Goal: Task Accomplishment & Management: Complete application form

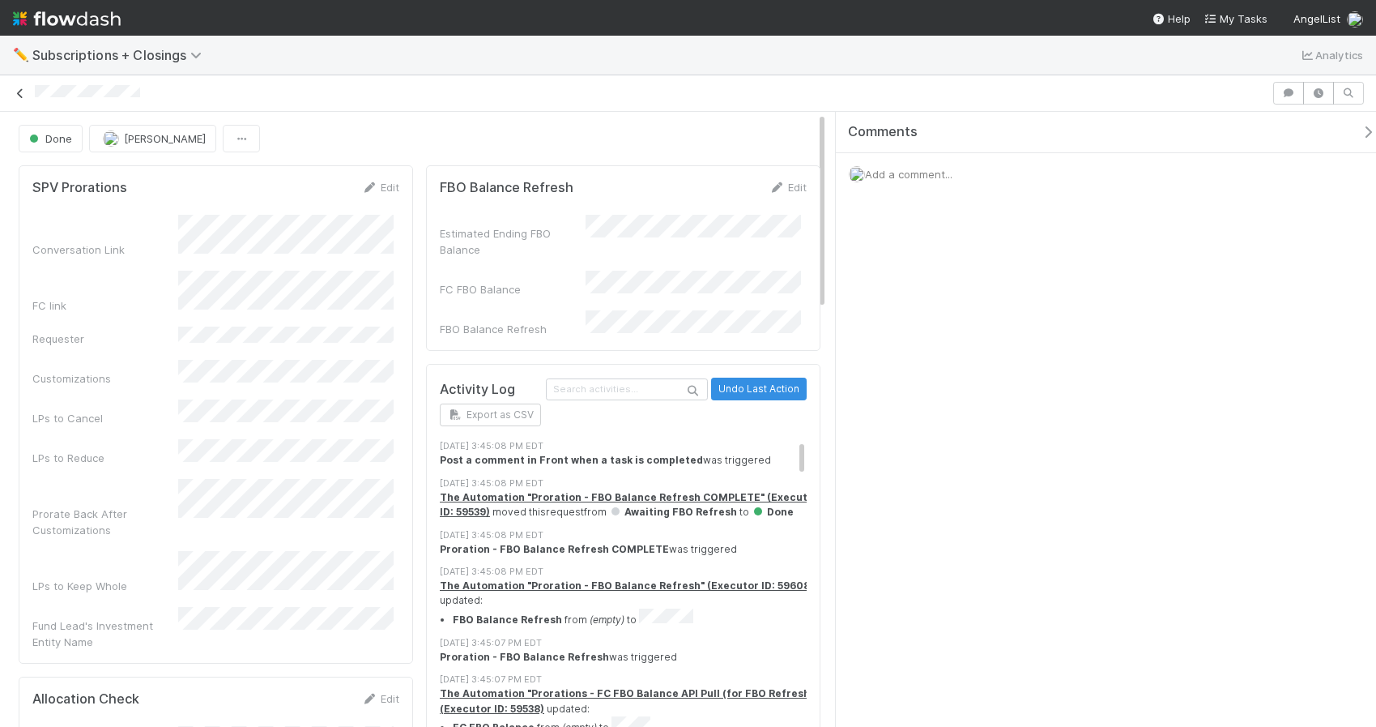
click at [22, 95] on icon at bounding box center [20, 93] width 16 height 11
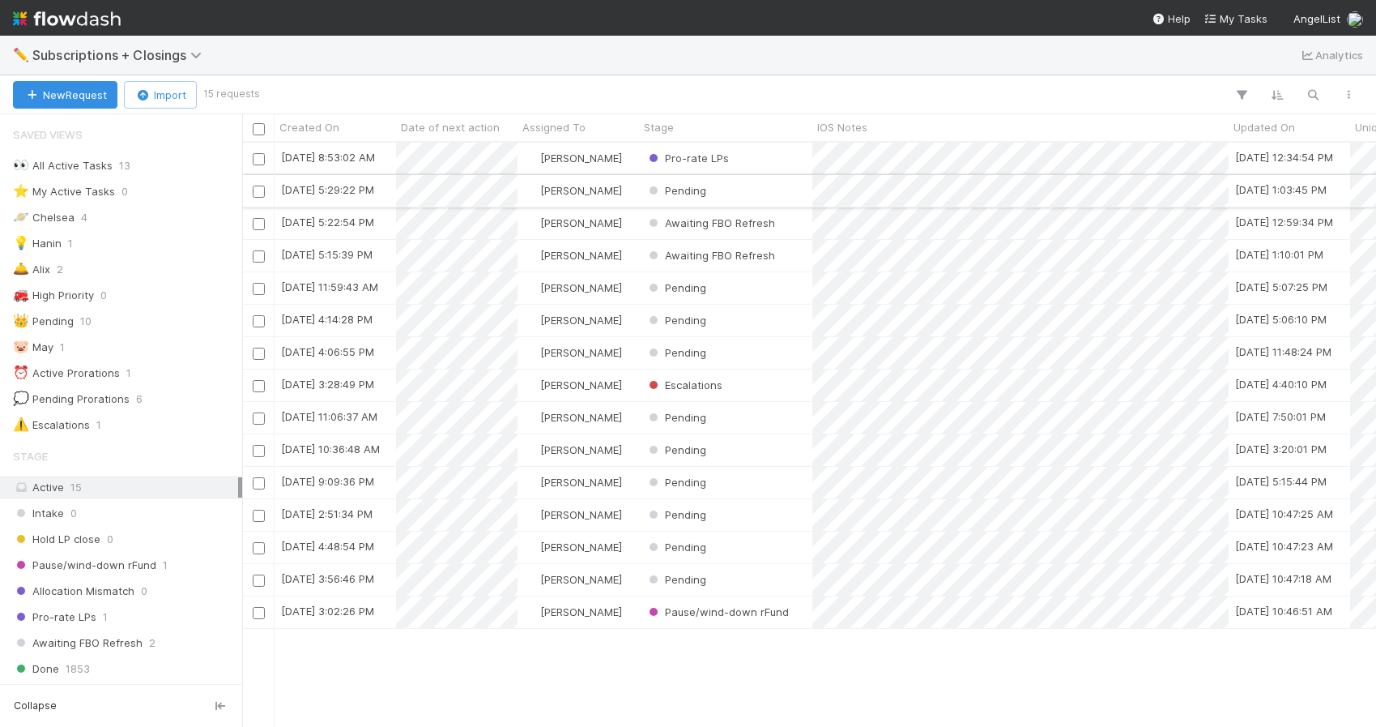
click at [759, 196] on div "Pending" at bounding box center [725, 191] width 173 height 32
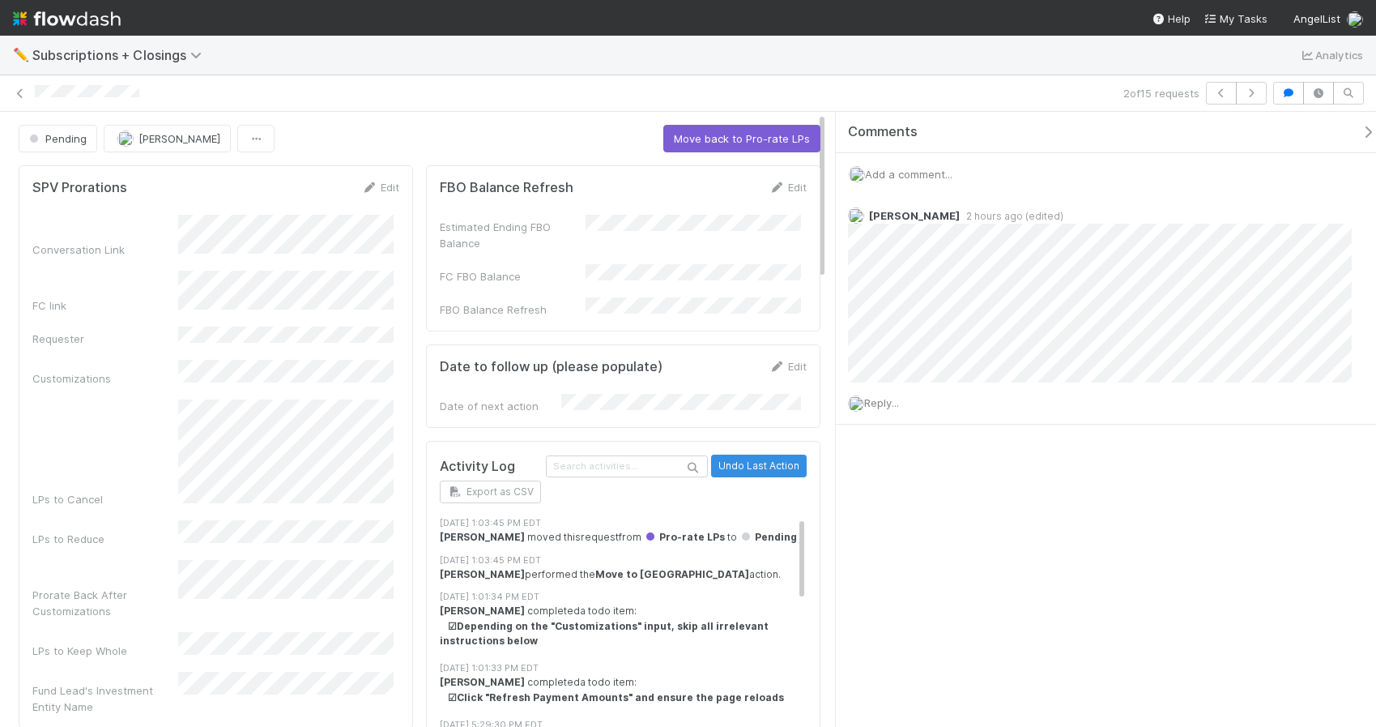
click at [1140, 516] on div "Comments Add a comment... Suzi Kang 2 hours ago (edited) Reply..." at bounding box center [1106, 419] width 540 height 615
click at [322, 381] on div "Conversation Link FC link Requester Customizations LPs to Cancel LPs to Reduce …" at bounding box center [215, 465] width 367 height 500
click at [930, 175] on span "Add a comment..." at bounding box center [908, 174] width 87 height 13
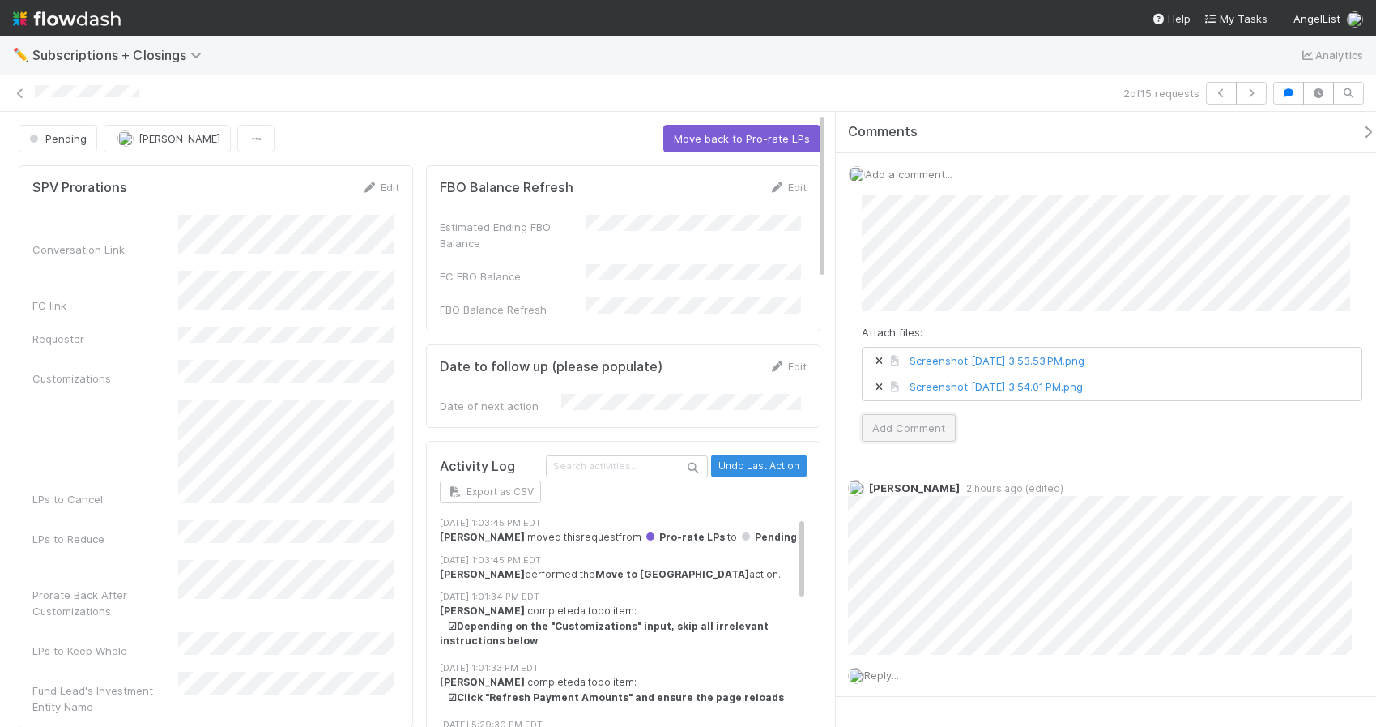
click at [939, 419] on button "Add Comment" at bounding box center [909, 428] width 94 height 28
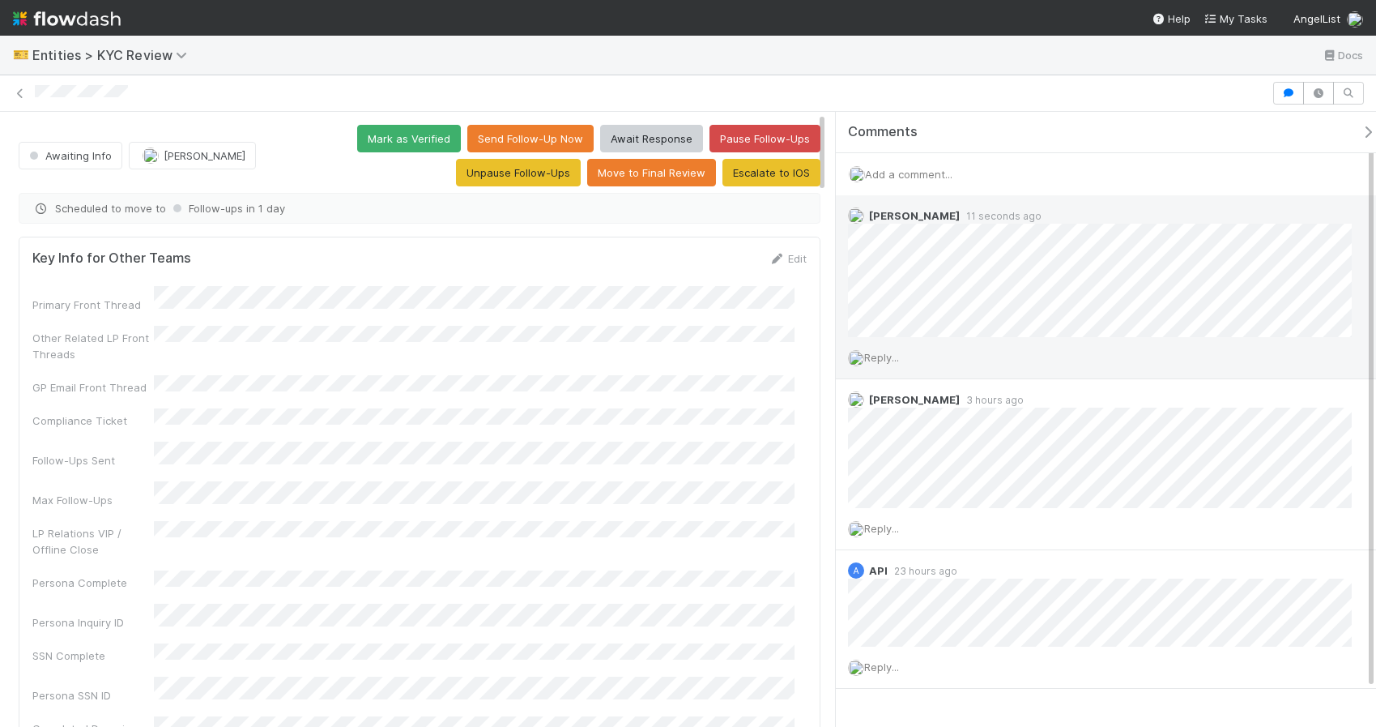
click at [884, 352] on span "Reply..." at bounding box center [881, 357] width 35 height 13
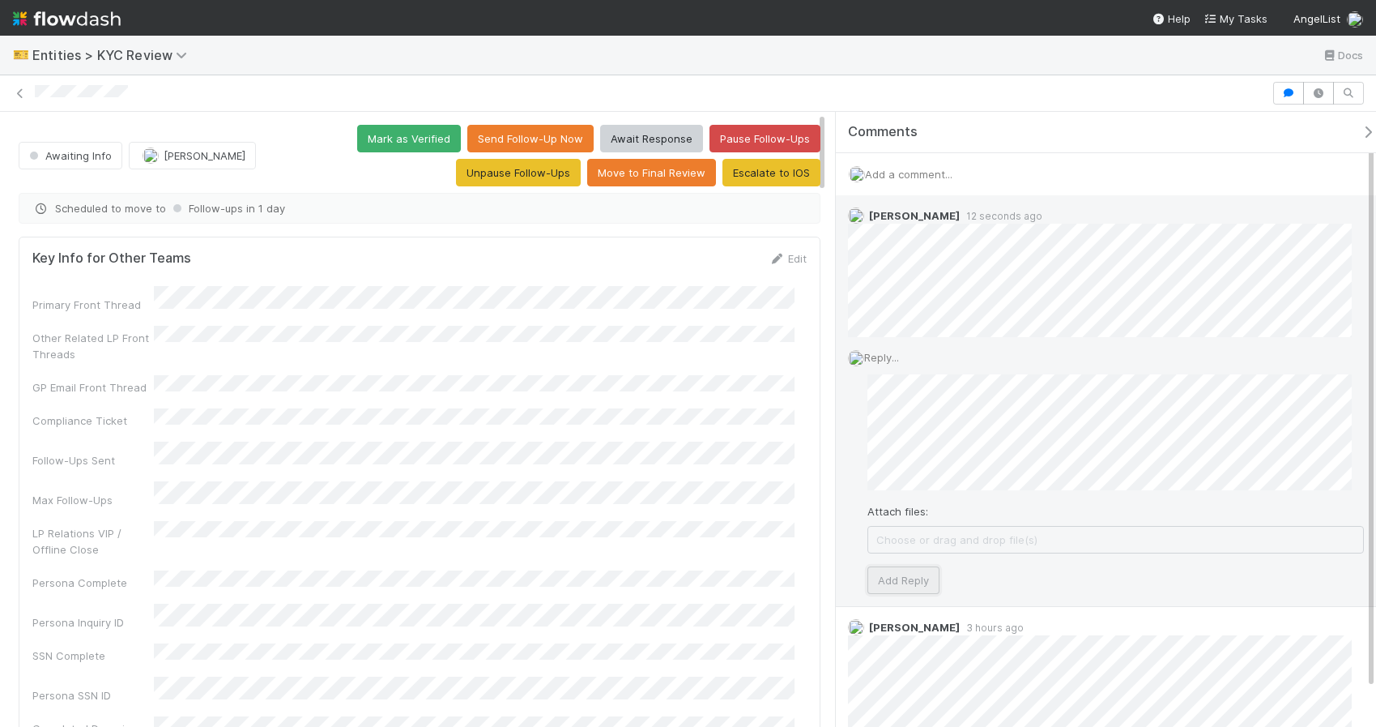
click at [901, 573] on button "Add Reply" at bounding box center [903, 580] width 72 height 28
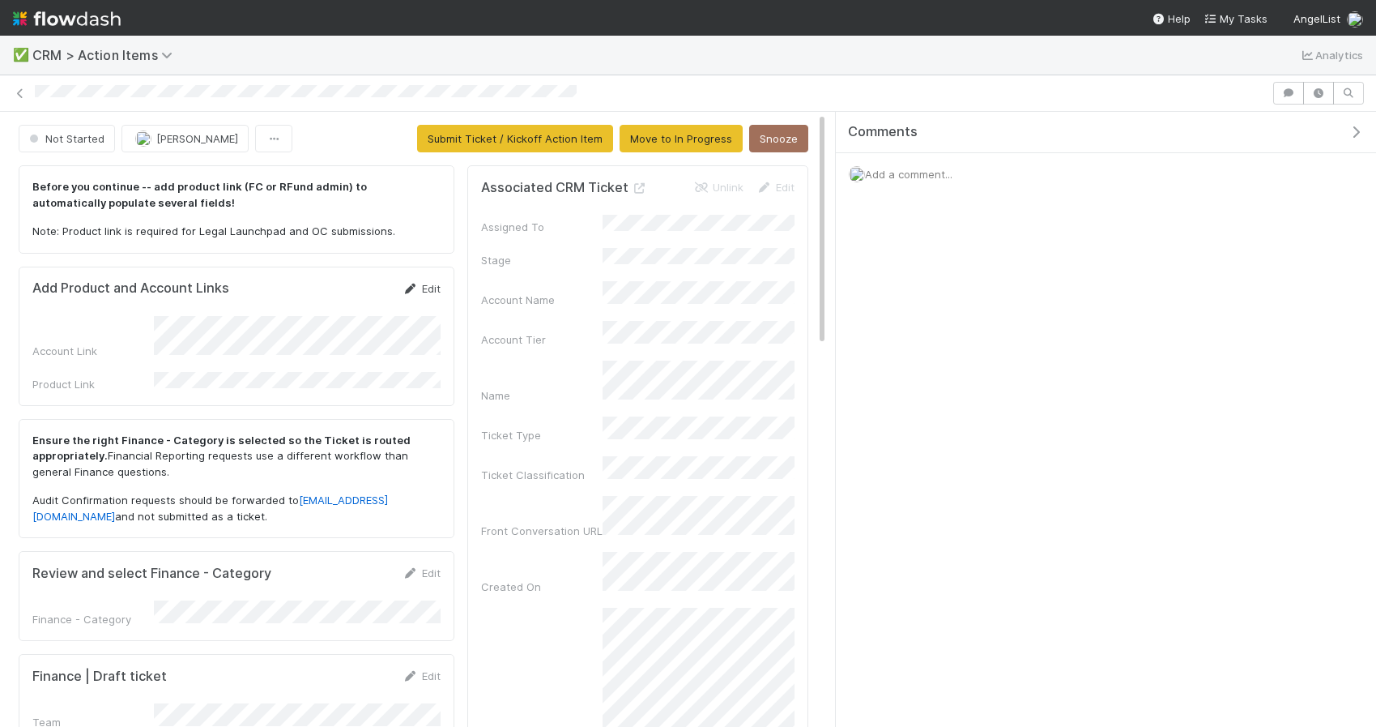
click at [426, 291] on link "Edit" at bounding box center [422, 288] width 38 height 13
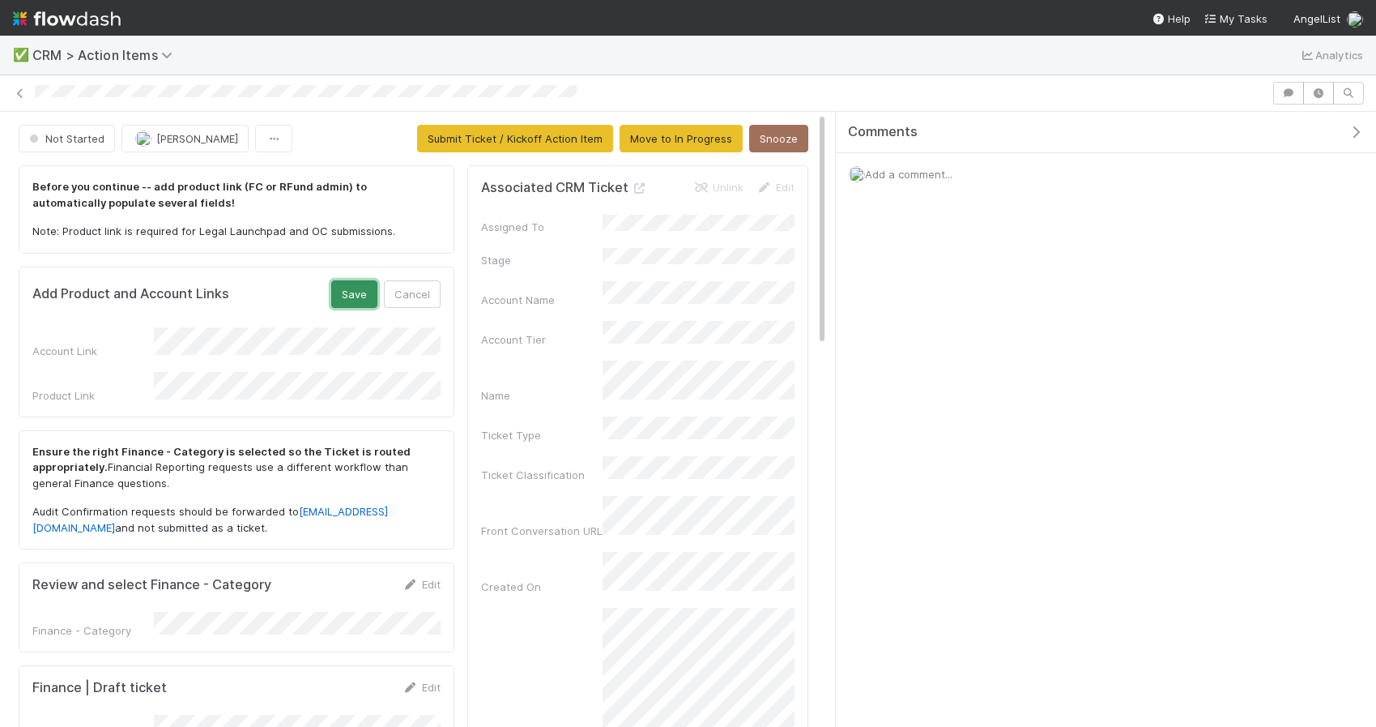
click at [349, 291] on button "Save" at bounding box center [354, 294] width 46 height 28
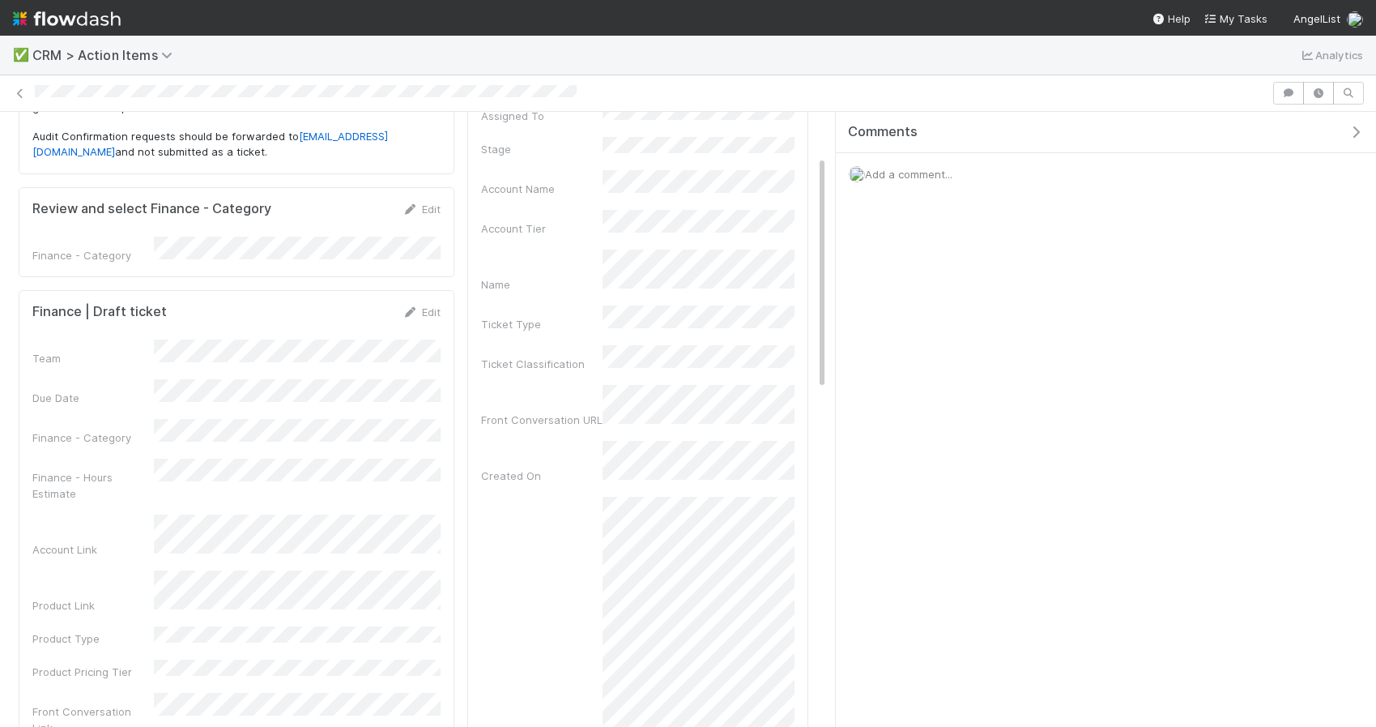
scroll to position [121, 0]
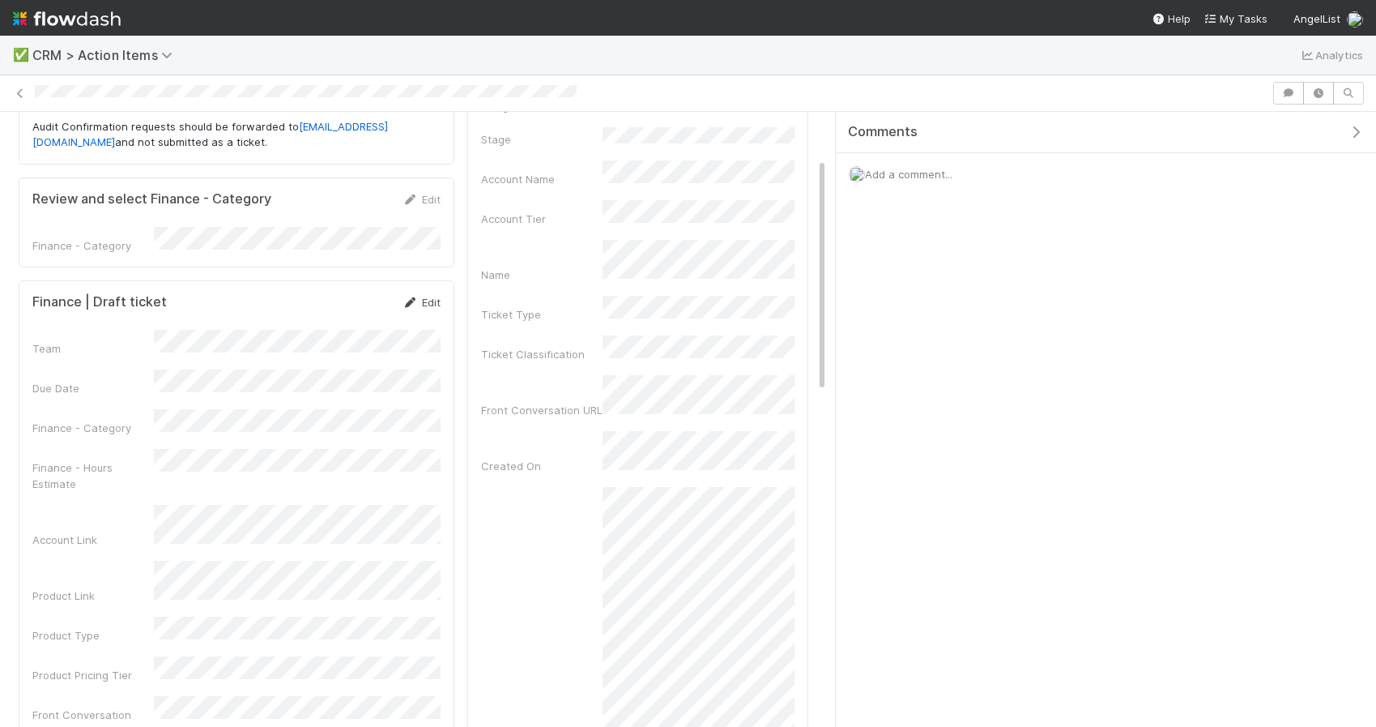
click at [427, 296] on link "Edit" at bounding box center [422, 302] width 38 height 13
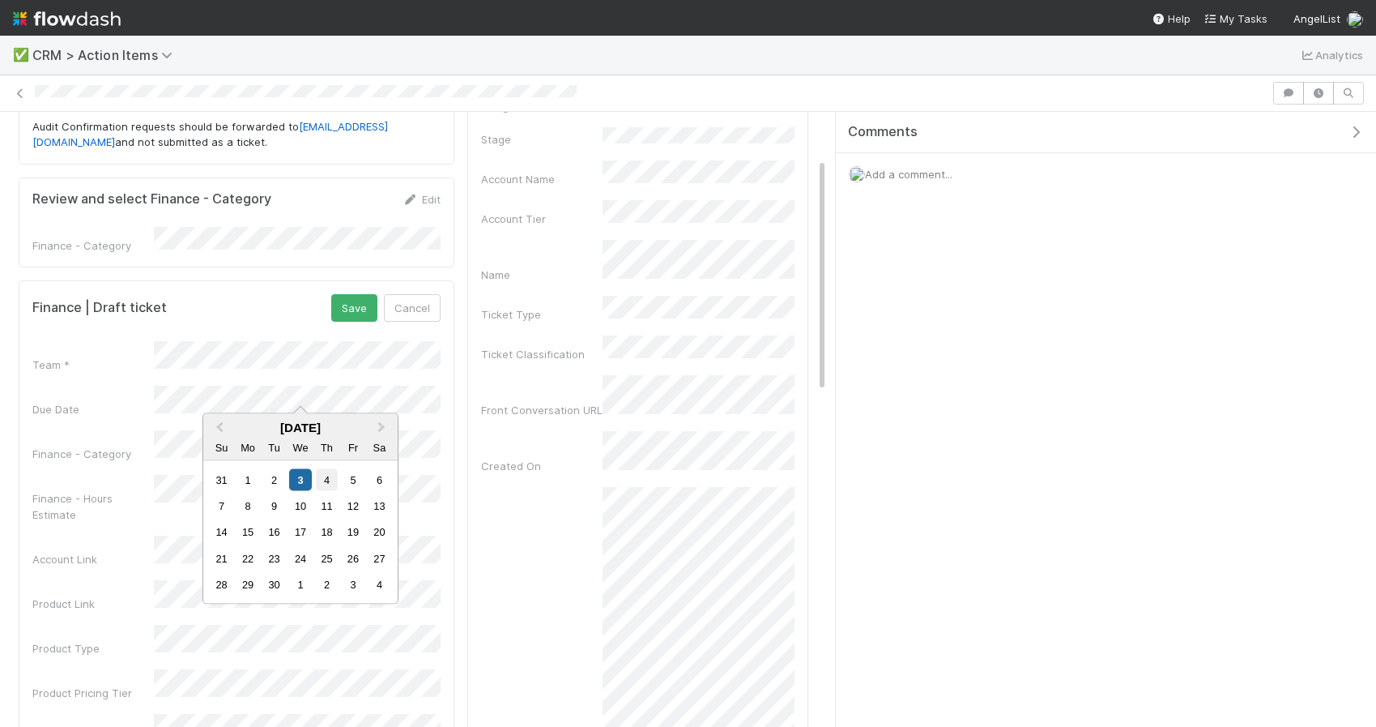
click at [321, 486] on div "4" at bounding box center [327, 479] width 22 height 22
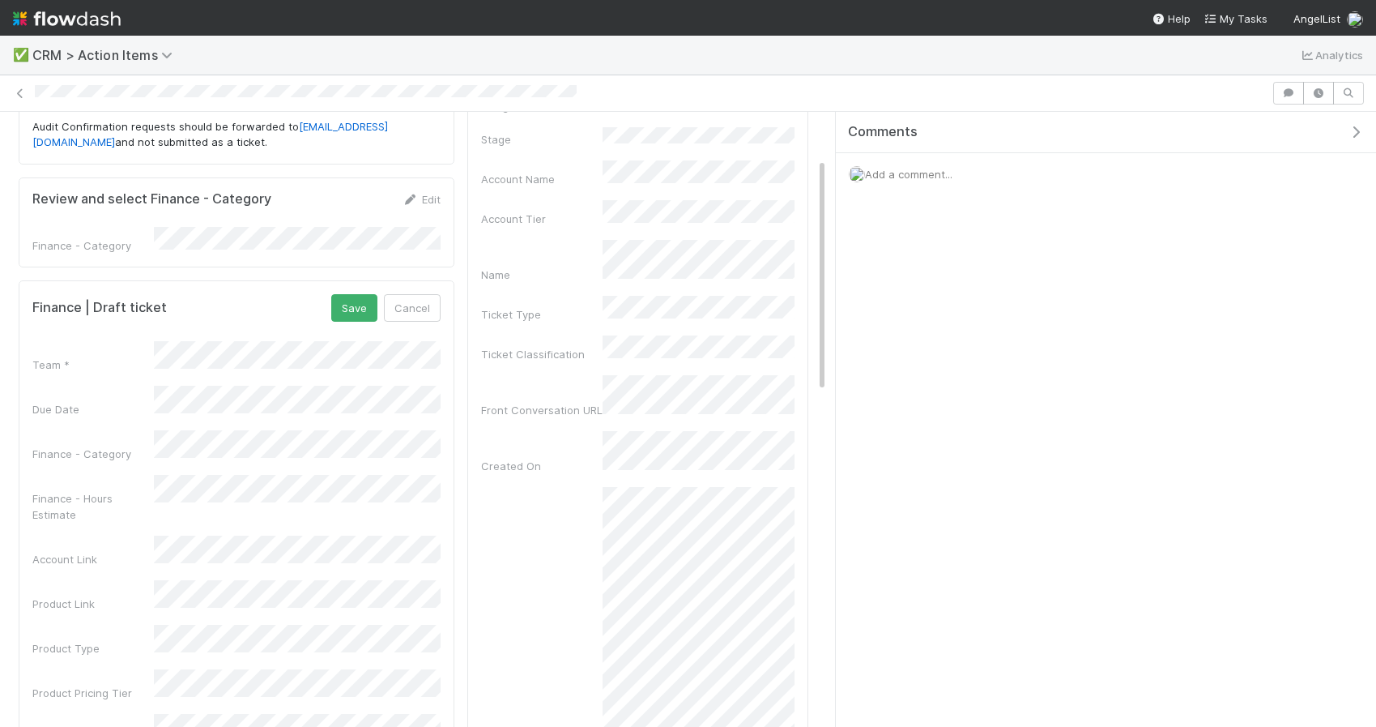
click at [321, 486] on div "Finance - Hours Estimate" at bounding box center [236, 499] width 408 height 48
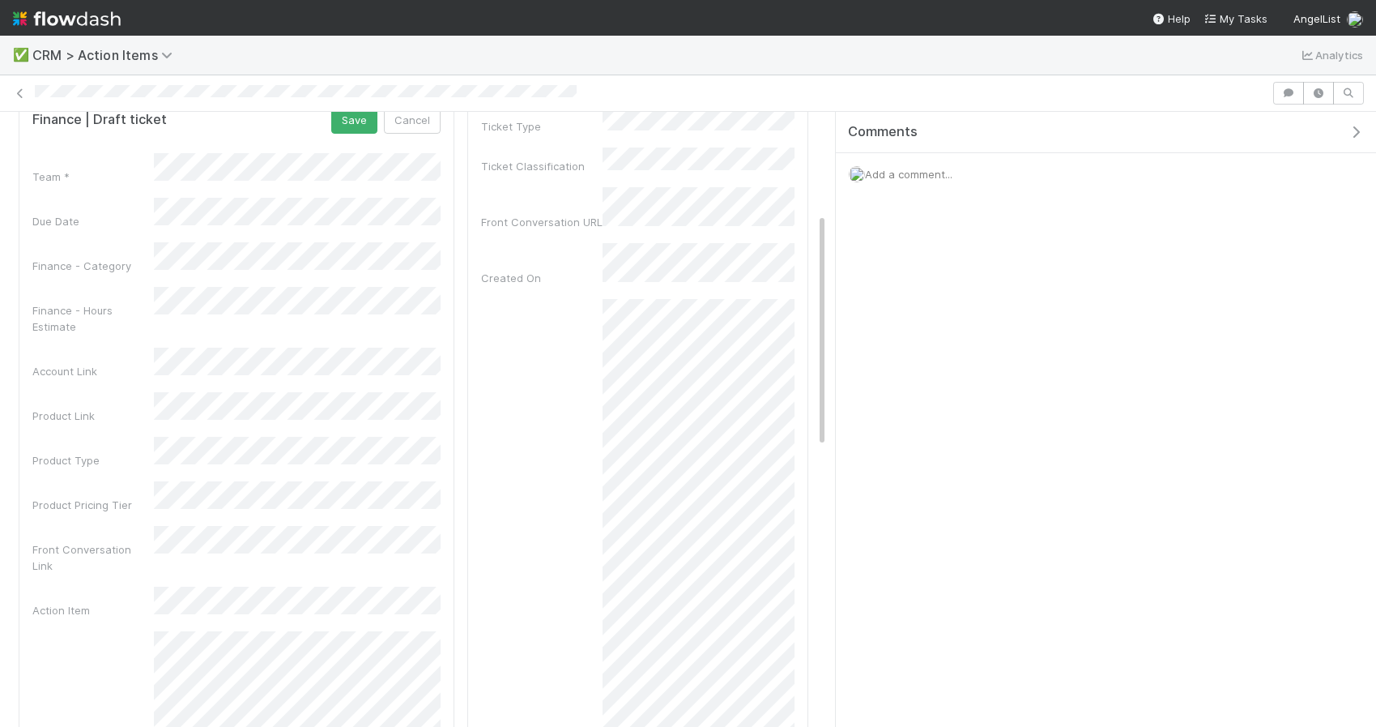
scroll to position [311, 0]
click at [134, 629] on div "Description" at bounding box center [236, 715] width 408 height 172
click at [478, 543] on div "Associated CRM Ticket Unlink Edit Assigned To Stage Account Name Account Tier N…" at bounding box center [637, 551] width 341 height 1394
click at [343, 121] on button "Save" at bounding box center [354, 118] width 46 height 28
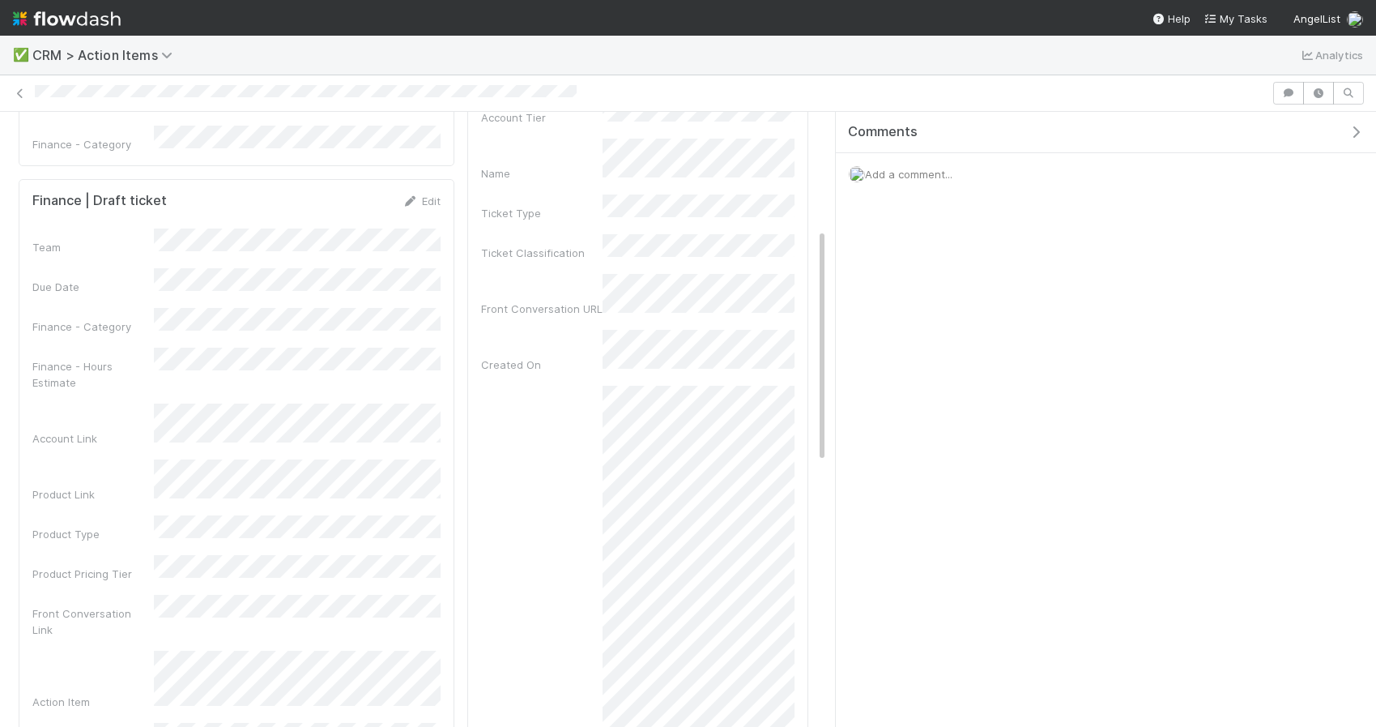
scroll to position [225, 0]
click at [422, 195] on link "Edit" at bounding box center [422, 197] width 38 height 13
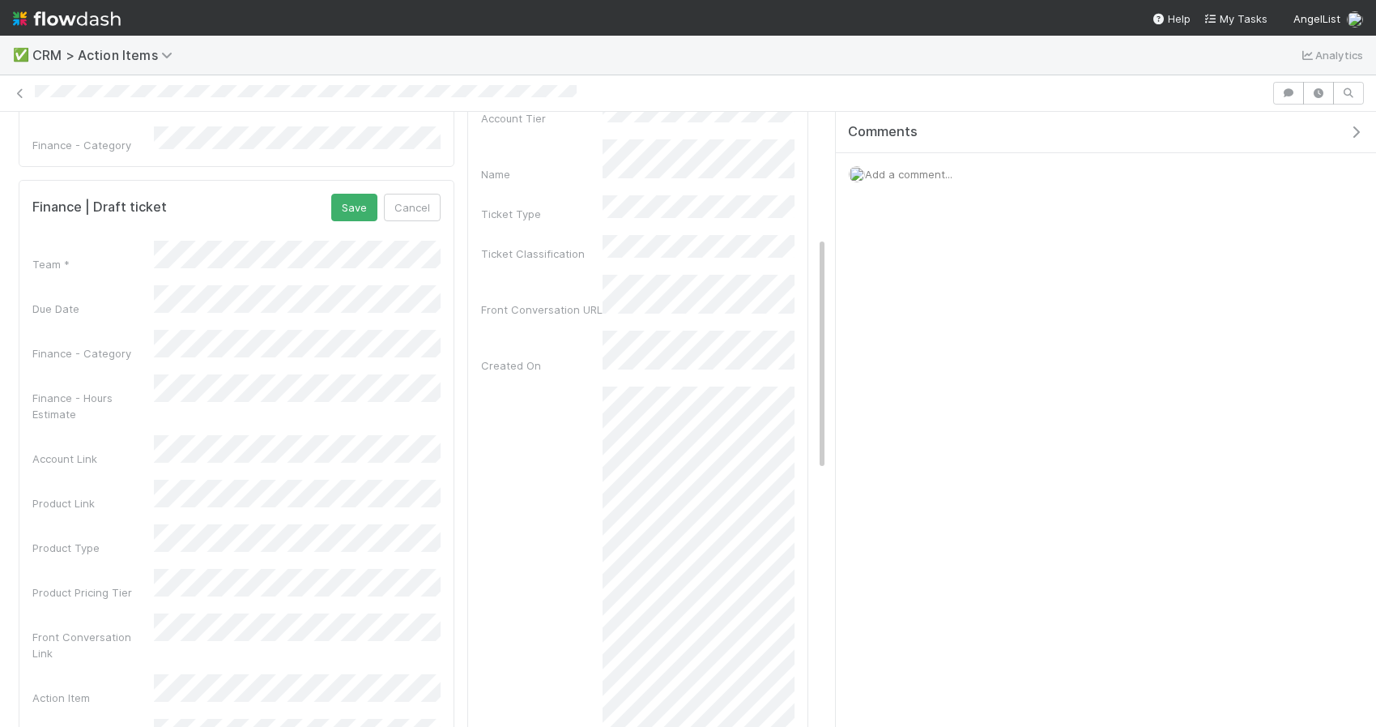
scroll to position [184, 0]
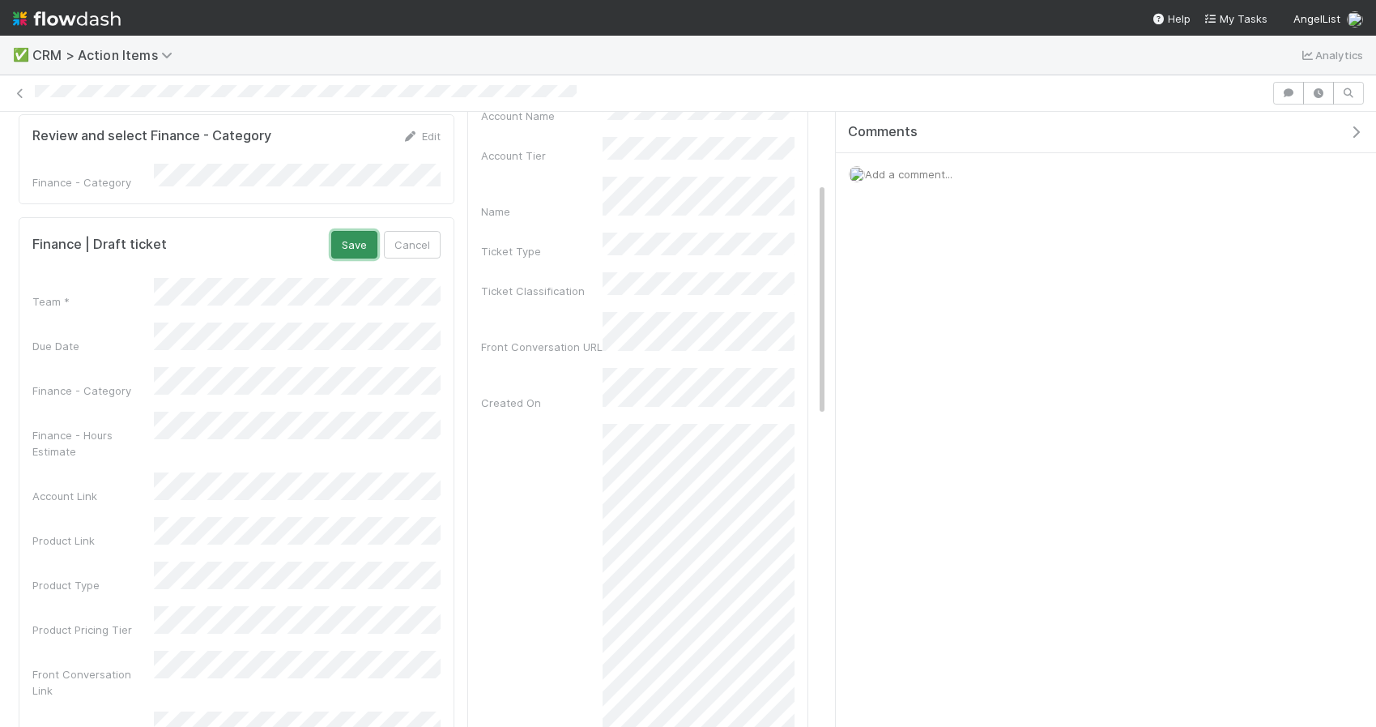
click at [365, 235] on button "Save" at bounding box center [354, 245] width 46 height 28
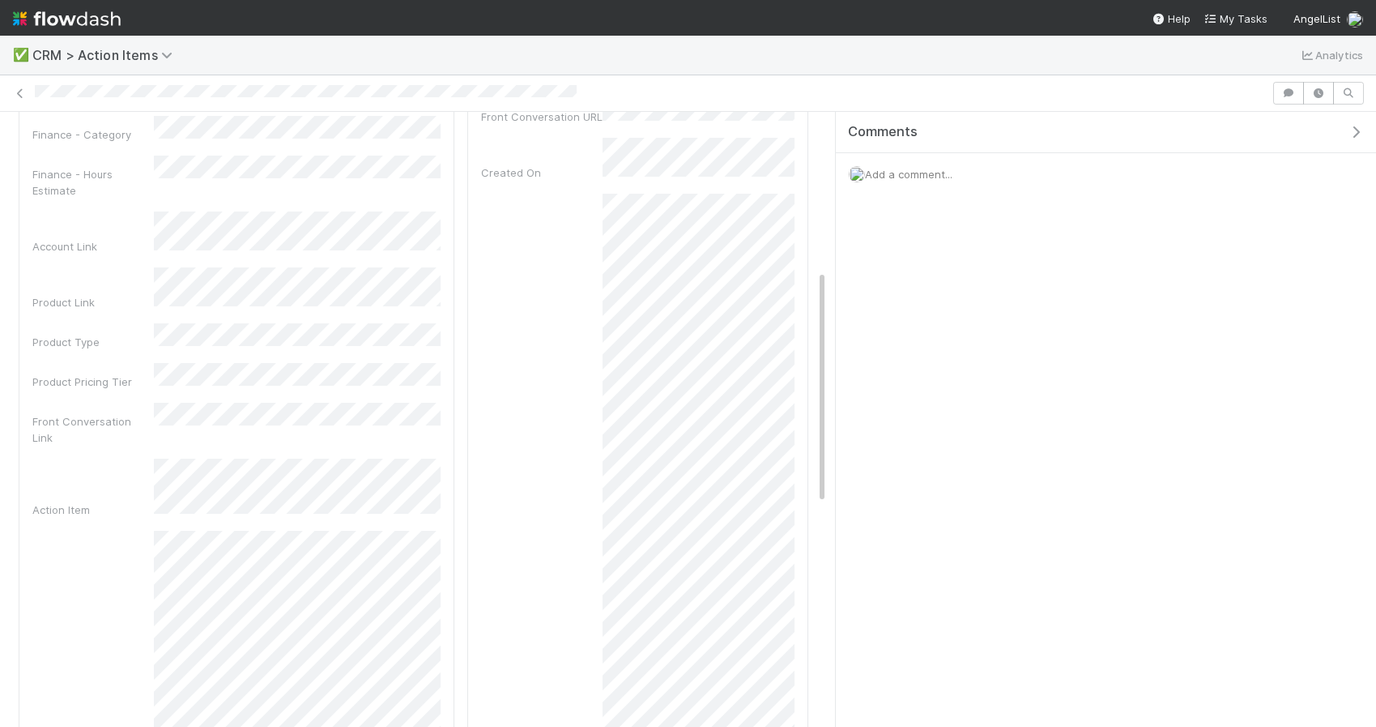
scroll to position [418, 0]
drag, startPoint x: 522, startPoint y: 364, endPoint x: 561, endPoint y: 365, distance: 38.9
click at [561, 365] on div "Summary" at bounding box center [637, 548] width 313 height 717
click at [512, 360] on div "Summary" at bounding box center [637, 556] width 313 height 733
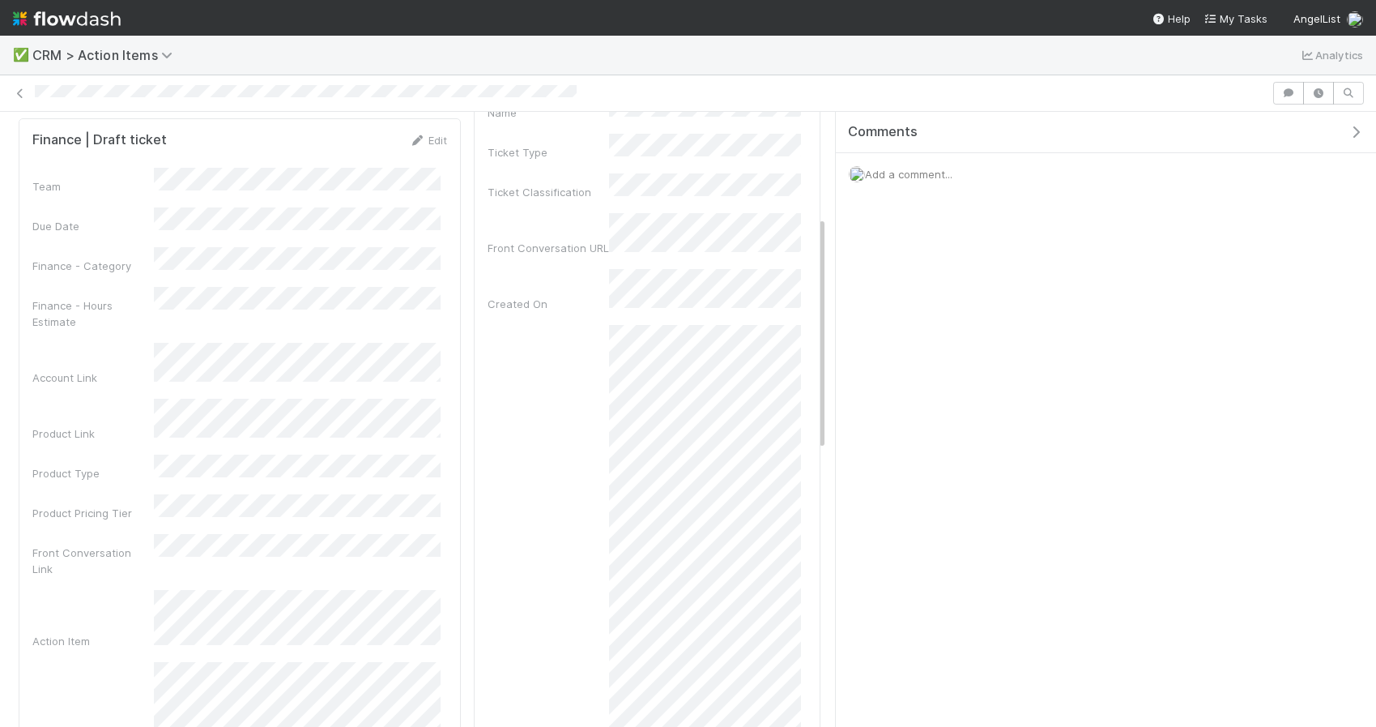
scroll to position [283, 0]
click at [420, 134] on link "Edit" at bounding box center [428, 139] width 38 height 13
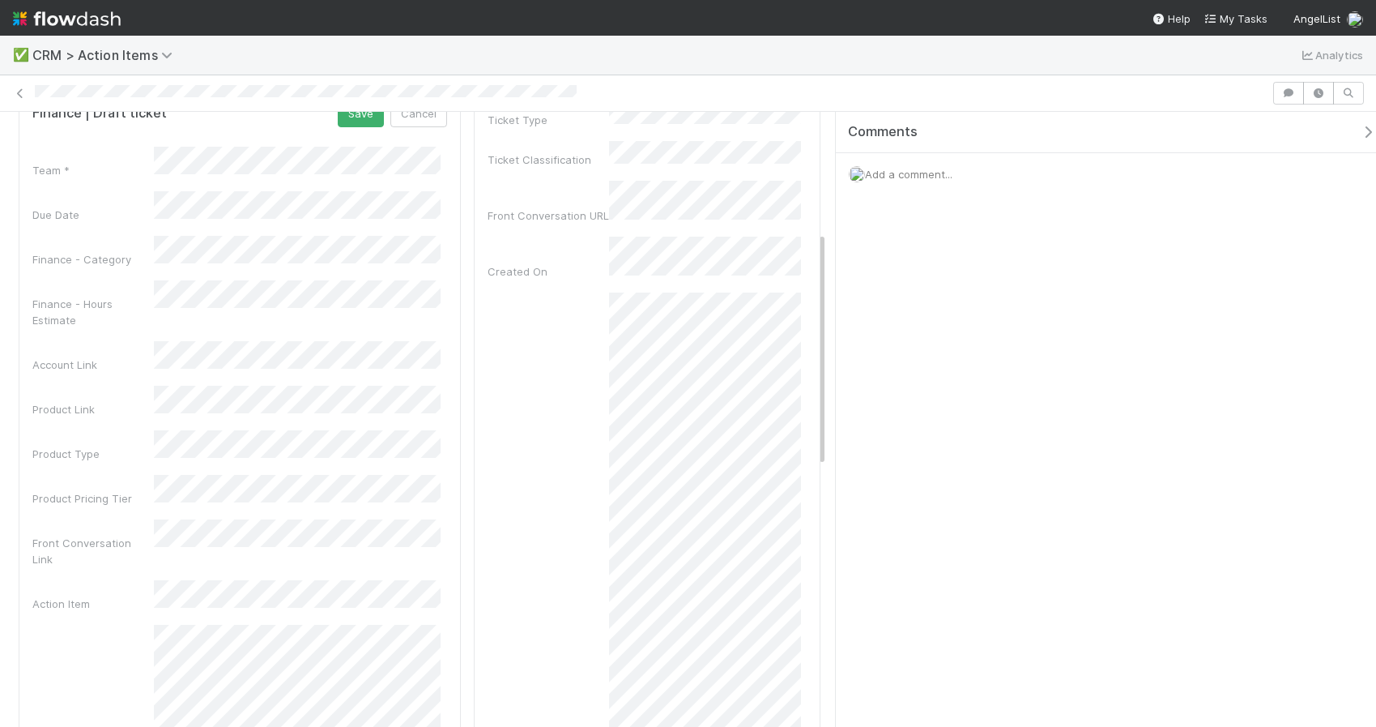
scroll to position [165, 0]
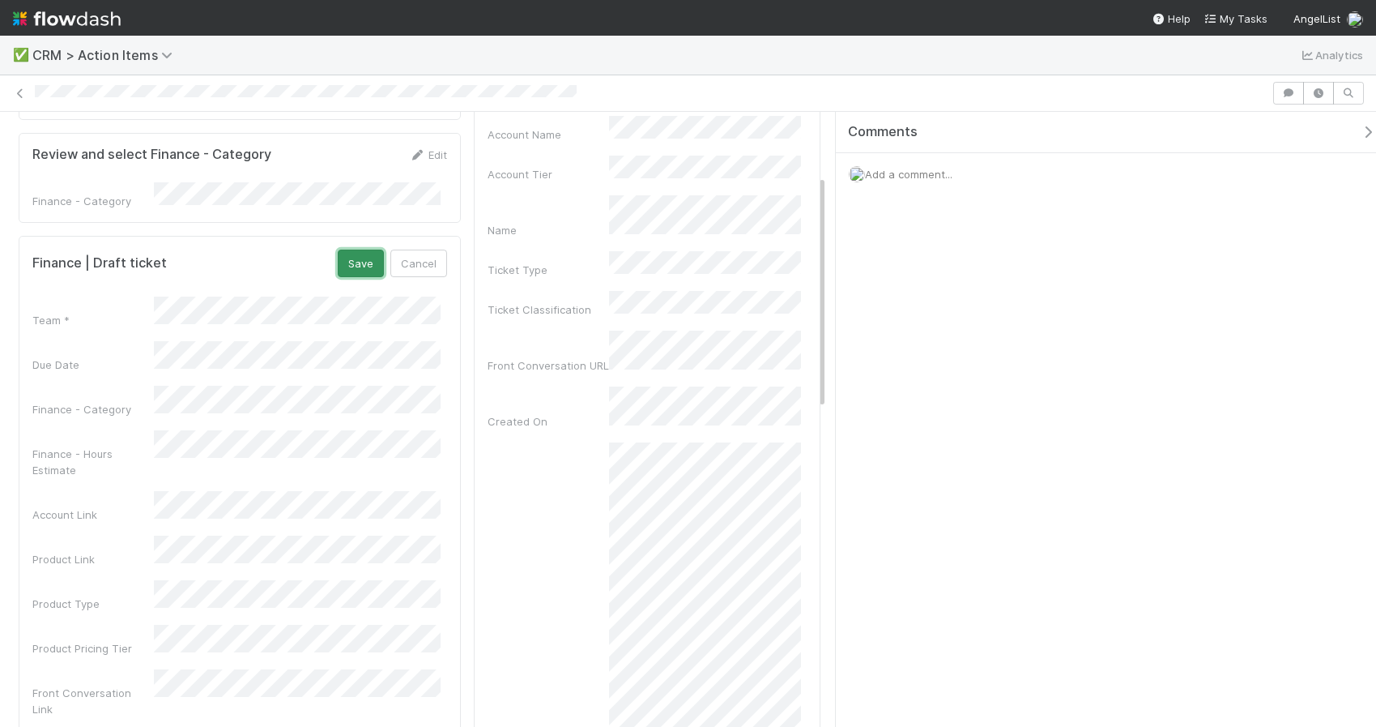
click at [362, 255] on button "Save" at bounding box center [361, 263] width 46 height 28
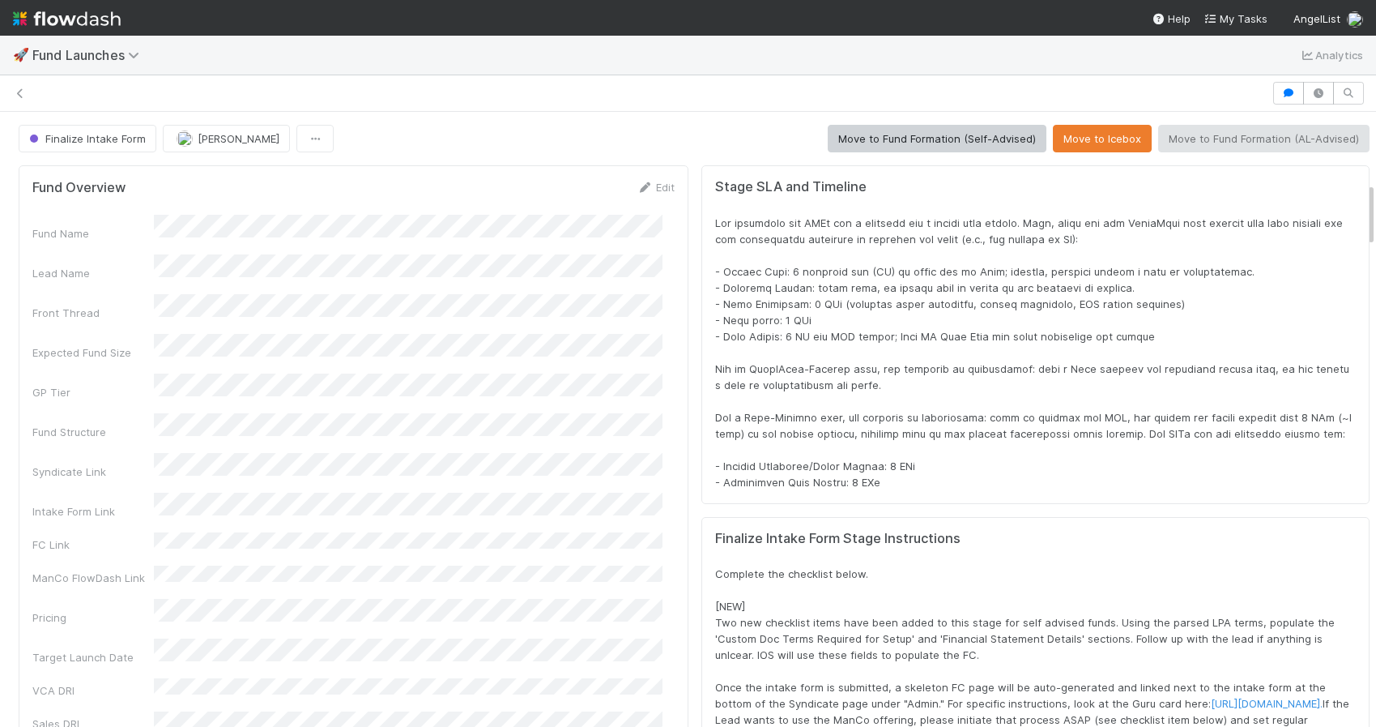
scroll to position [317, 1287]
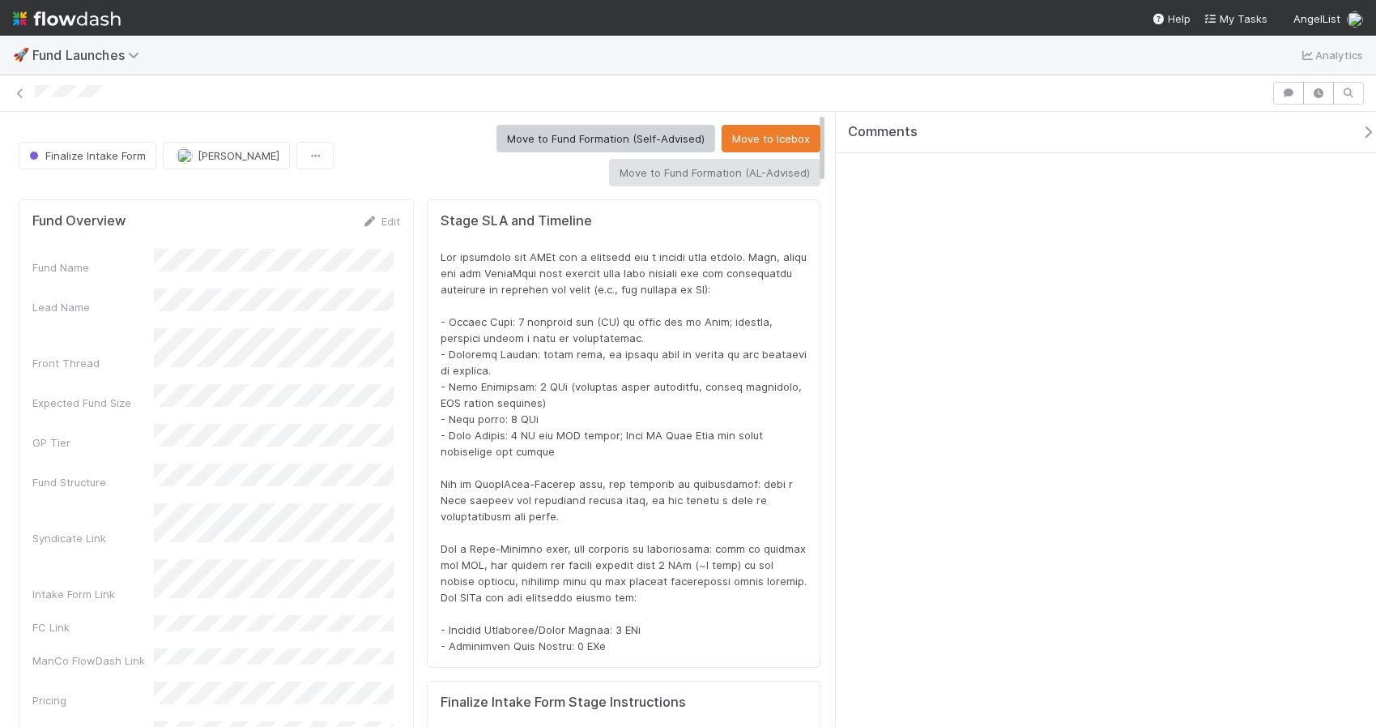
scroll to position [317, 750]
click at [658, 418] on div at bounding box center [624, 451] width 366 height 405
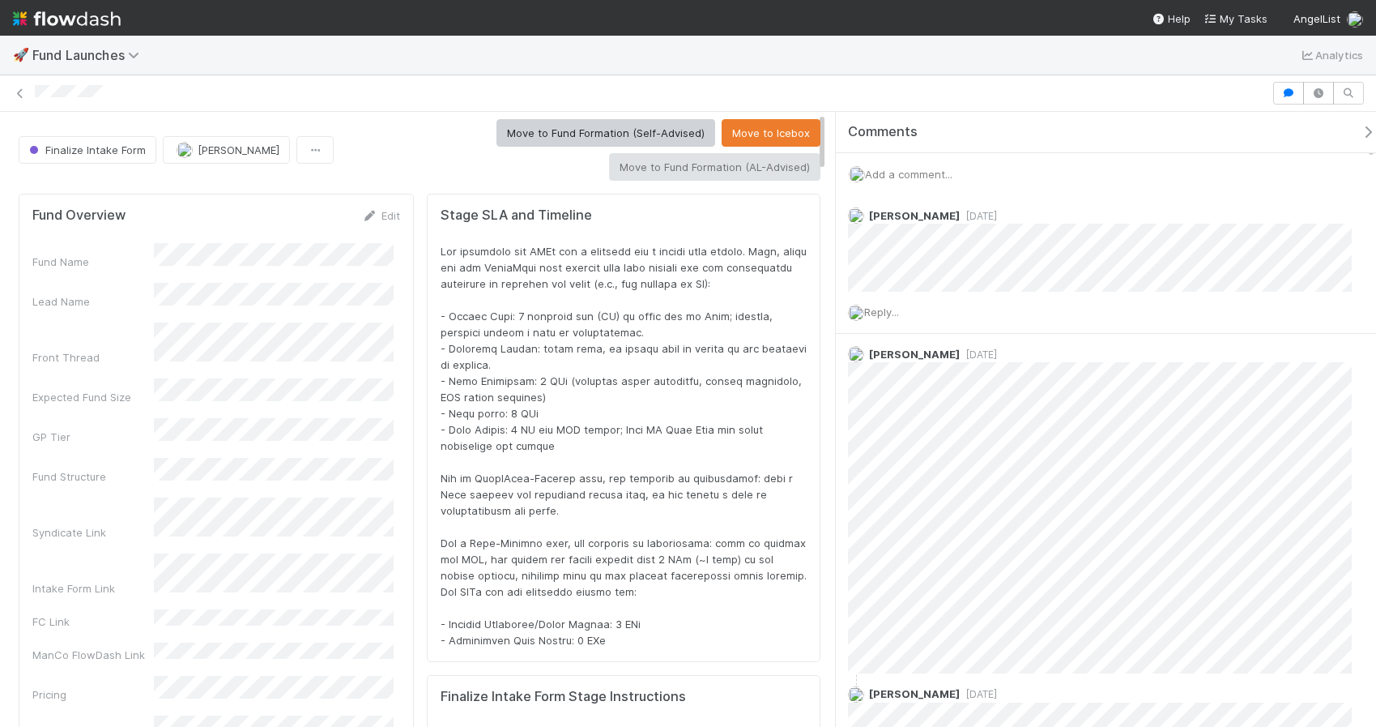
scroll to position [0, 0]
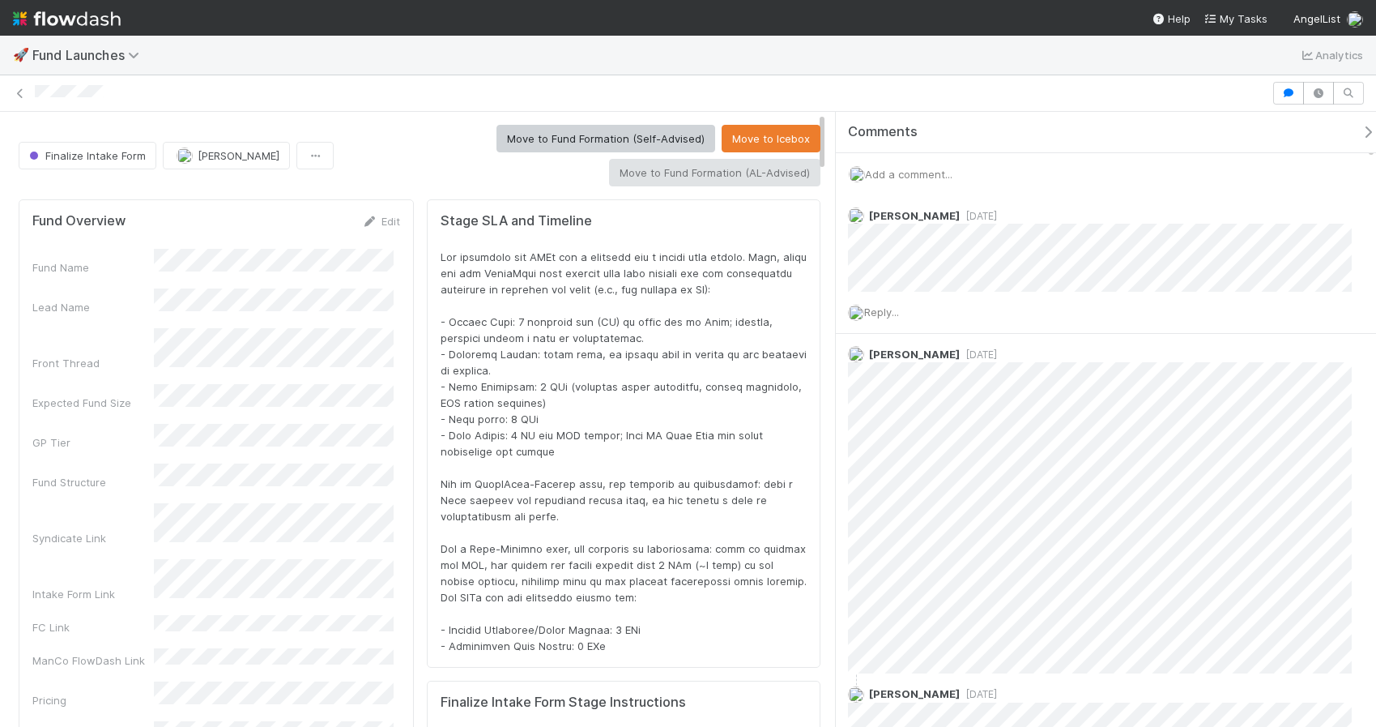
click at [662, 374] on div at bounding box center [624, 451] width 366 height 405
click at [373, 219] on link "Edit" at bounding box center [381, 221] width 38 height 13
click at [311, 218] on button "Save" at bounding box center [314, 227] width 46 height 28
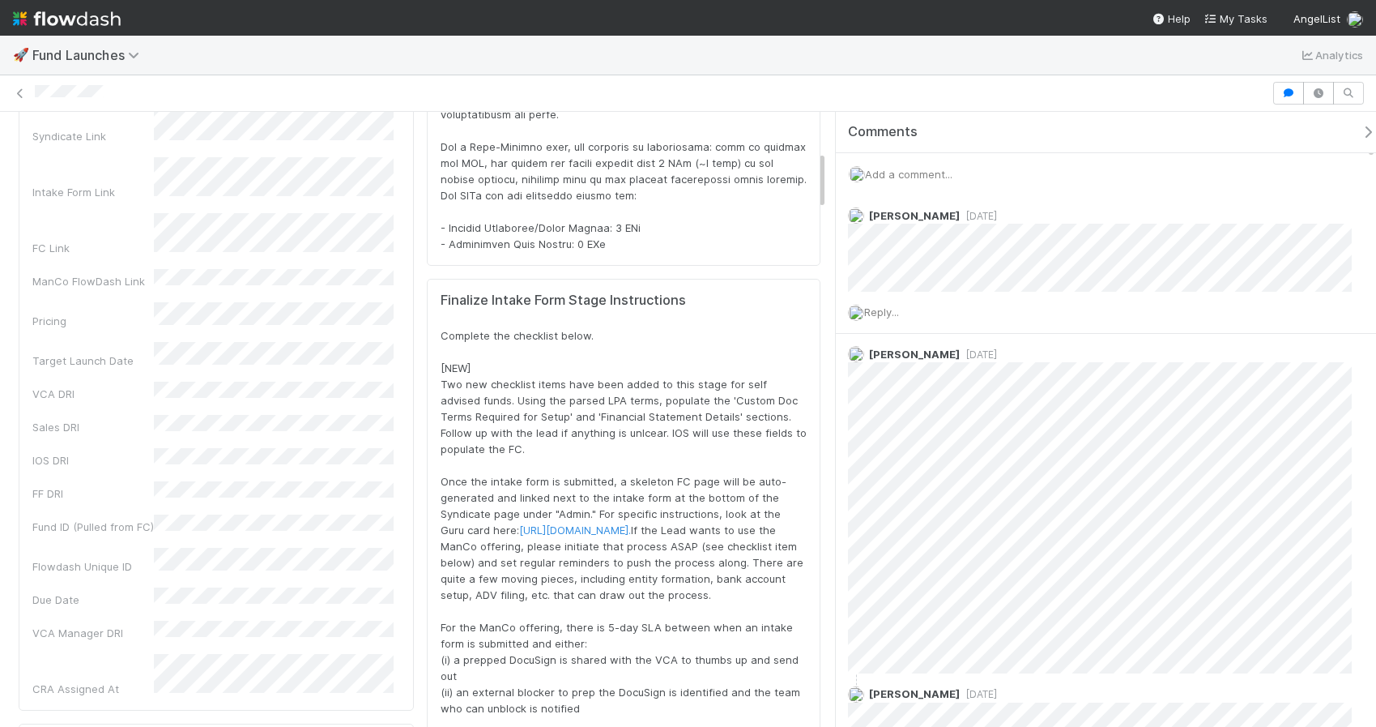
scroll to position [401, 0]
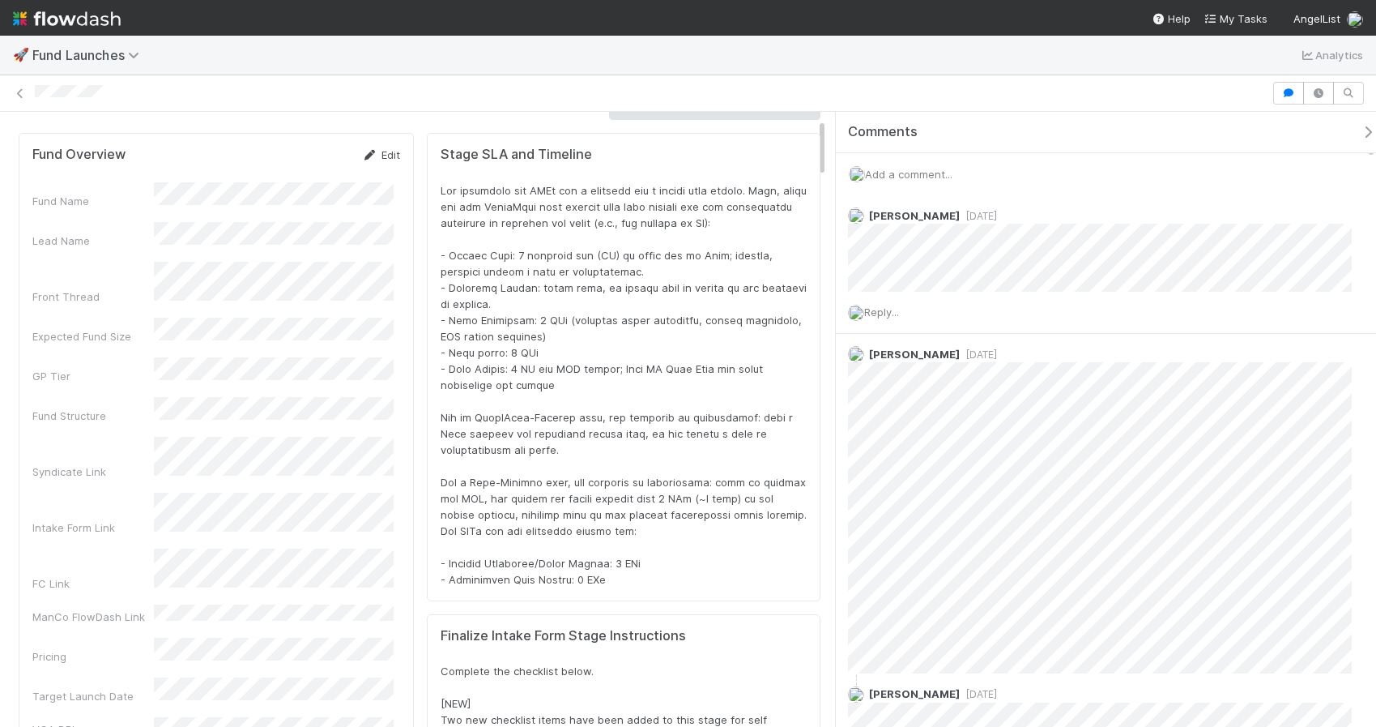
click at [385, 149] on link "Edit" at bounding box center [381, 154] width 38 height 13
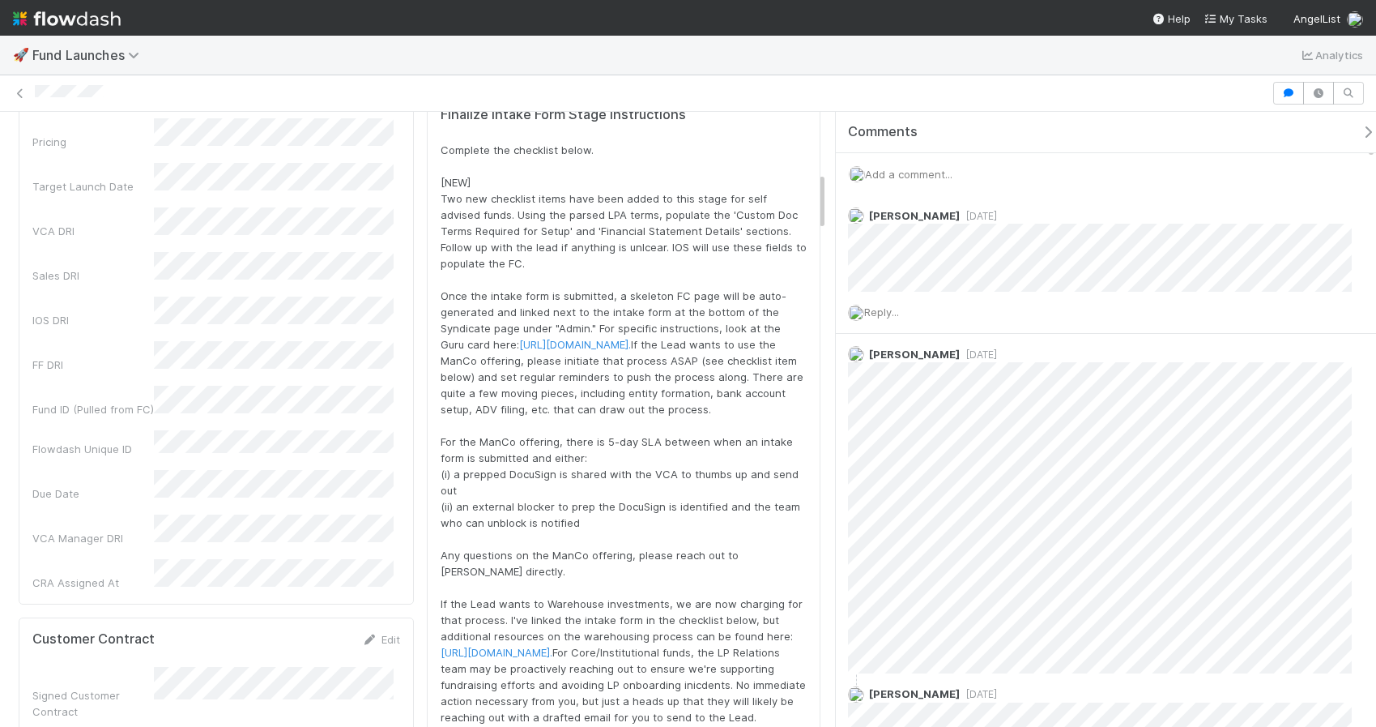
scroll to position [630, 0]
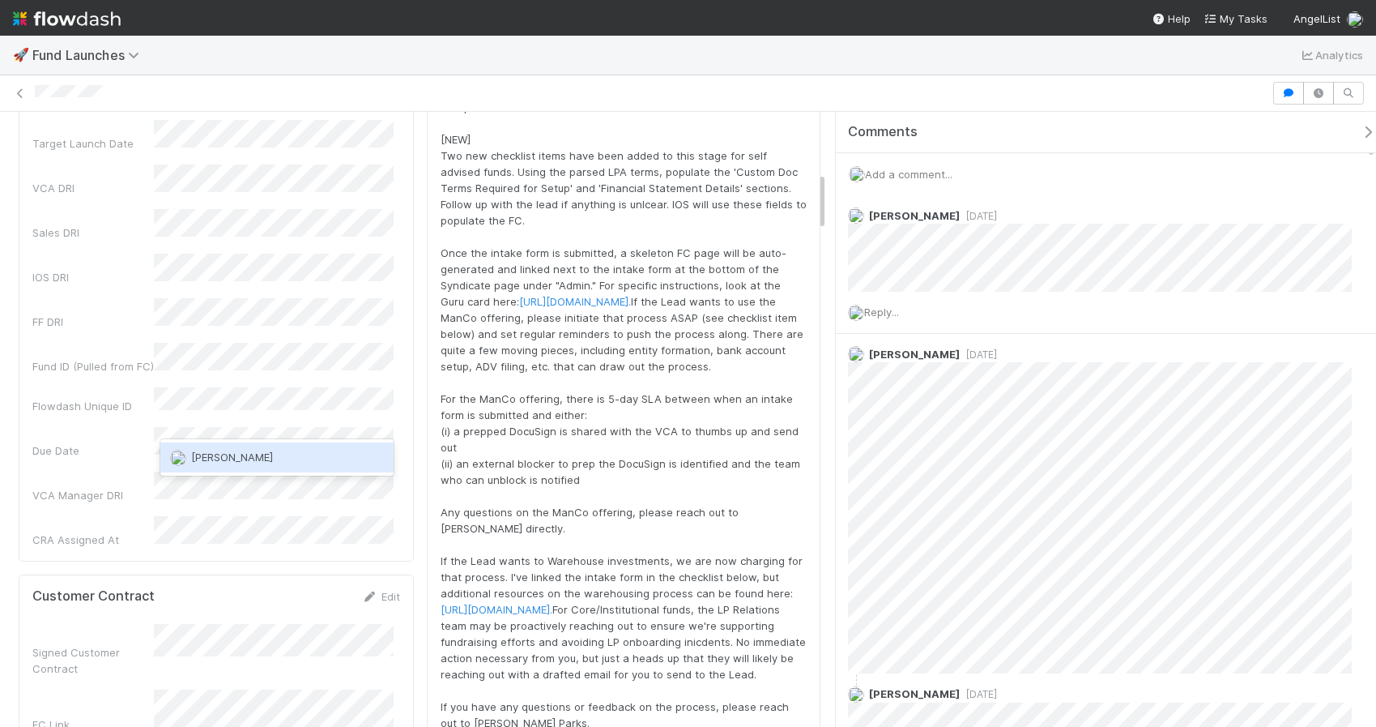
click at [203, 446] on div "Nadia Koritareva" at bounding box center [276, 456] width 233 height 29
click at [138, 435] on div "Fund Name Lead Name Front Thread Expected Fund Size GP Tier Fund Structure Synd…" at bounding box center [216, 89] width 368 height 918
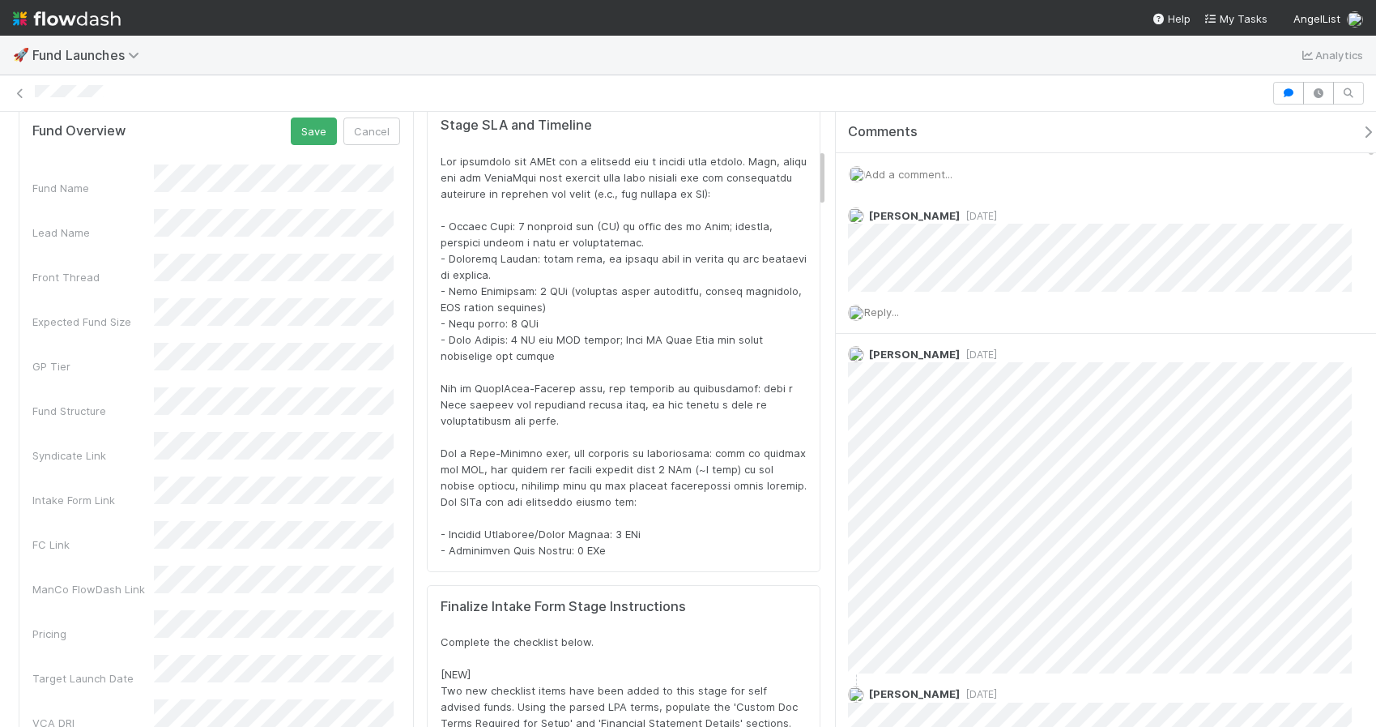
scroll to position [0, 0]
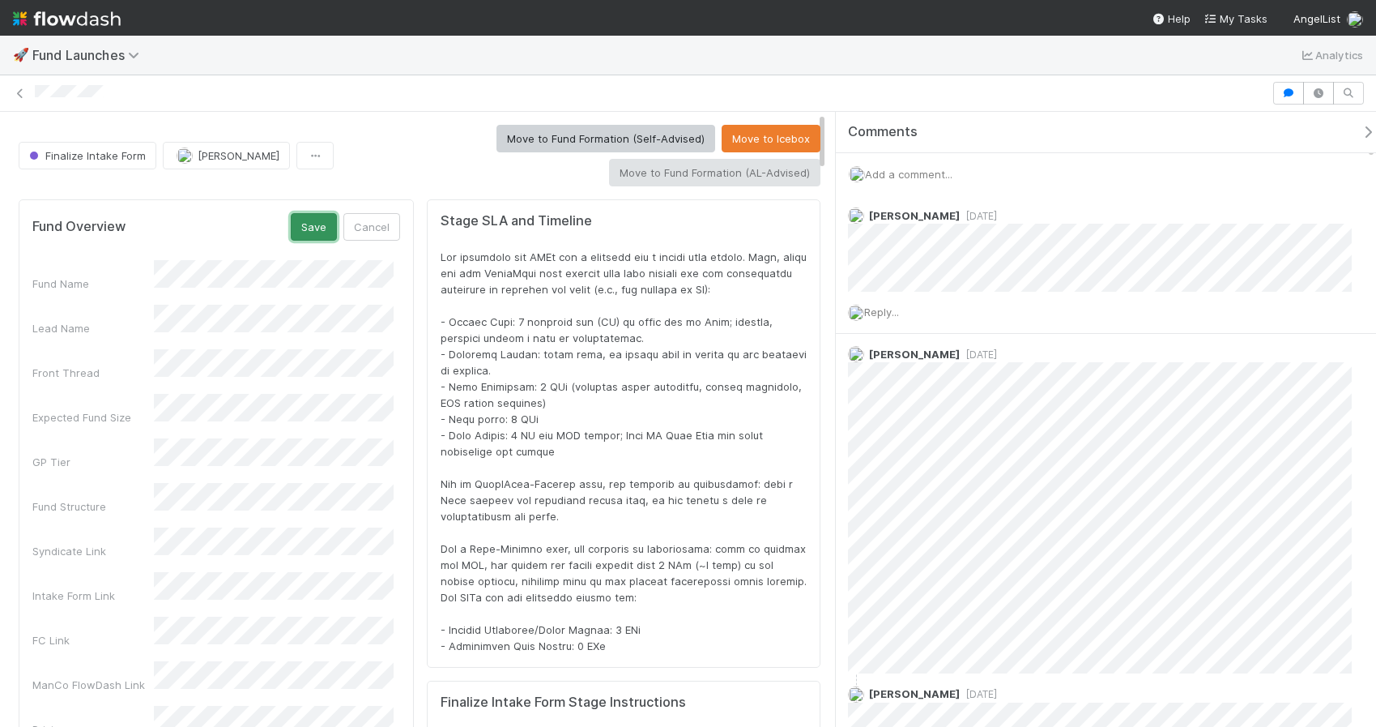
click at [329, 216] on button "Save" at bounding box center [314, 227] width 46 height 28
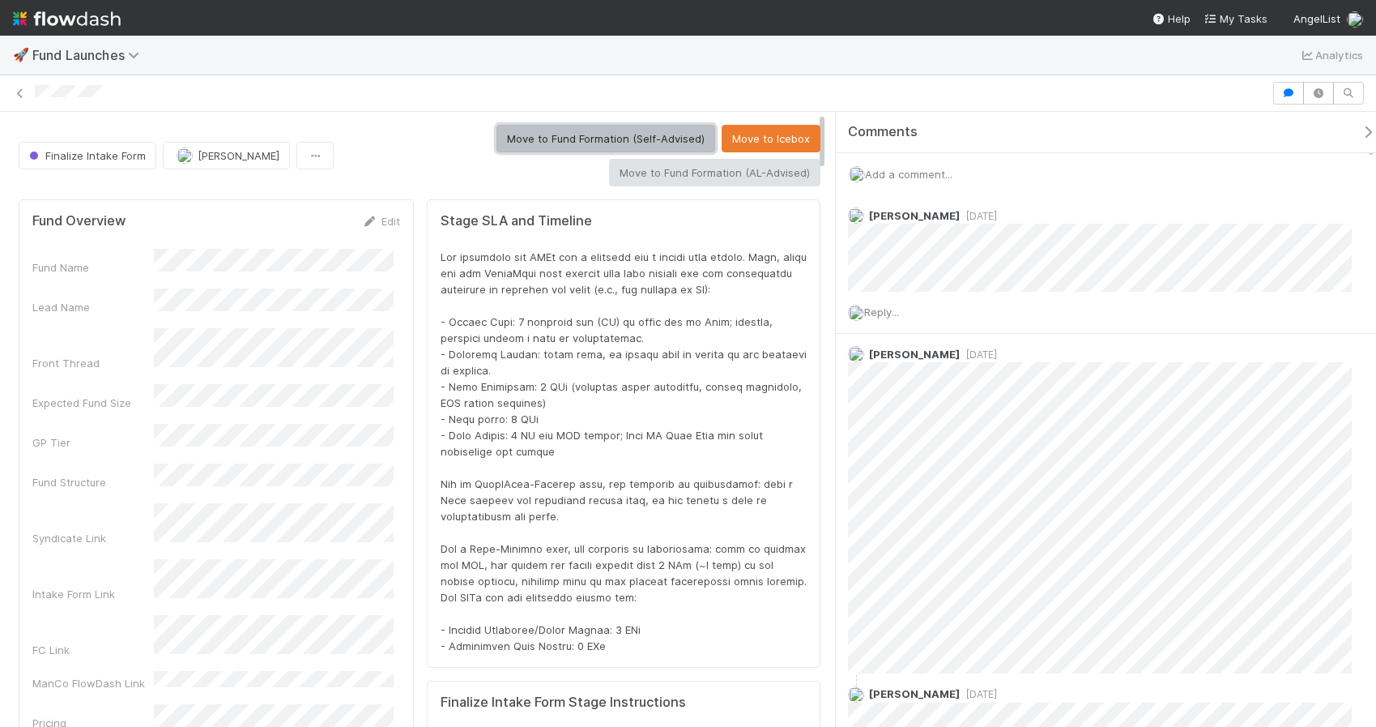
click at [637, 135] on button "Move to Fund Formation (Self-Advised)" at bounding box center [605, 139] width 219 height 28
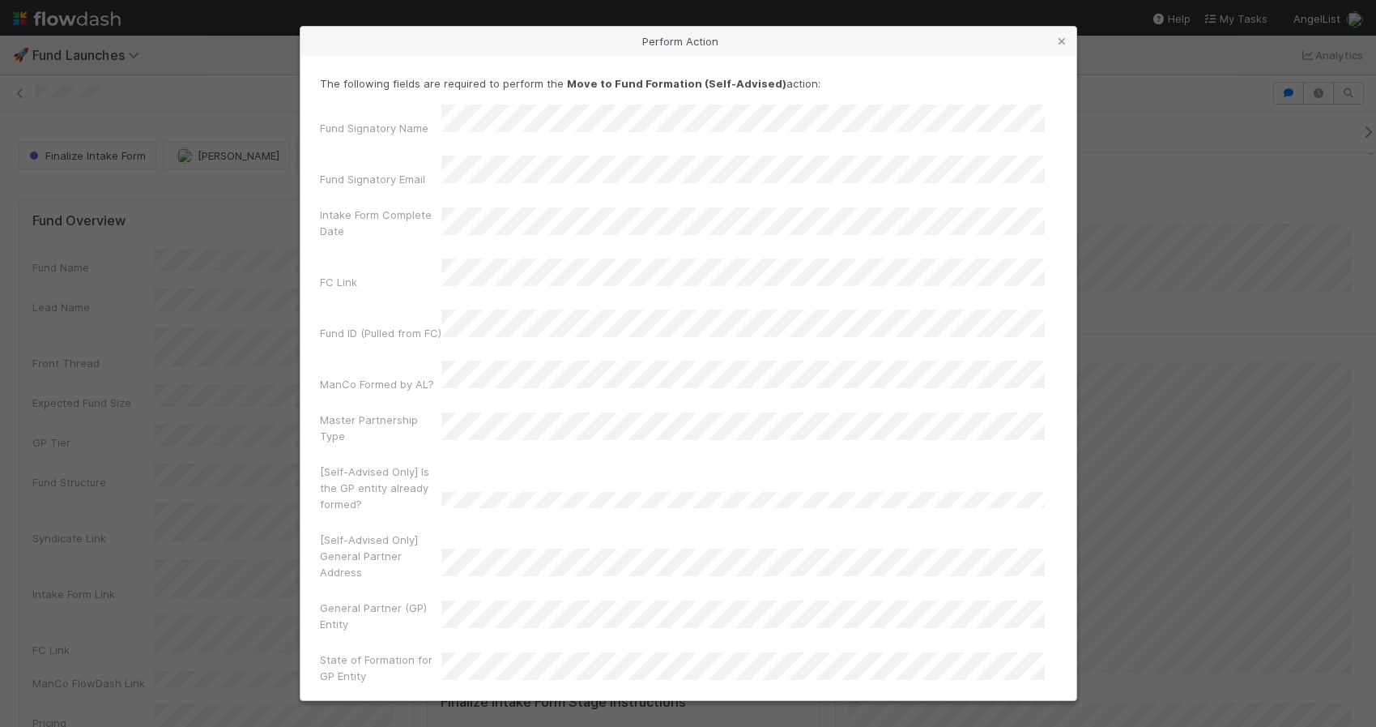
click at [426, 215] on label"] "Intake Form Complete Date" at bounding box center [380, 223] width 121 height 32
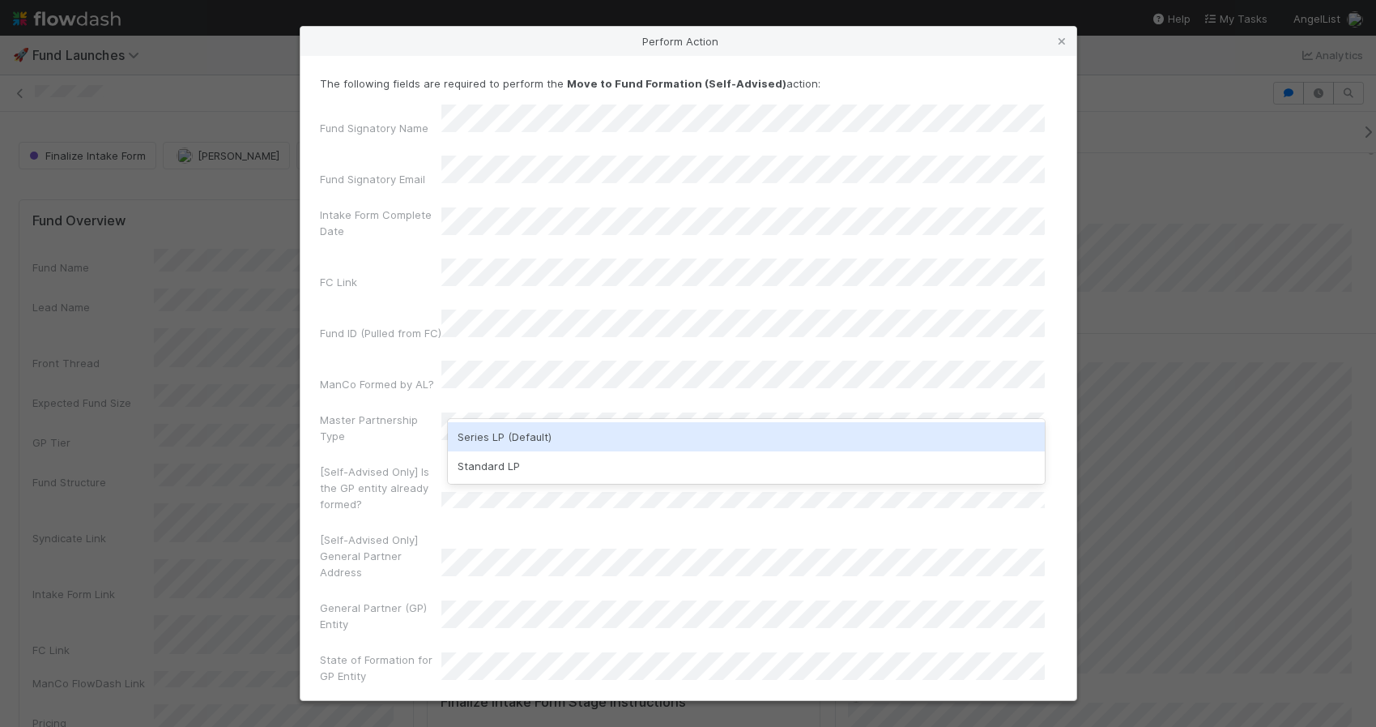
click at [484, 432] on div "Series LP (Default)" at bounding box center [746, 436] width 597 height 29
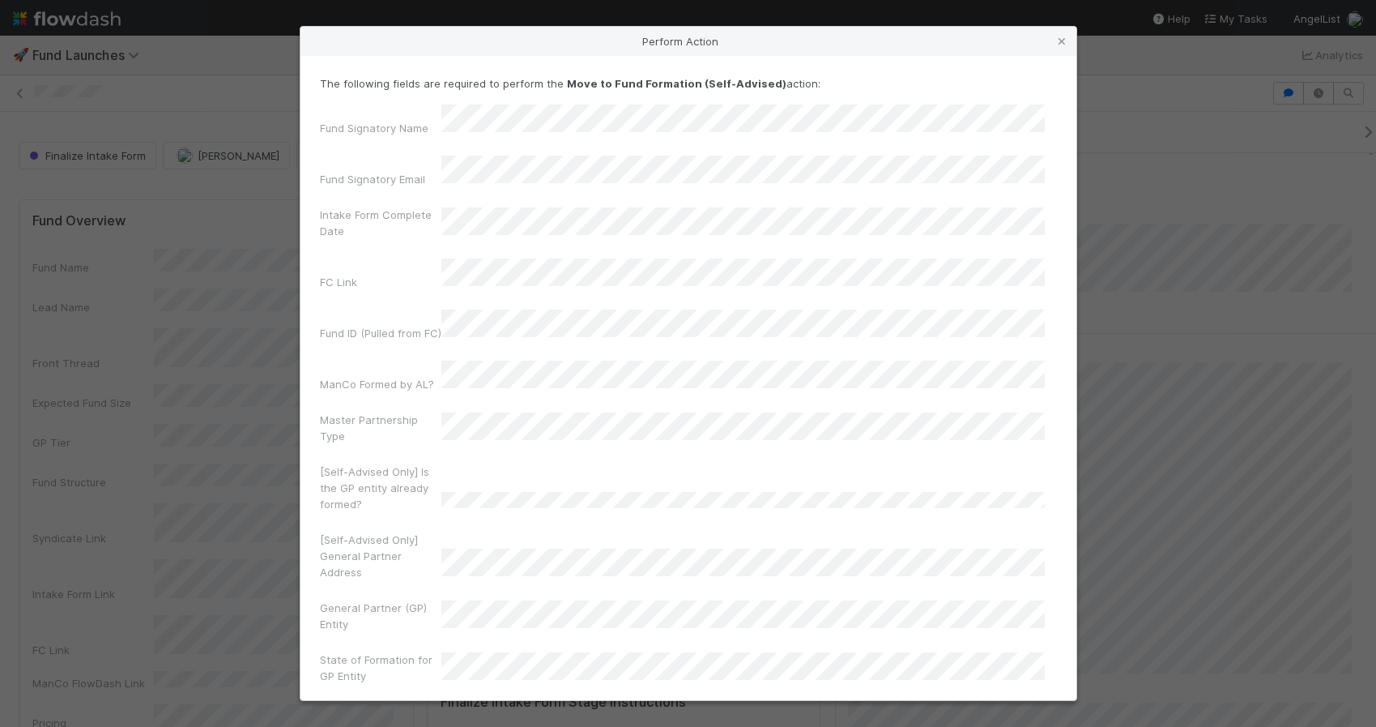
click at [484, 463] on div "[Self-Advised Only] Is the GP entity already formed?" at bounding box center [688, 490] width 737 height 55
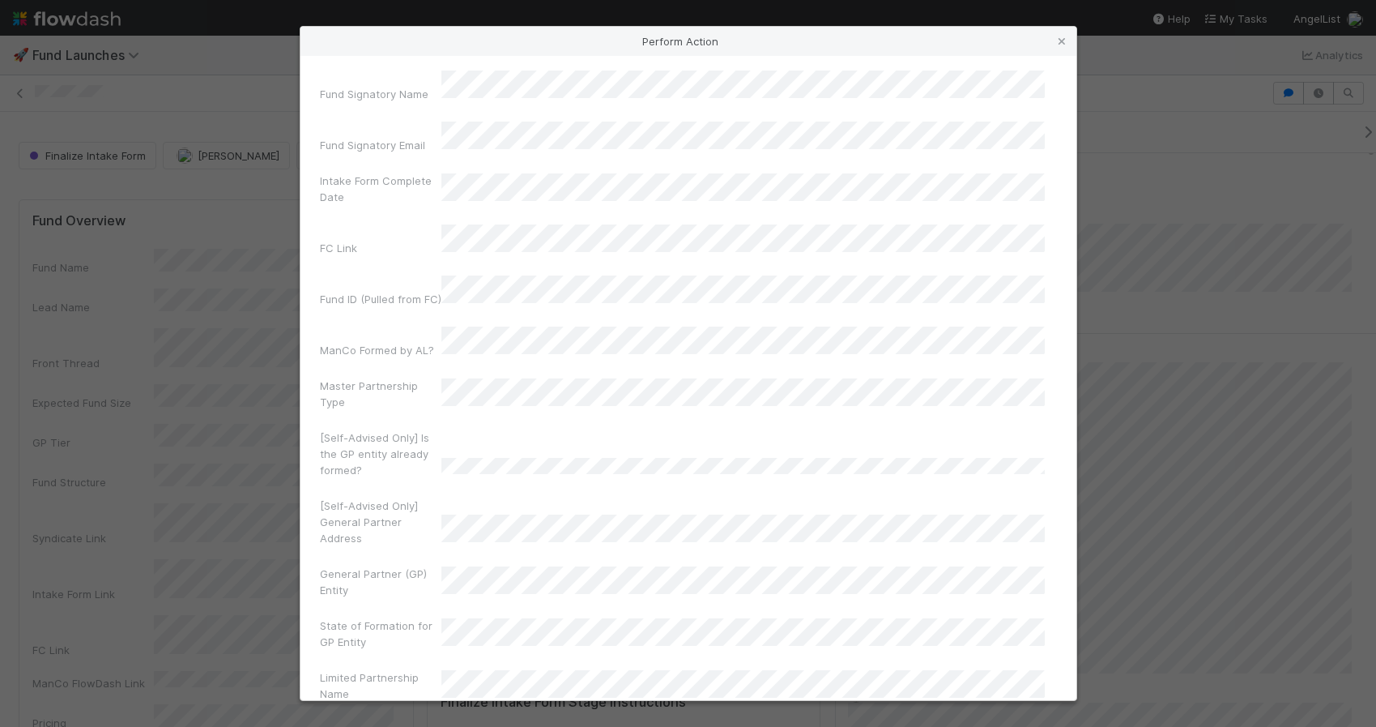
scroll to position [45, 0]
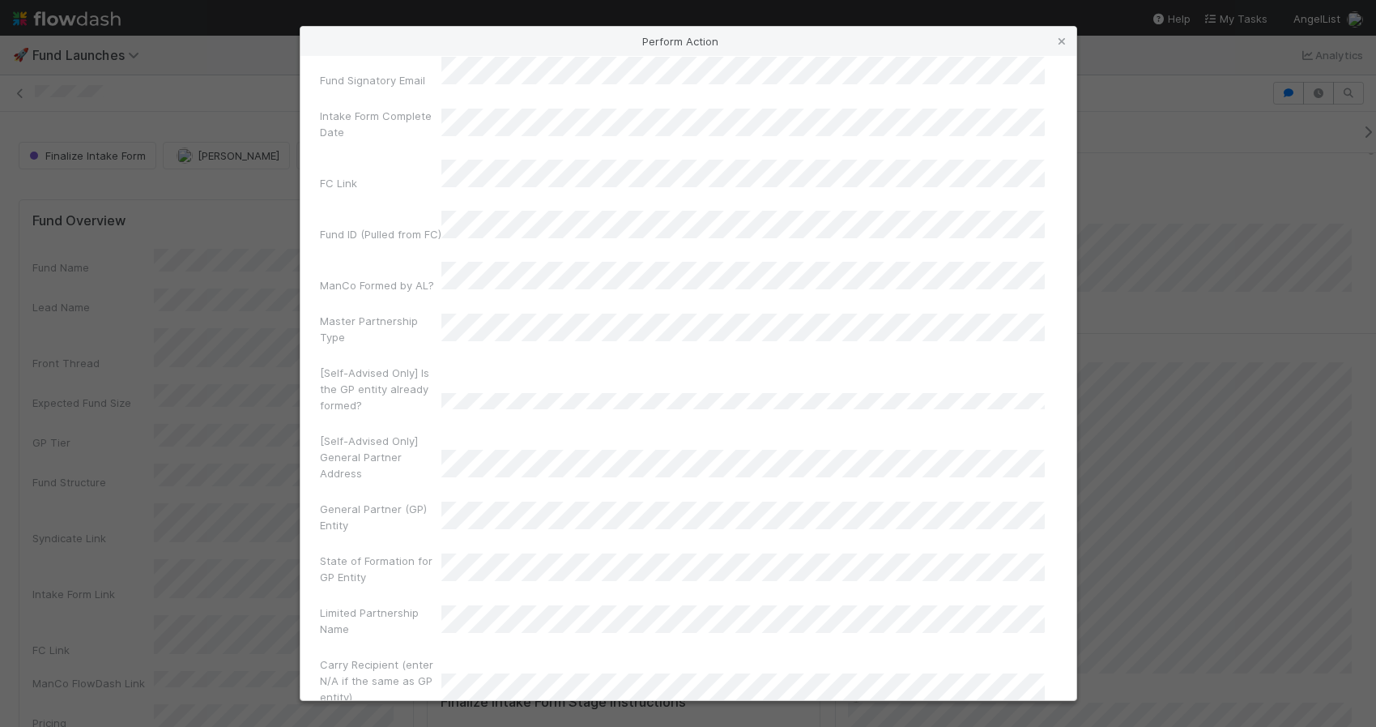
scroll to position [117, 0]
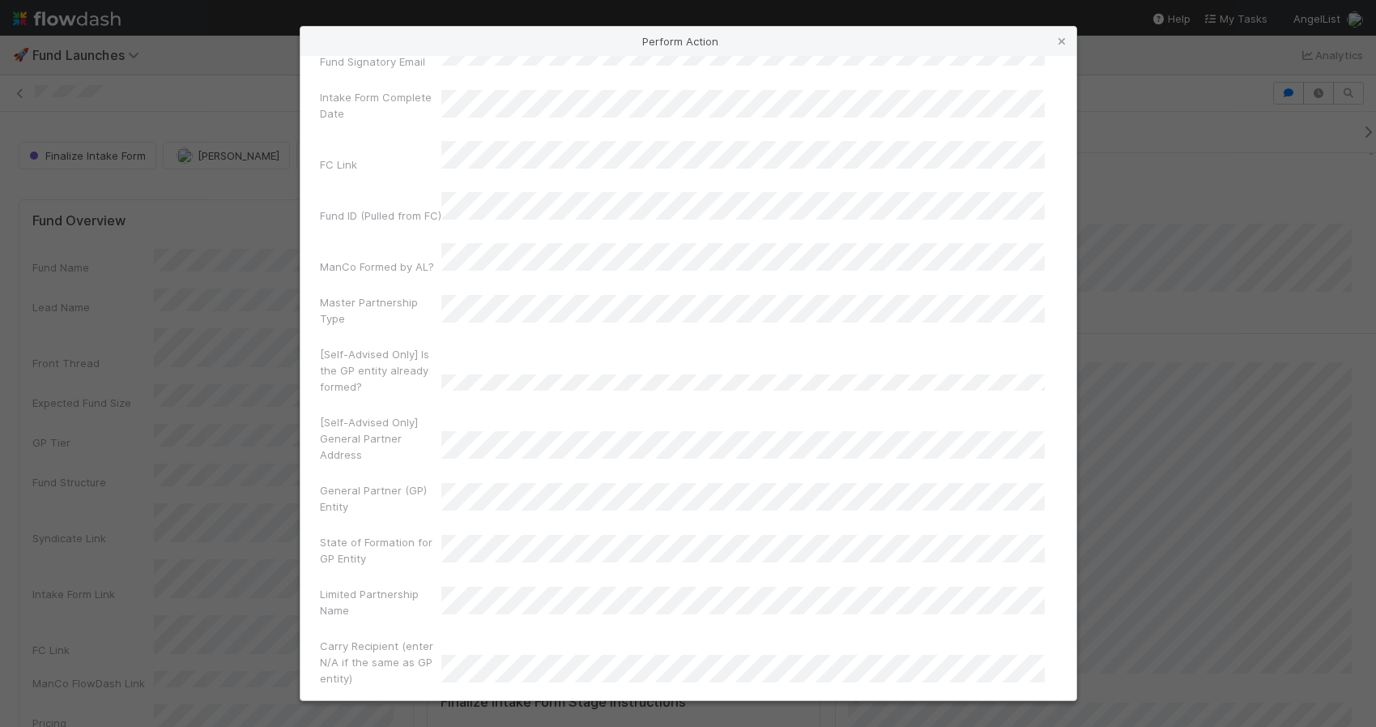
click at [499, 586] on div "Limited Partnership Name" at bounding box center [688, 605] width 737 height 39
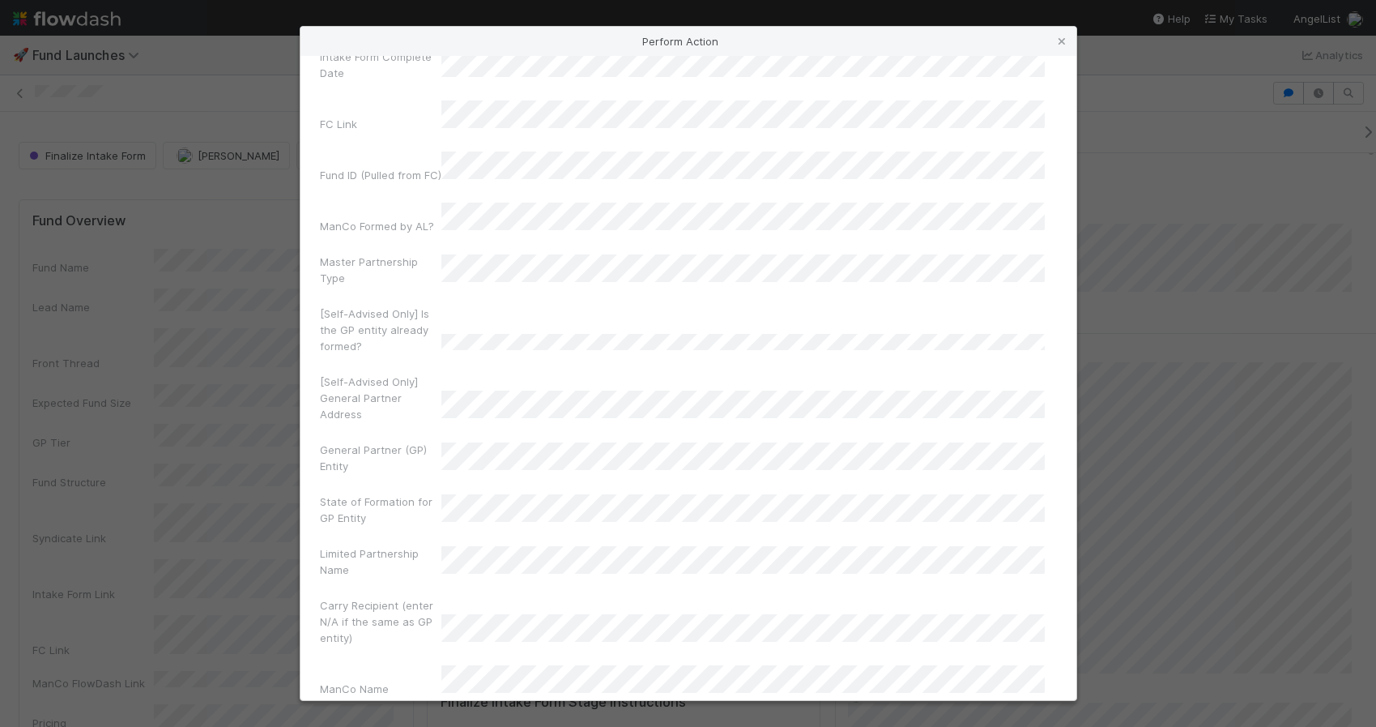
scroll to position [183, 0]
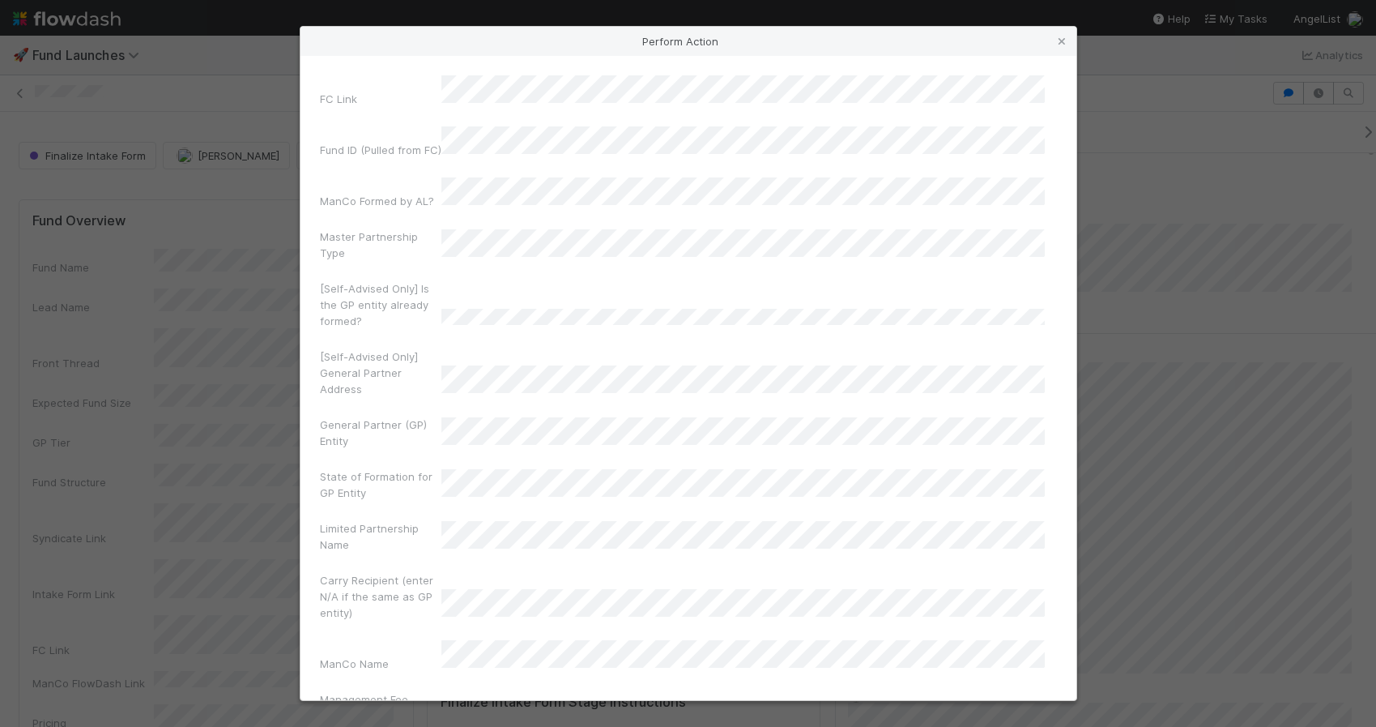
click at [458, 691] on div "Management Fee Recipient (enter N/A if the same as ManCo)" at bounding box center [688, 718] width 737 height 55
click at [494, 471] on div "Fund Signatory Name Fund Signatory Email Intake Form Complete Date FC Link Fund…" at bounding box center [688, 661] width 737 height 1596
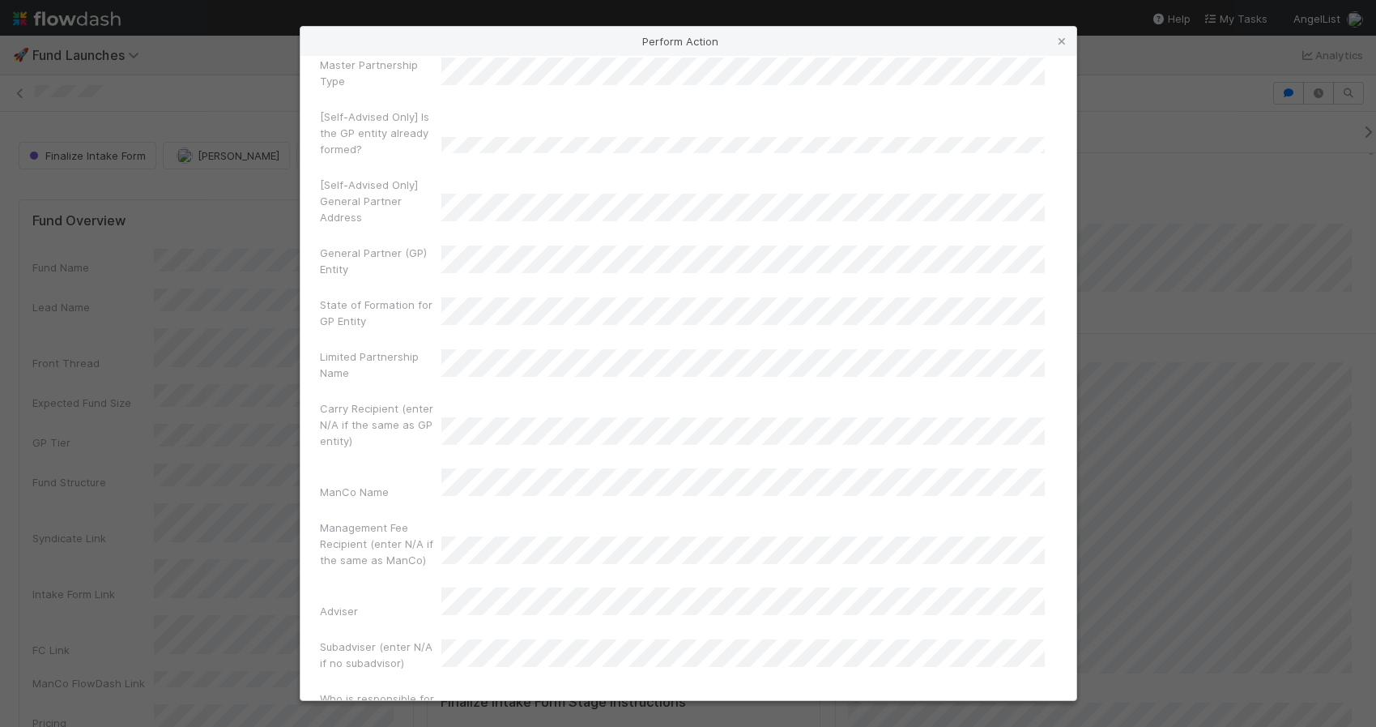
scroll to position [357, 0]
click at [487, 569] on div "Fund Signatory Name Fund Signatory Email Intake Form Complete Date FC Link Fund…" at bounding box center [688, 545] width 737 height 1596
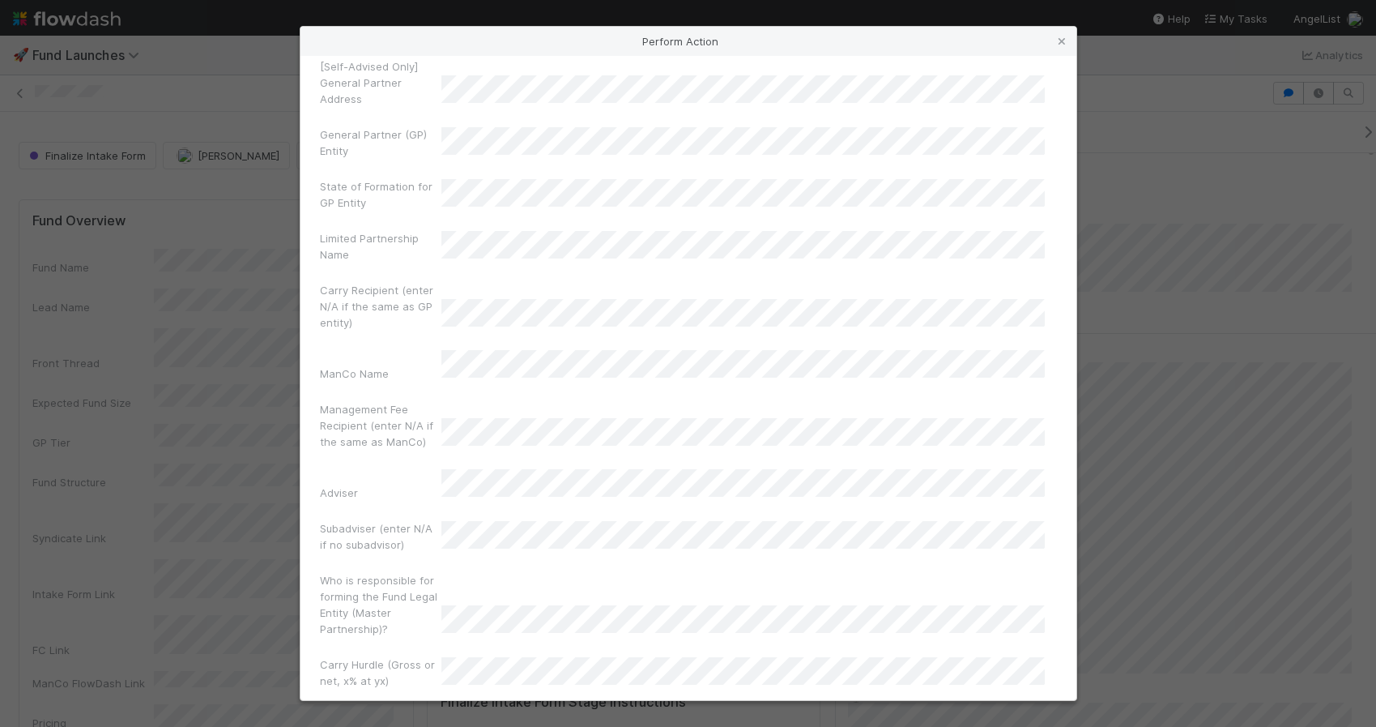
scroll to position [482, 0]
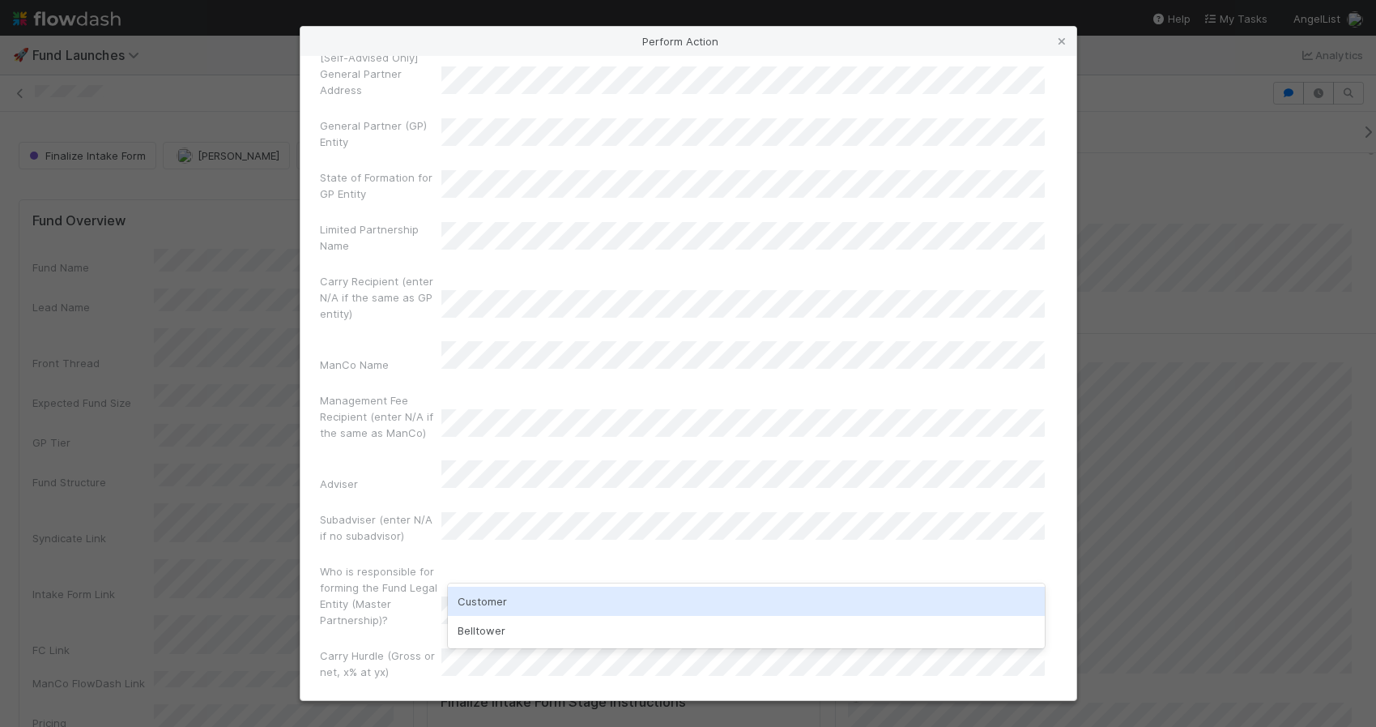
click at [511, 563] on div "Who is responsible for forming the Fund Legal Entity (Master Partnership)?" at bounding box center [688, 598] width 737 height 71
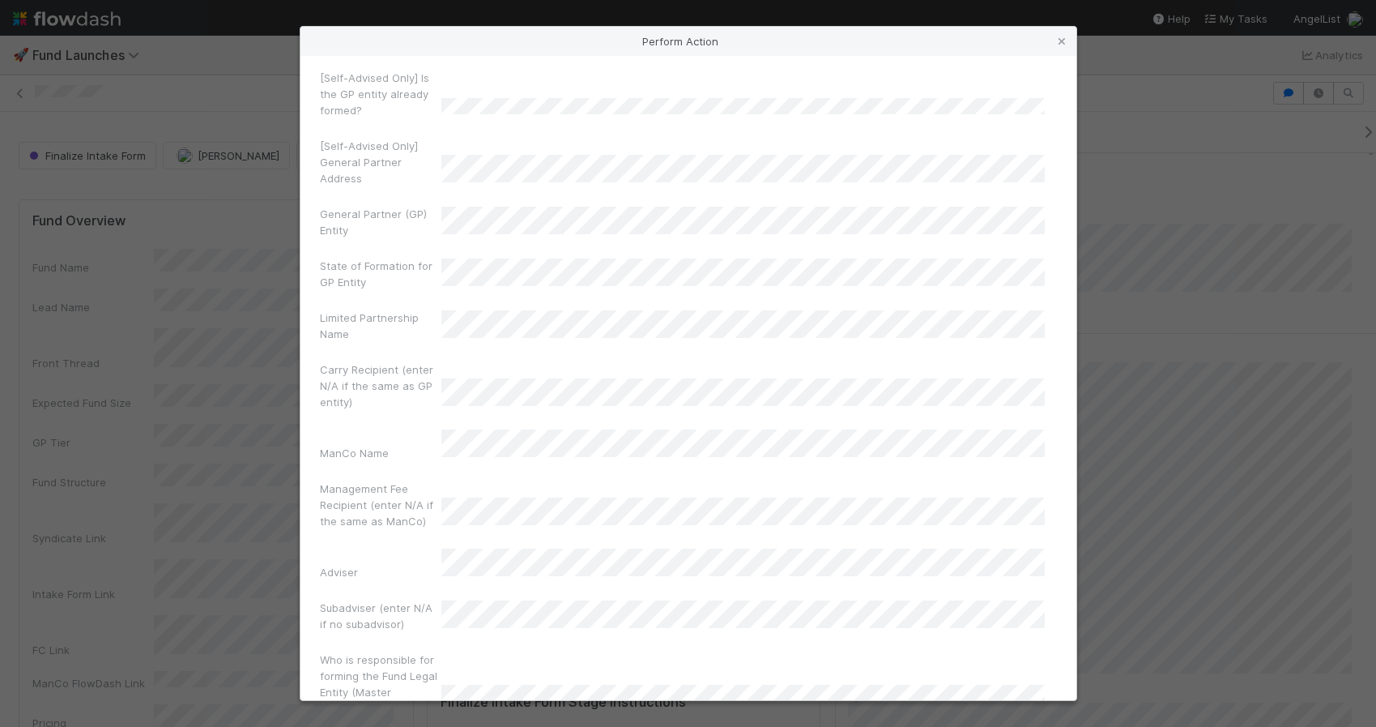
scroll to position [390, 0]
click at [207, 370] on div "Perform Action The following fields are required to perform the Move to Fund Fo…" at bounding box center [688, 363] width 1376 height 727
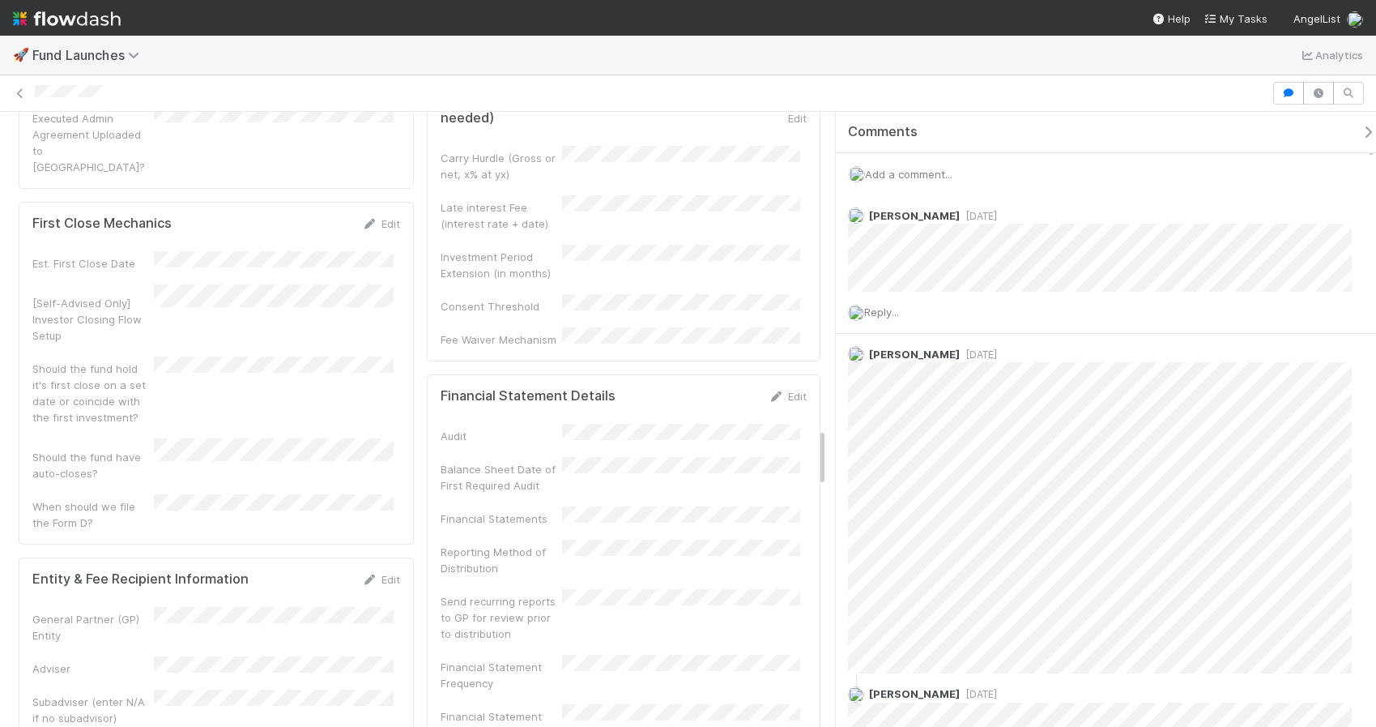
scroll to position [3265, 0]
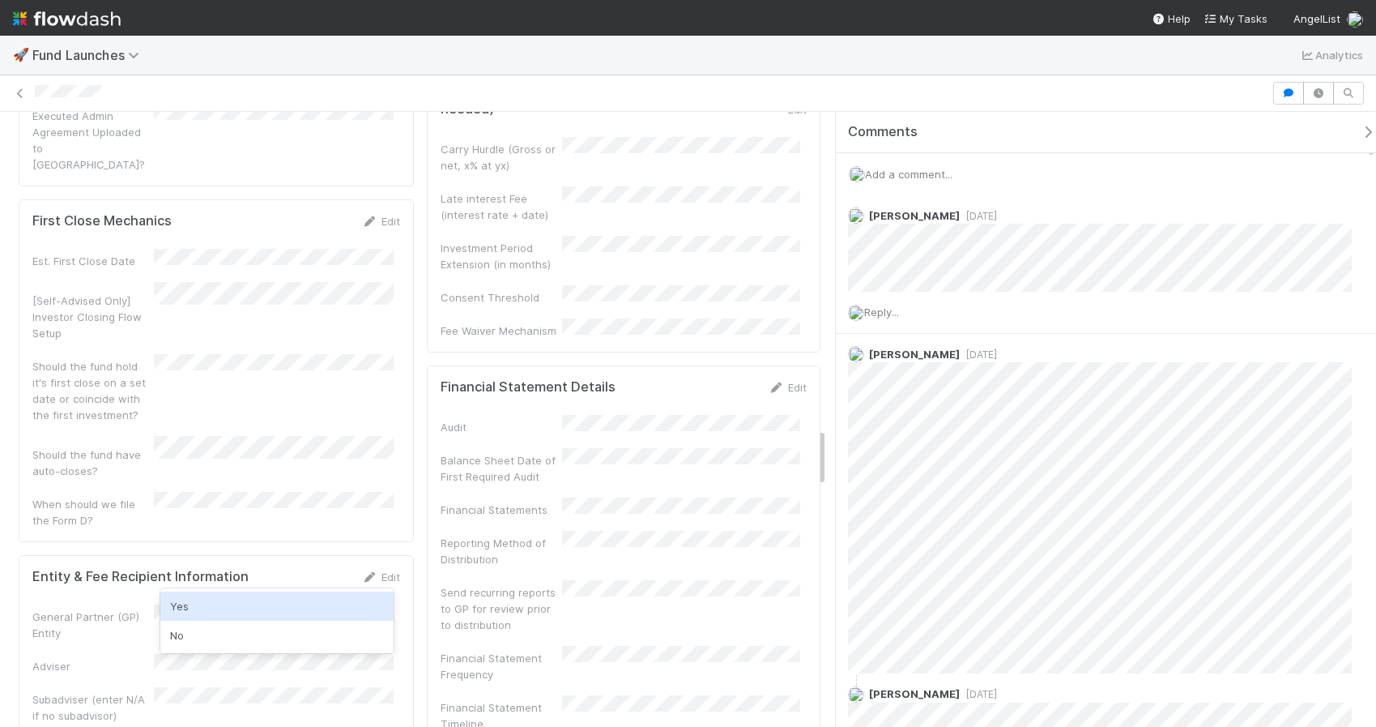
click at [218, 603] on div "Yes" at bounding box center [276, 605] width 233 height 29
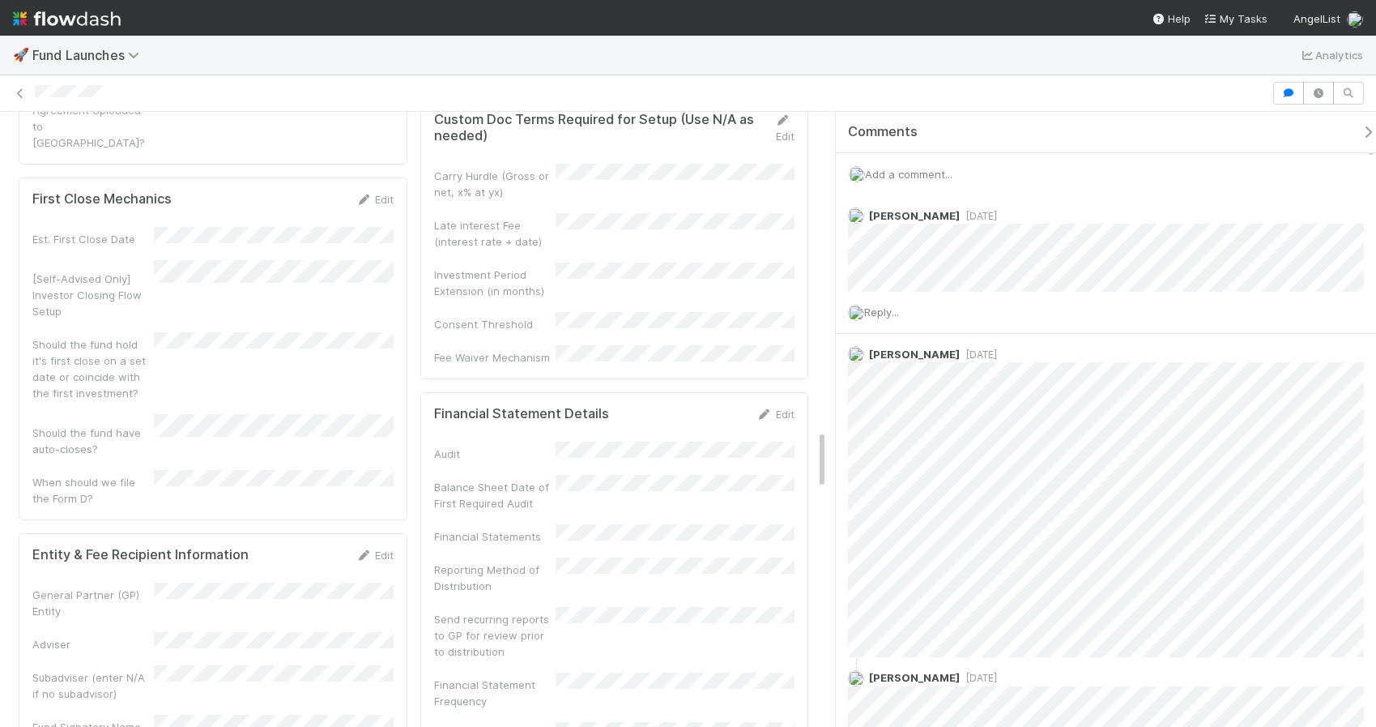
scroll to position [3304, 0]
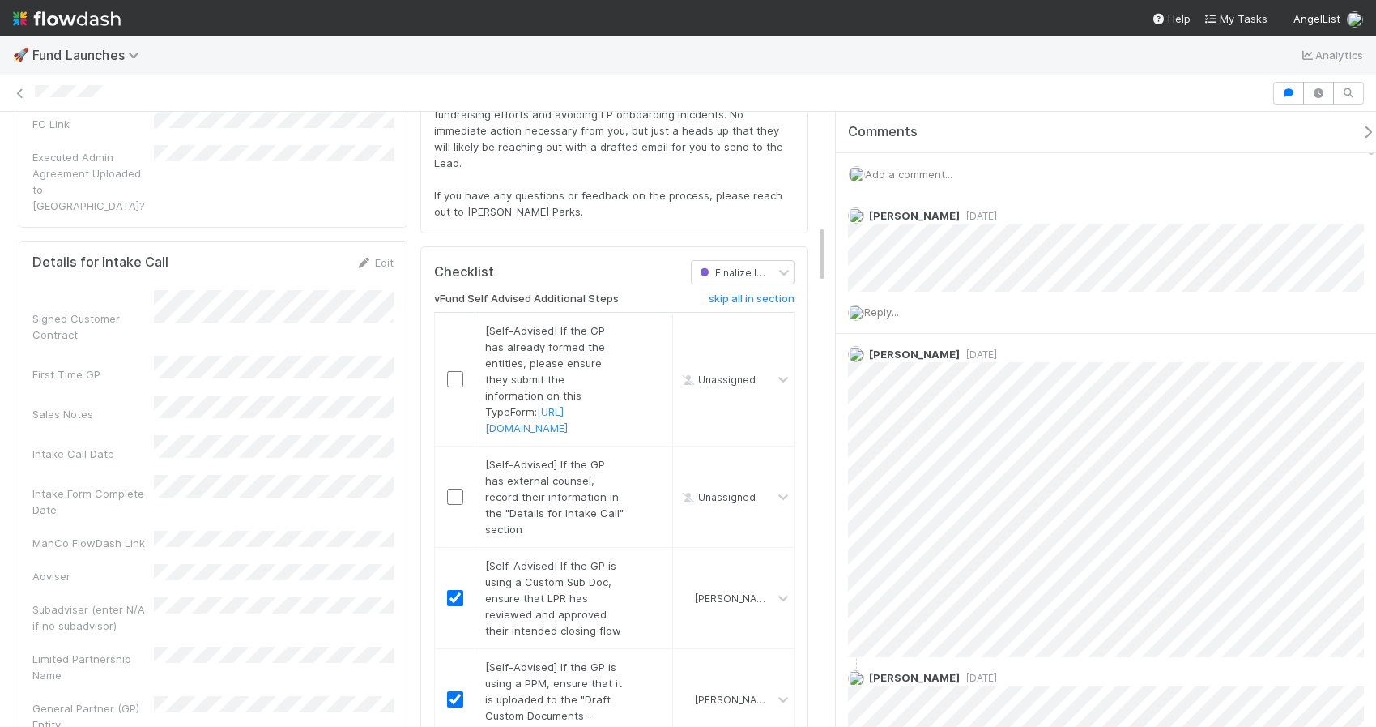
scroll to position [1136, 0]
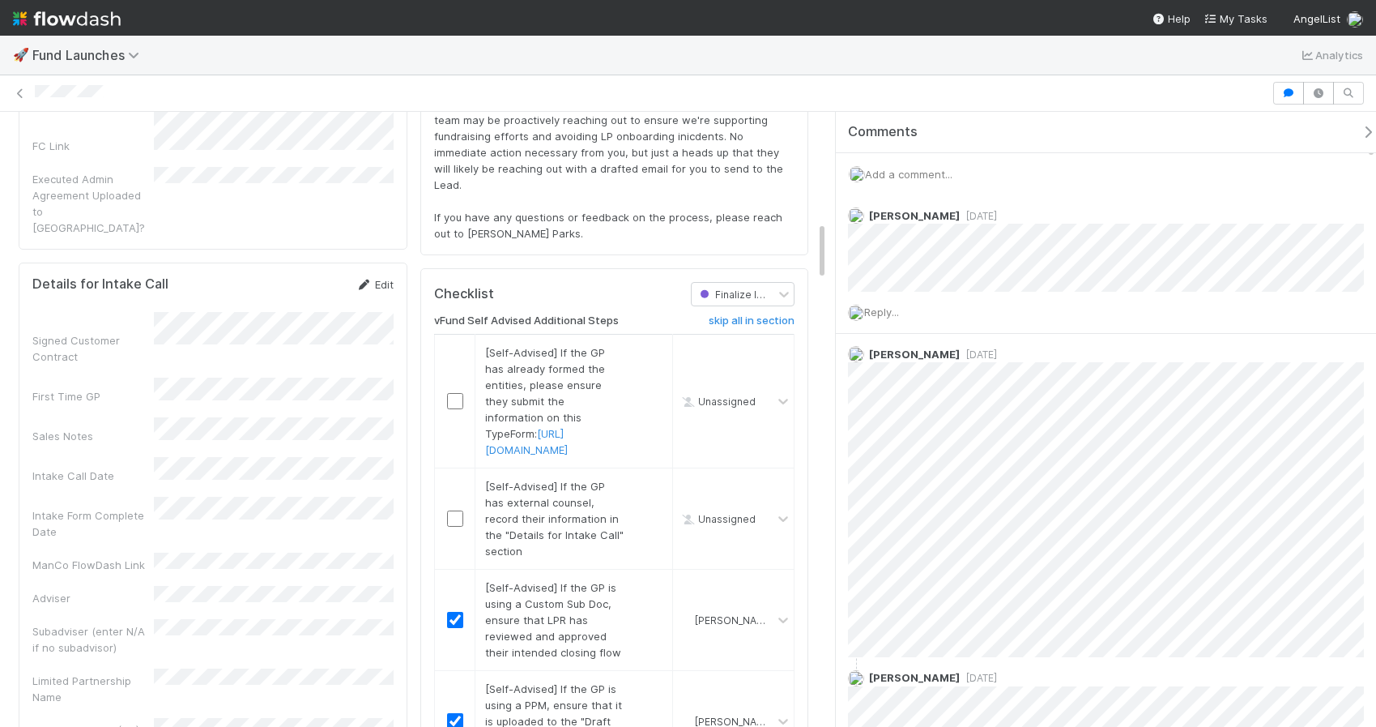
click at [377, 278] on link "Edit" at bounding box center [375, 284] width 38 height 13
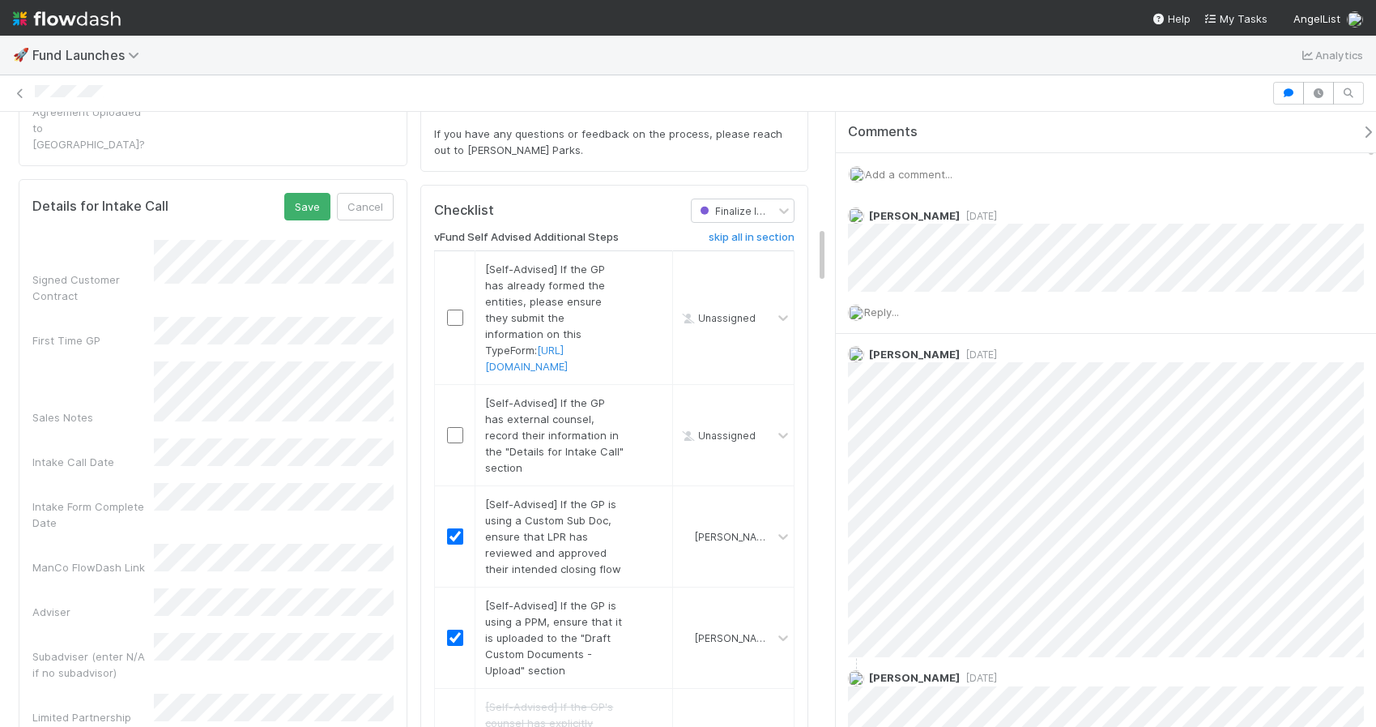
scroll to position [1217, 0]
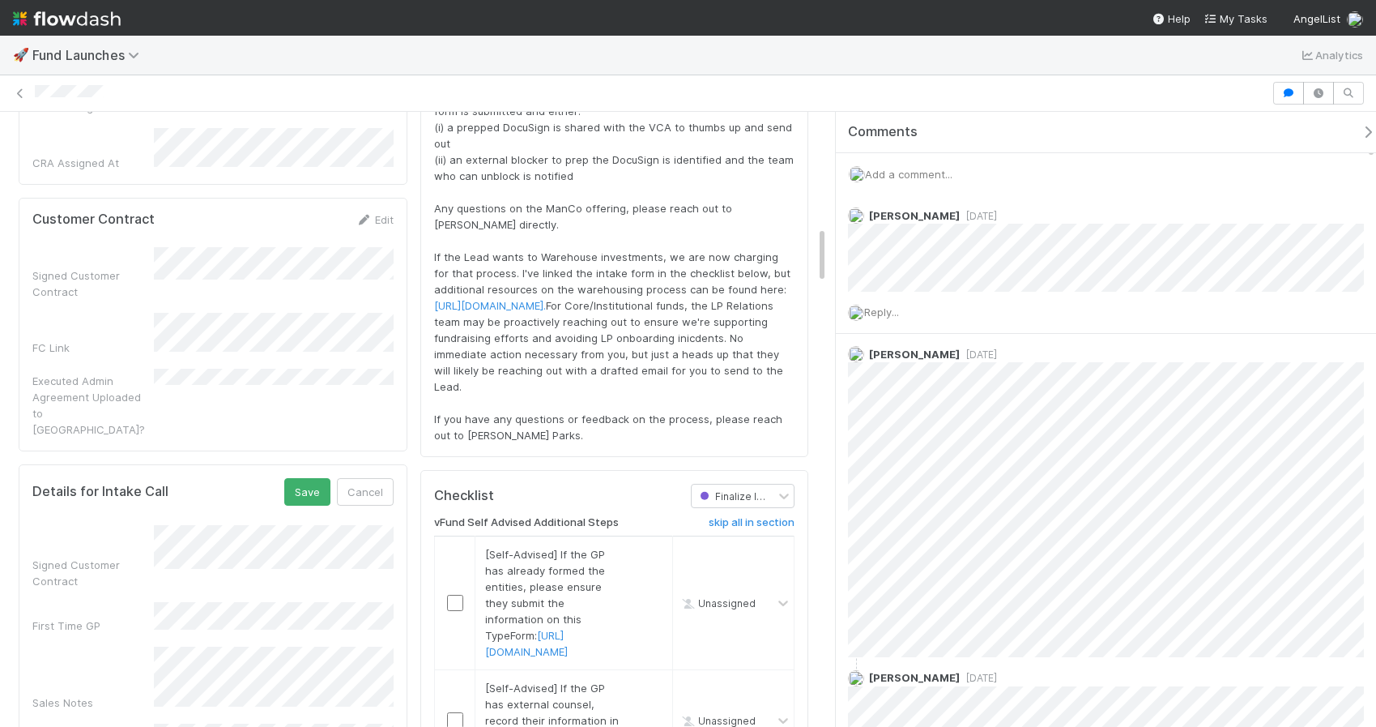
scroll to position [897, 0]
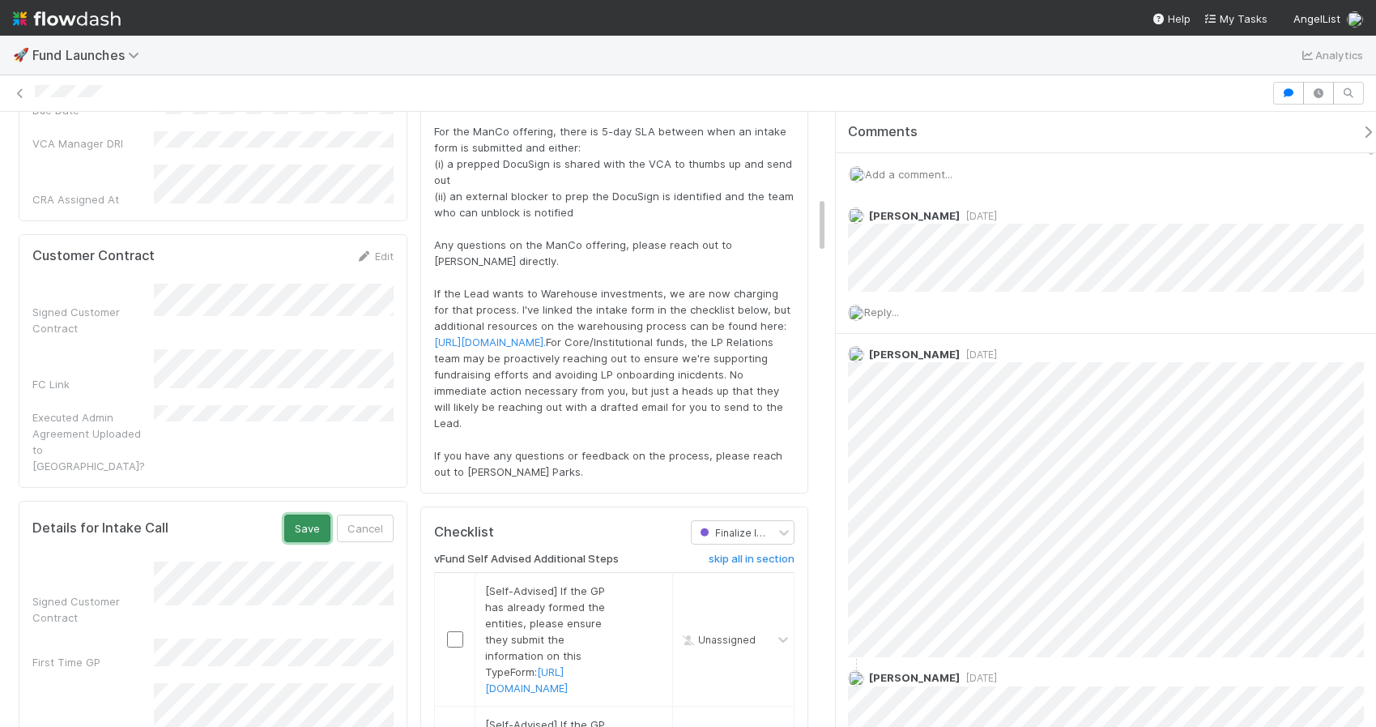
click at [320, 514] on button "Save" at bounding box center [307, 528] width 46 height 28
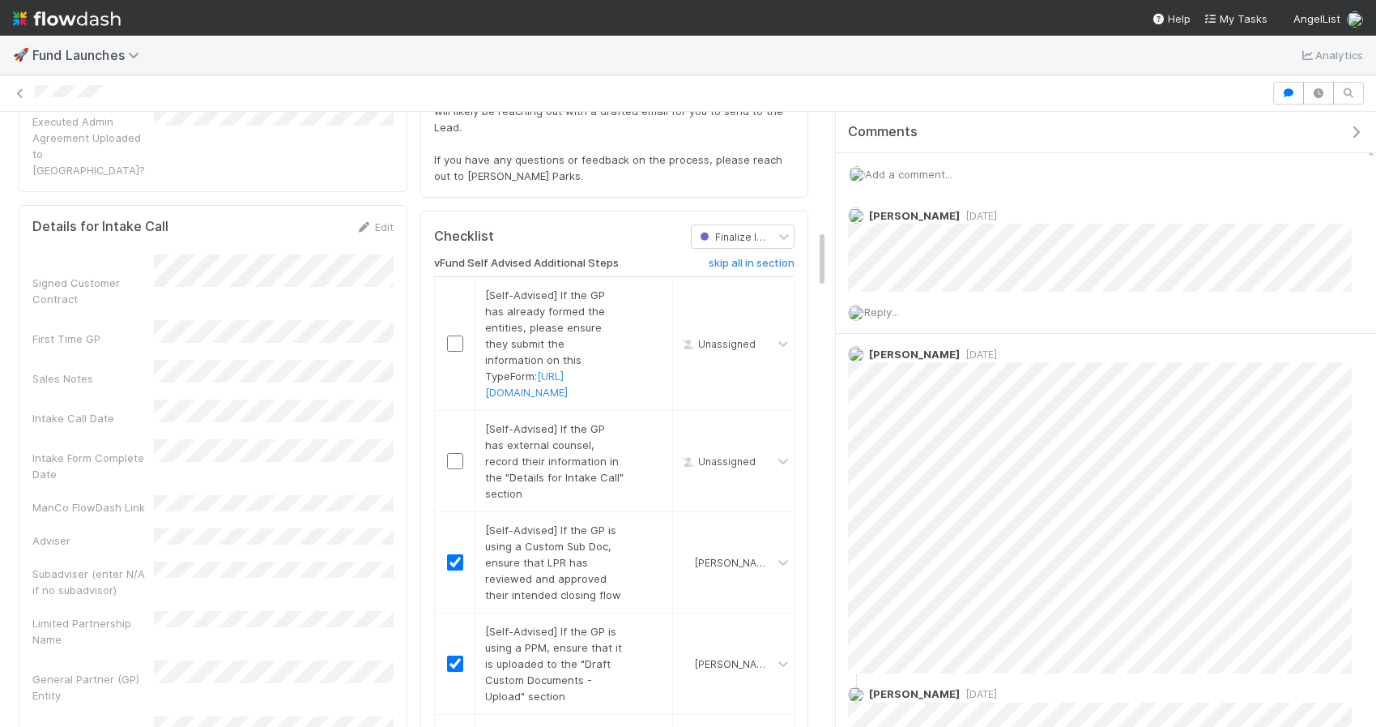
scroll to position [1189, 0]
click at [458, 356] on input "checkbox" at bounding box center [455, 347] width 16 height 16
click at [452, 473] on input "checkbox" at bounding box center [455, 465] width 16 height 16
click at [451, 473] on input "checkbox" at bounding box center [455, 465] width 16 height 16
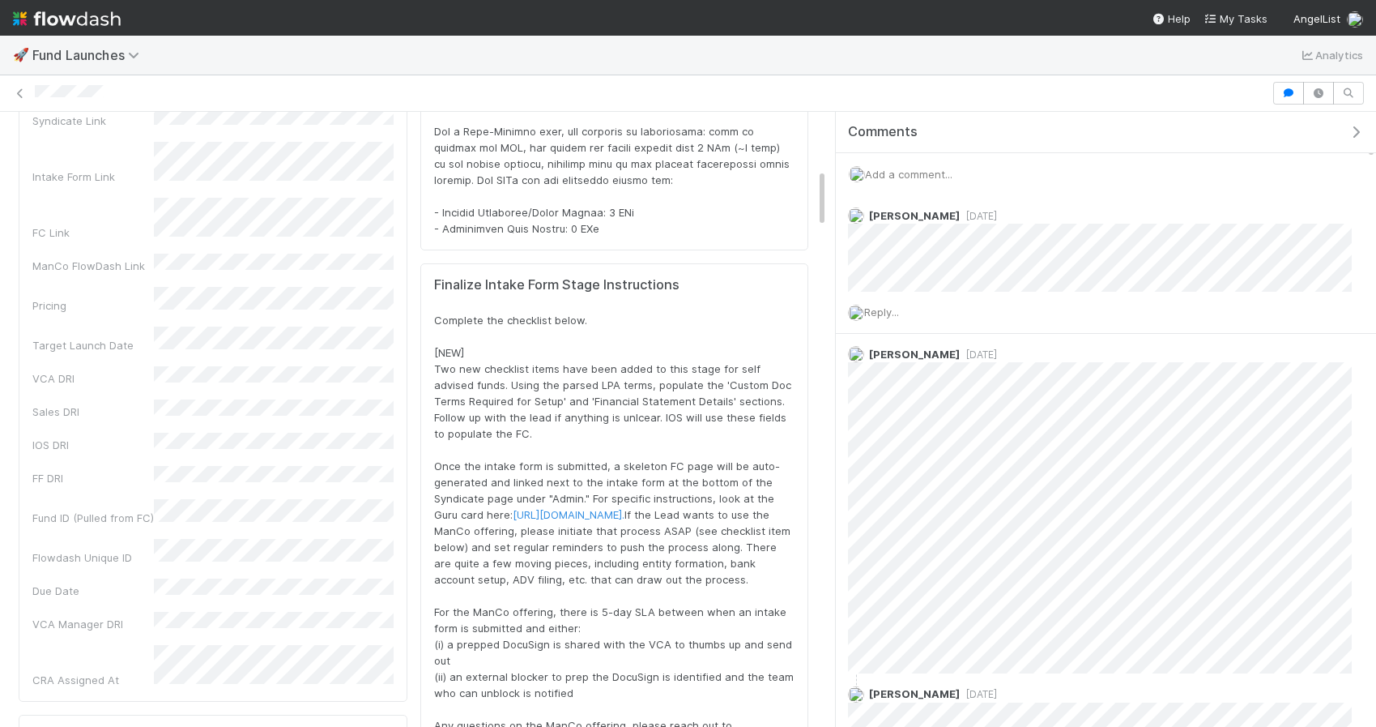
scroll to position [0, 0]
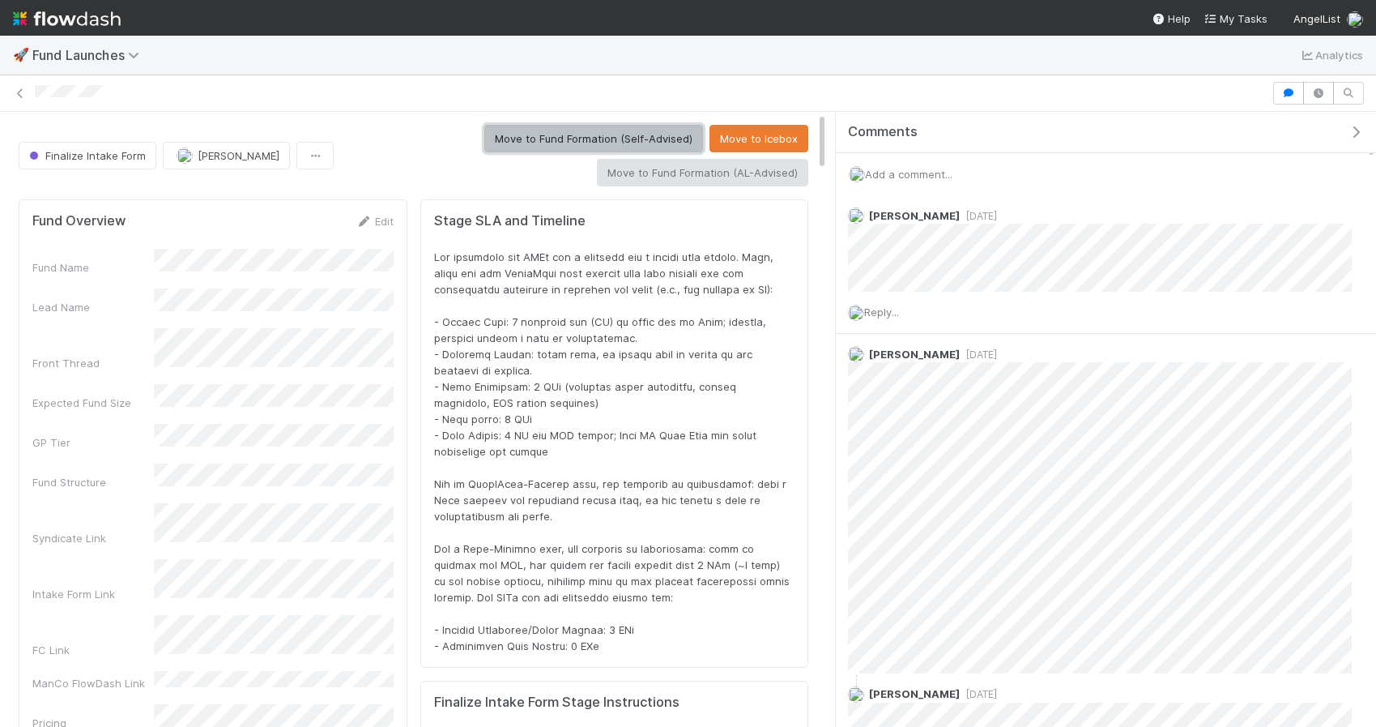
click at [552, 137] on button "Move to Fund Formation (Self-Advised)" at bounding box center [593, 139] width 219 height 28
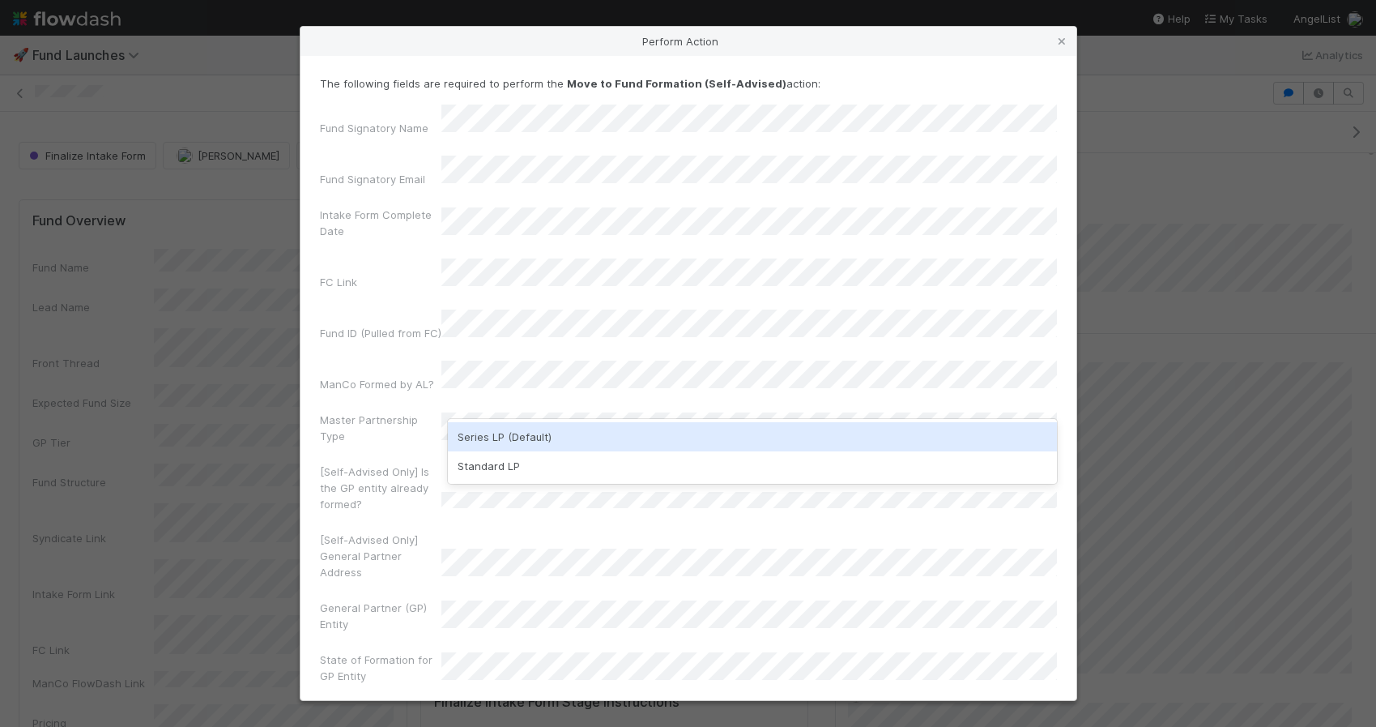
click at [506, 432] on div "Series LP (Default)" at bounding box center [752, 436] width 609 height 29
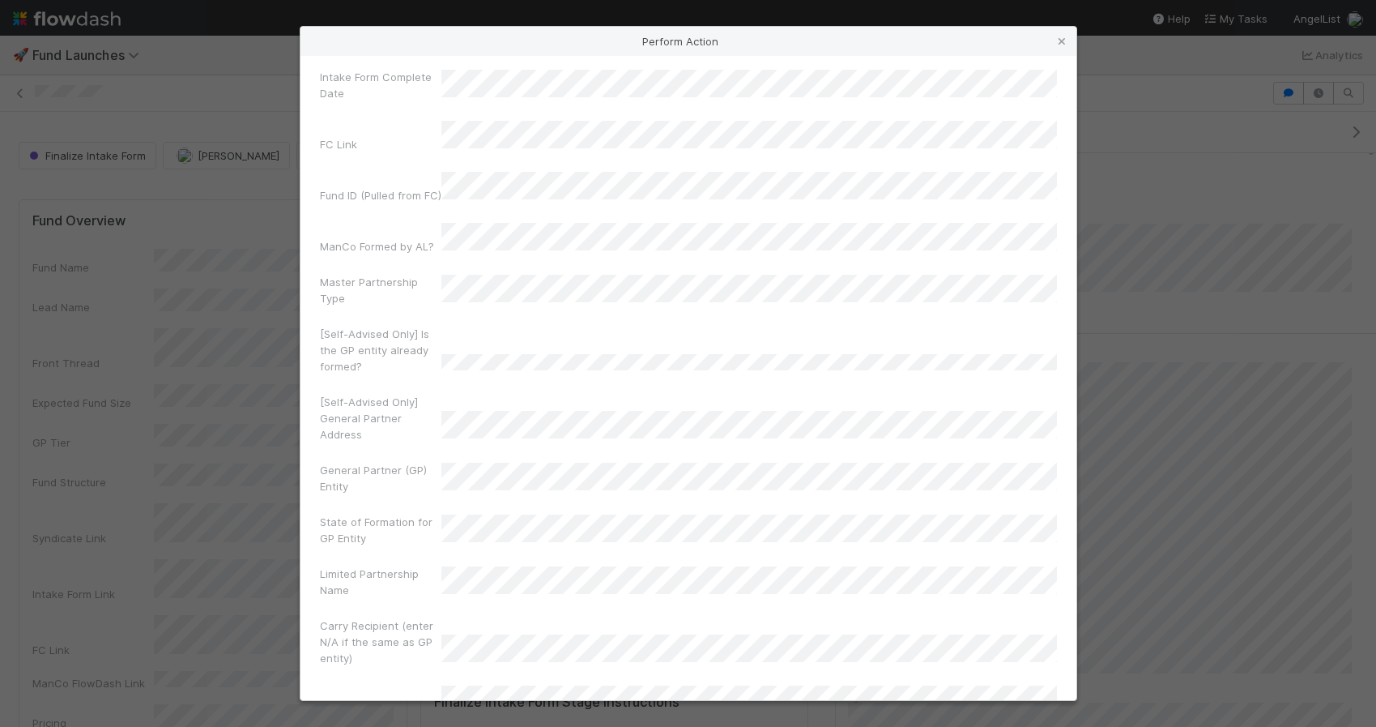
scroll to position [194, 0]
click at [553, 283] on div "[Self-Advised Only] Is the GP entity already formed?" at bounding box center [688, 297] width 737 height 55
click at [439, 509] on label"] "Limited Partnership Name" at bounding box center [380, 525] width 121 height 32
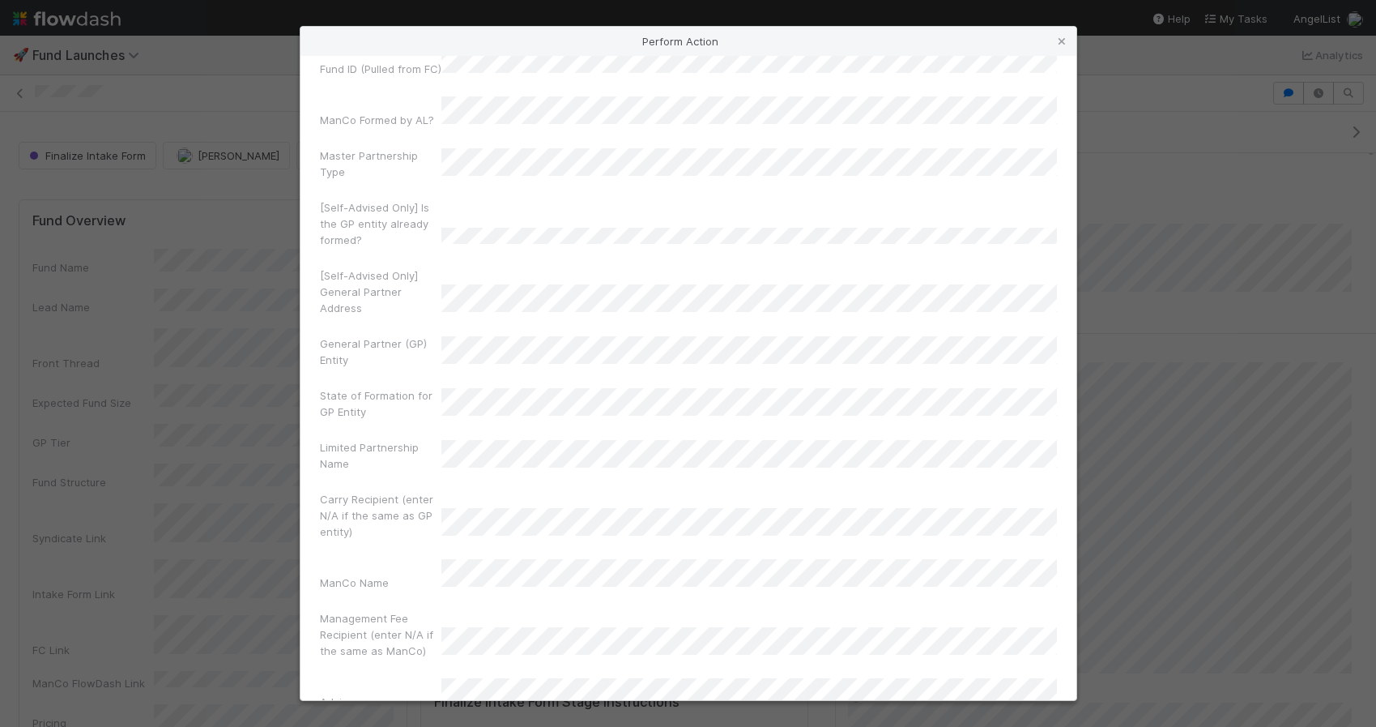
click at [456, 610] on div "Management Fee Recipient (enter N/A if the same as ManCo)" at bounding box center [688, 637] width 737 height 55
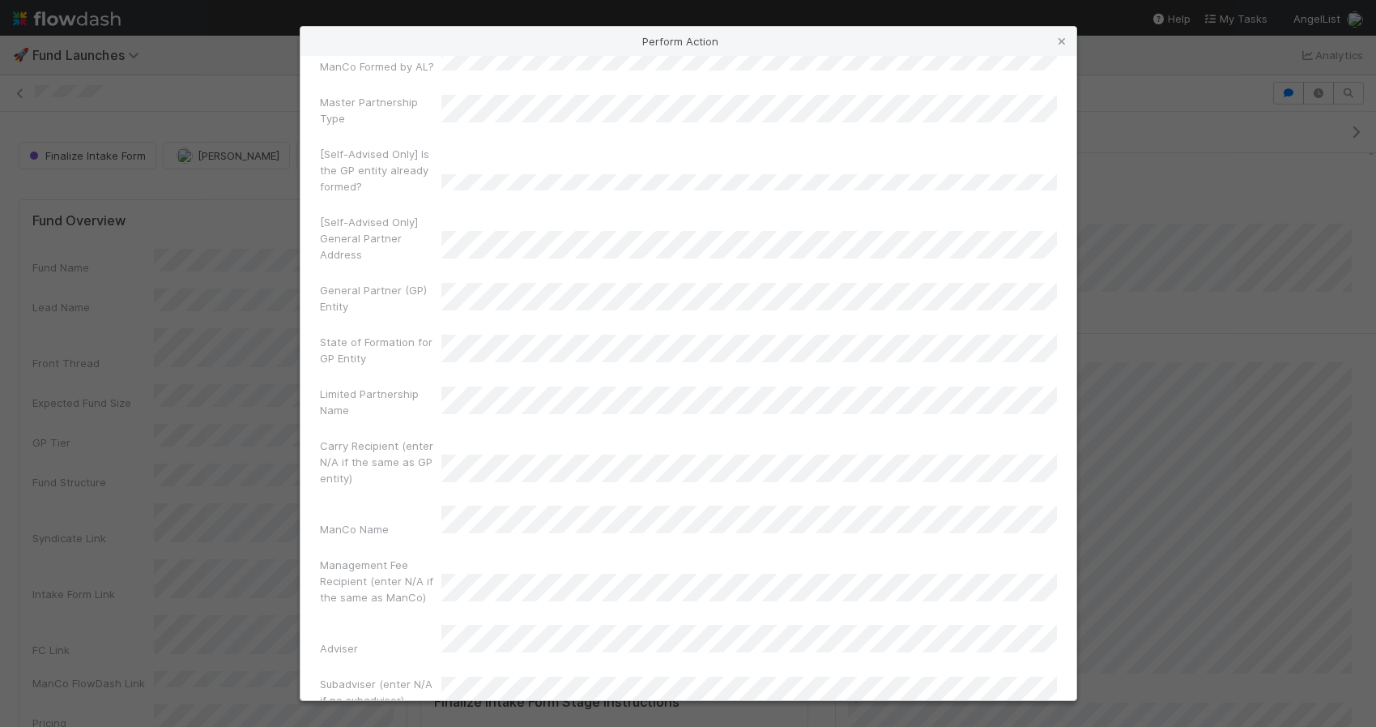
click at [485, 675] on div "Subadviser (enter N/A if no subadvisor)" at bounding box center [688, 694] width 737 height 39
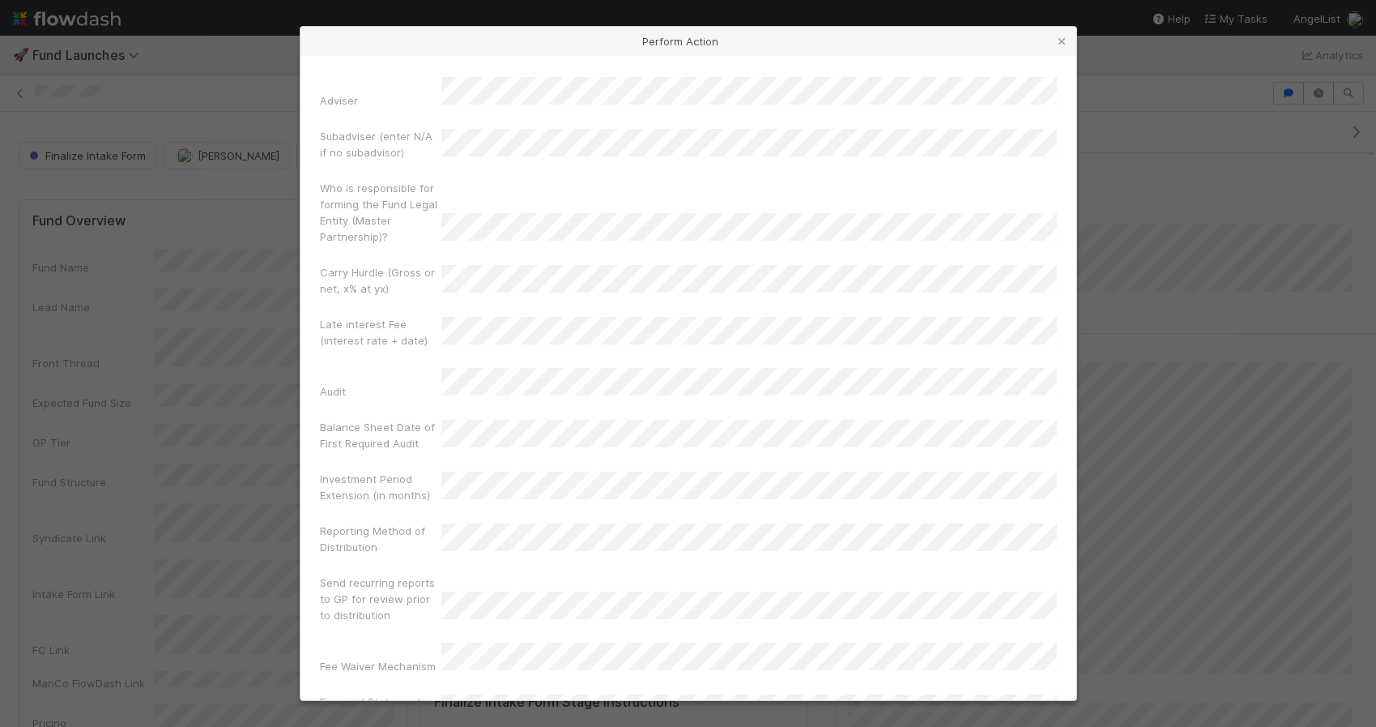
scroll to position [981, 0]
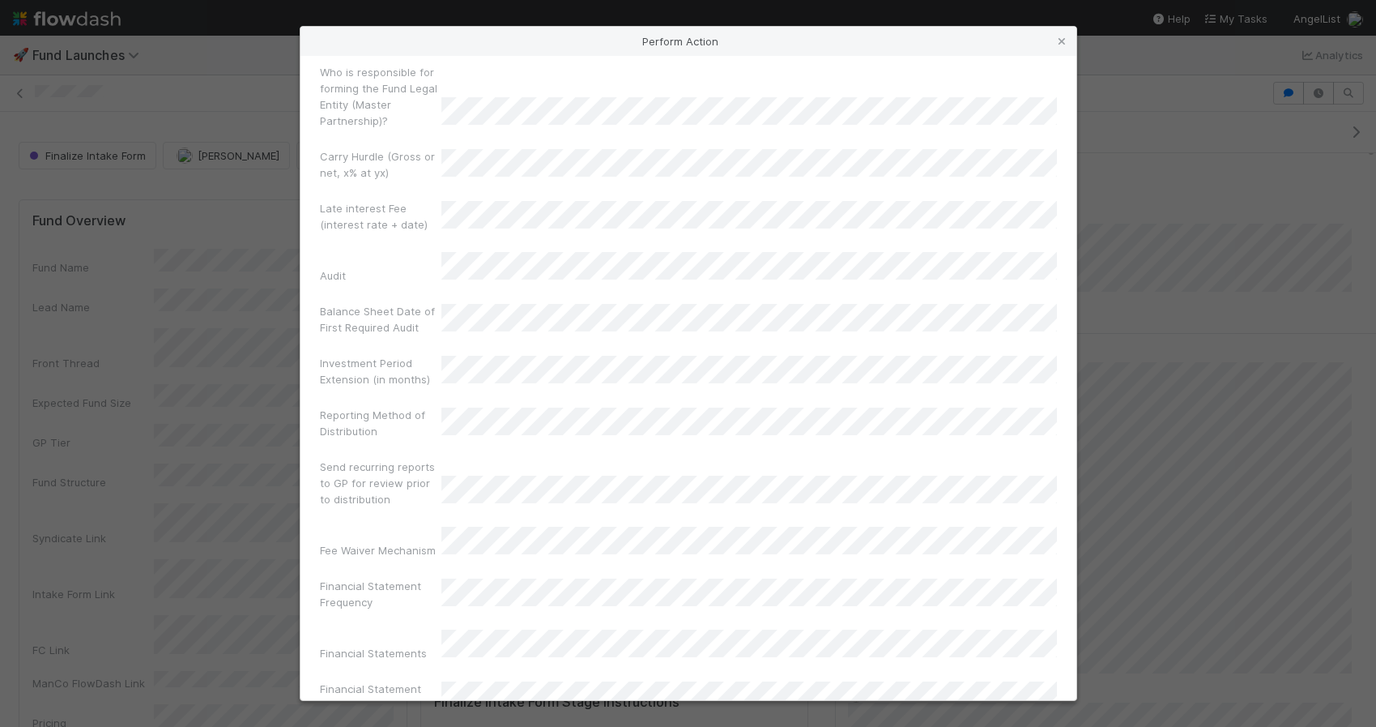
click at [421, 645] on div "Financial Statements" at bounding box center [380, 656] width 121 height 23
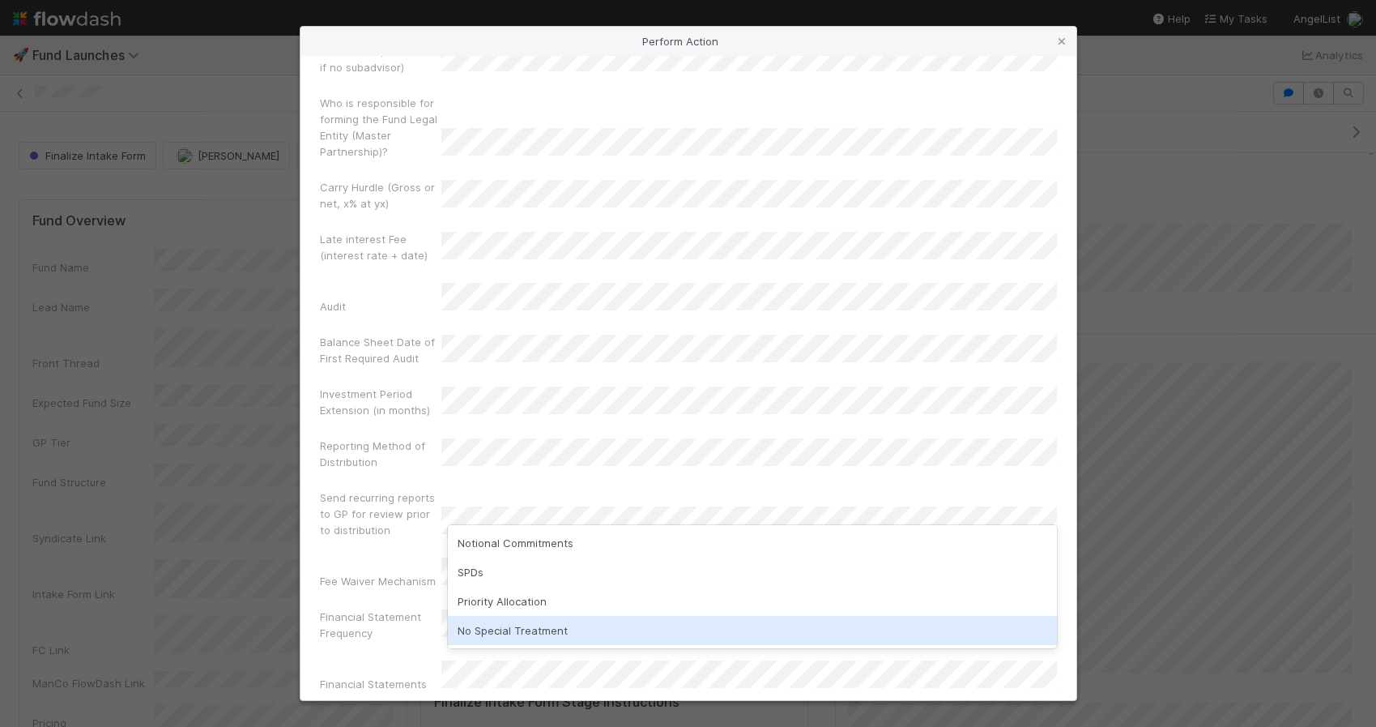
click at [474, 619] on div "No Special Treatment" at bounding box center [752, 630] width 609 height 29
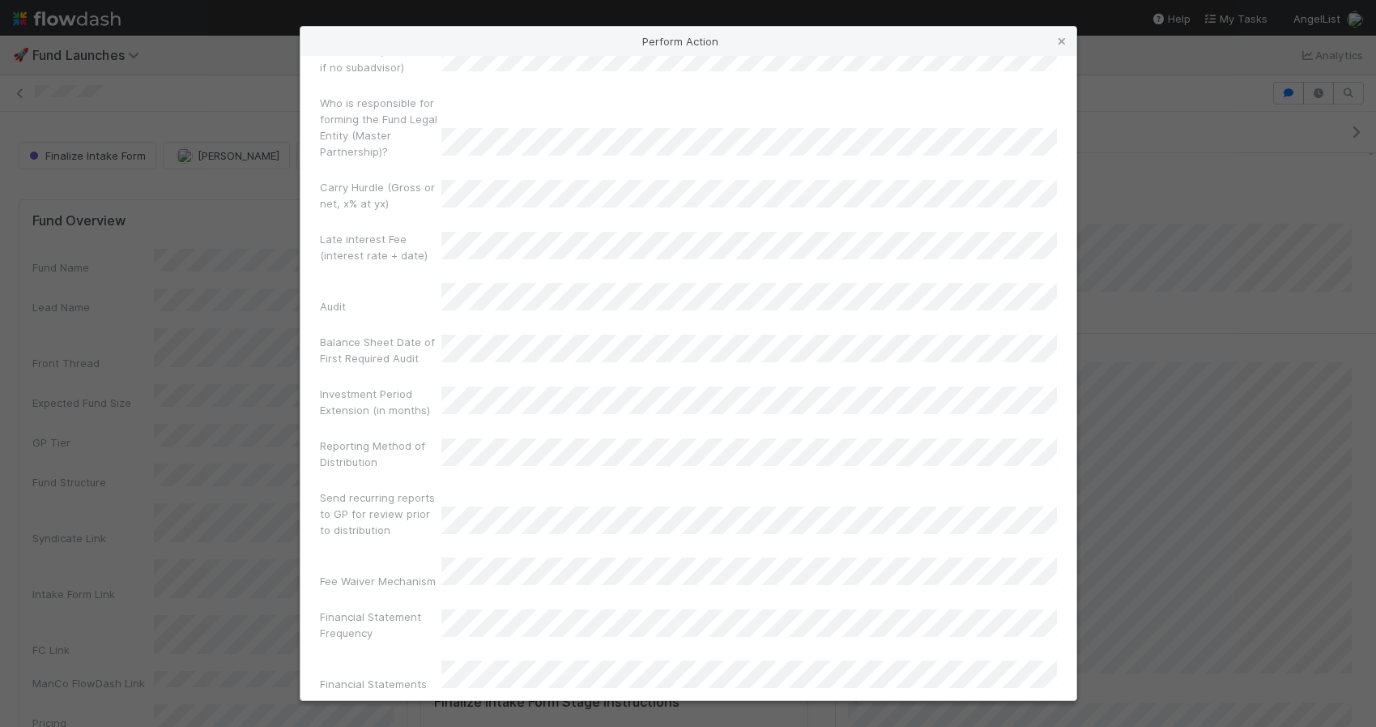
click at [384, 573] on div "Fee Waiver Mechanism" at bounding box center [380, 584] width 121 height 23
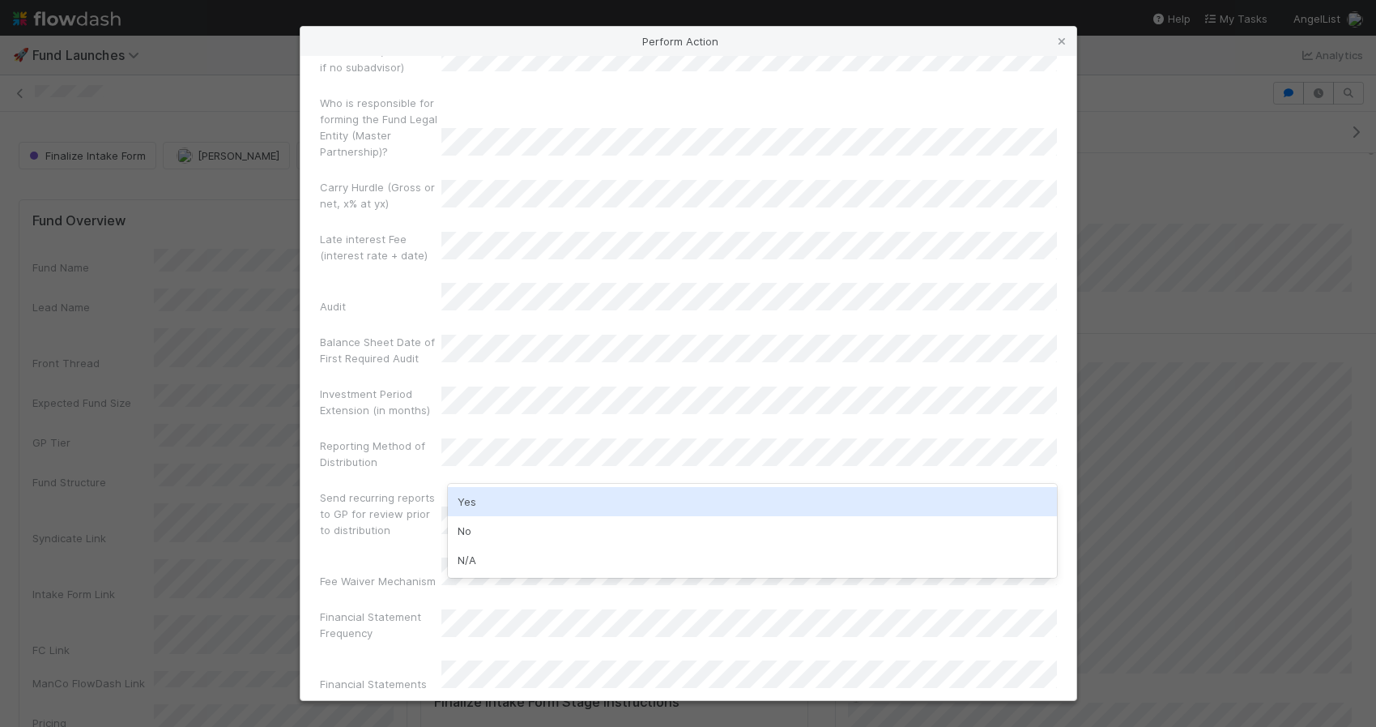
click at [480, 506] on div "Yes" at bounding box center [752, 501] width 609 height 29
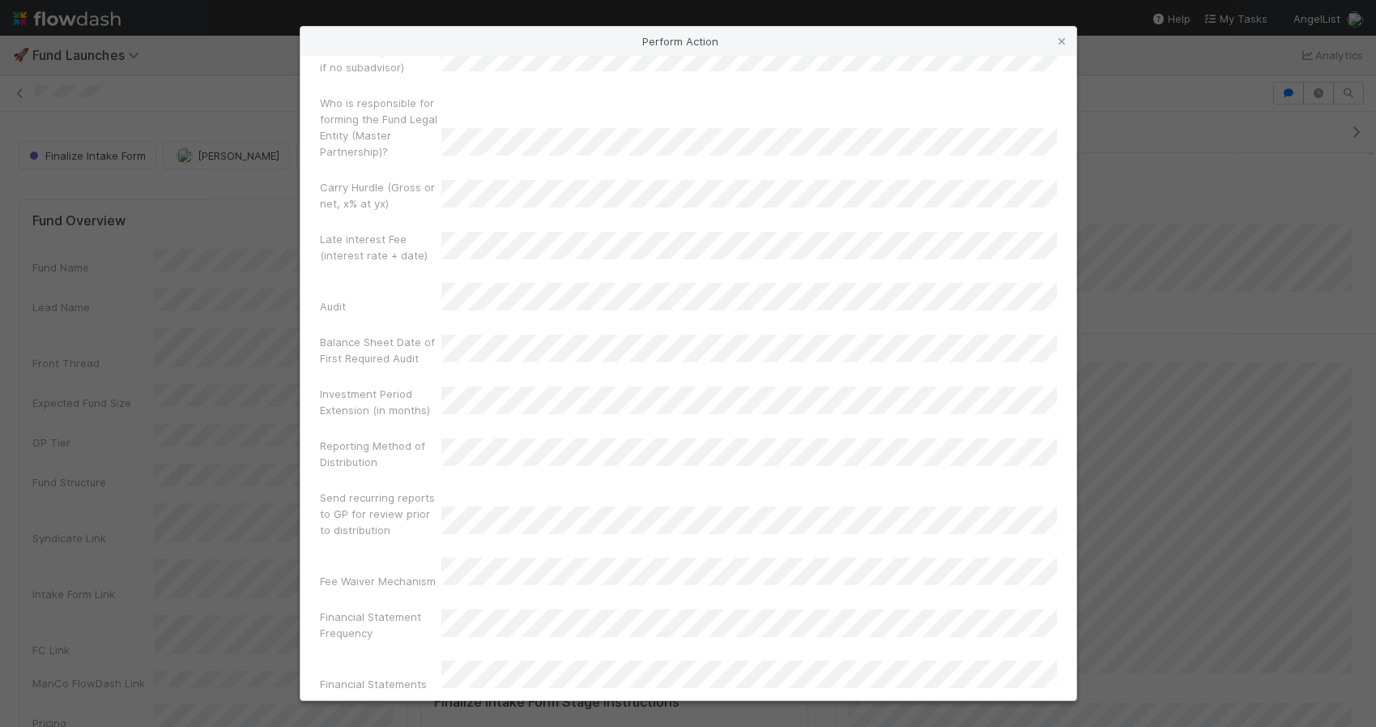
click at [412, 437] on div "Reporting Method of Distribution" at bounding box center [380, 456] width 121 height 39
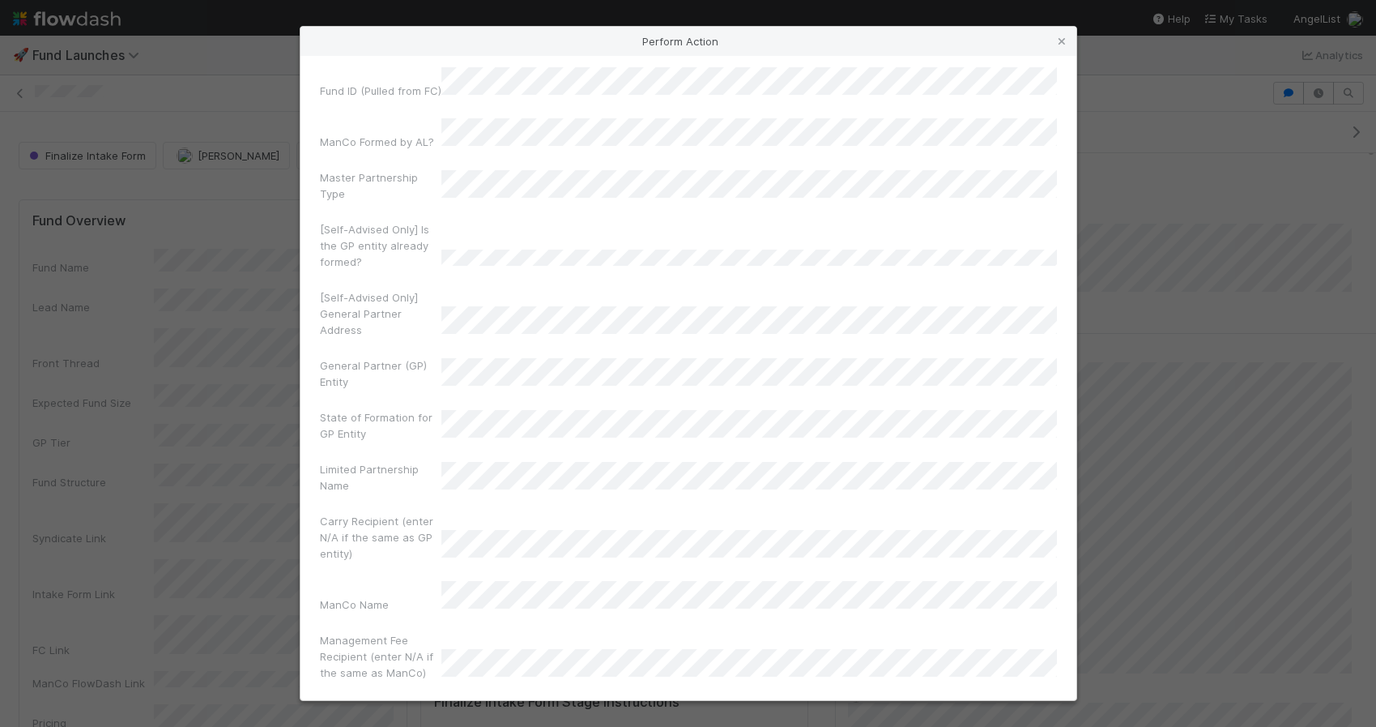
scroll to position [487, 0]
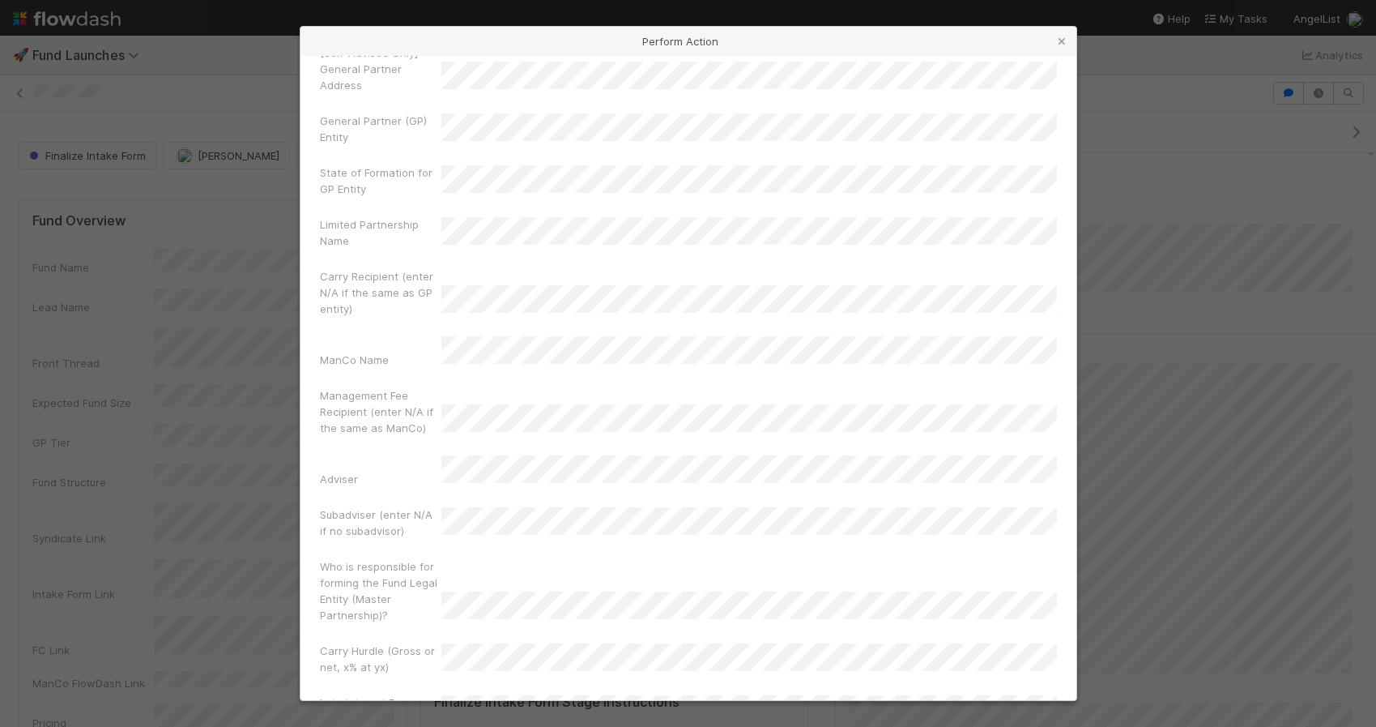
click at [613, 268] on div "Carry Recipient (enter N/A if the same as GP entity)" at bounding box center [688, 295] width 737 height 55
click at [707, 268] on div "Carry Recipient (enter N/A if the same as GP entity)" at bounding box center [688, 295] width 737 height 55
click at [565, 558] on div "Who is responsible for forming the Fund Legal Entity (Master Partnership)?" at bounding box center [688, 593] width 737 height 71
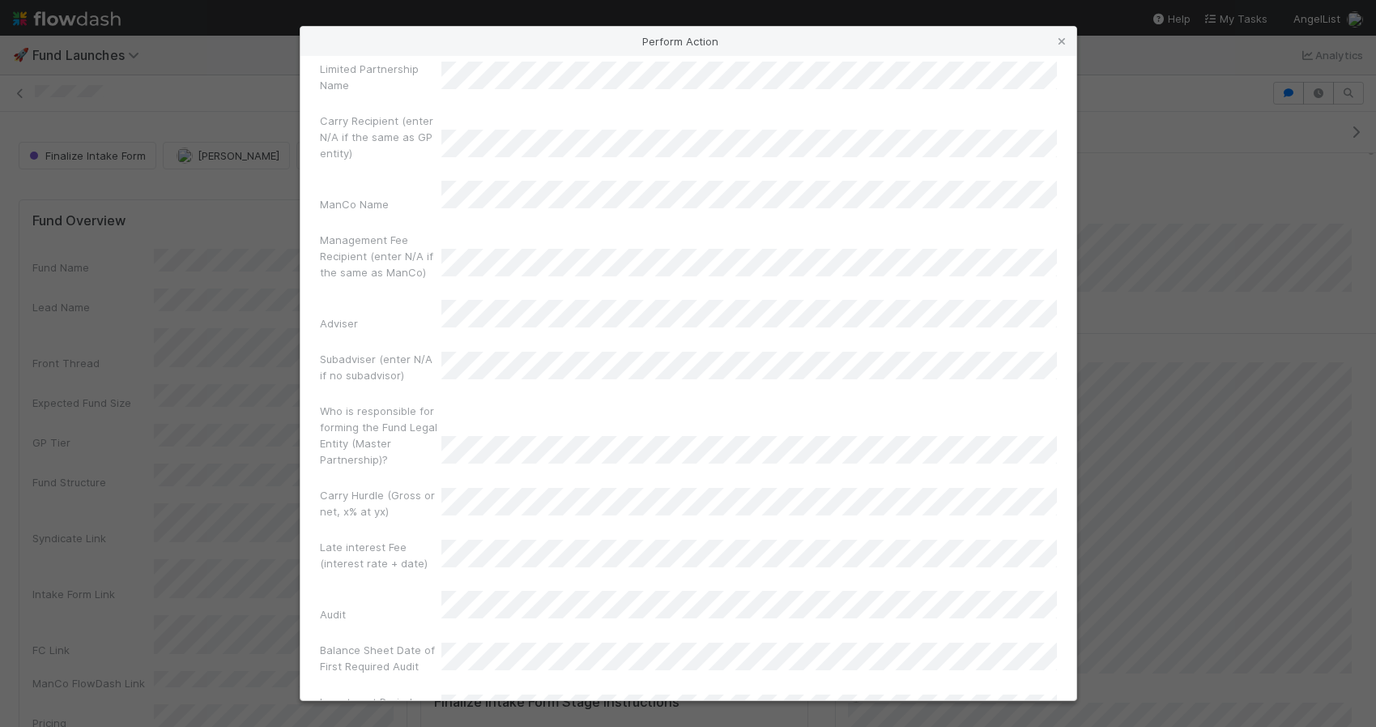
scroll to position [641, 0]
click at [622, 404] on div "Who is responsible for forming the Fund Legal Entity (Master Partnership)?" at bounding box center [688, 439] width 737 height 71
click at [596, 540] on div "Late interest Fee (interest rate + date)" at bounding box center [688, 559] width 737 height 39
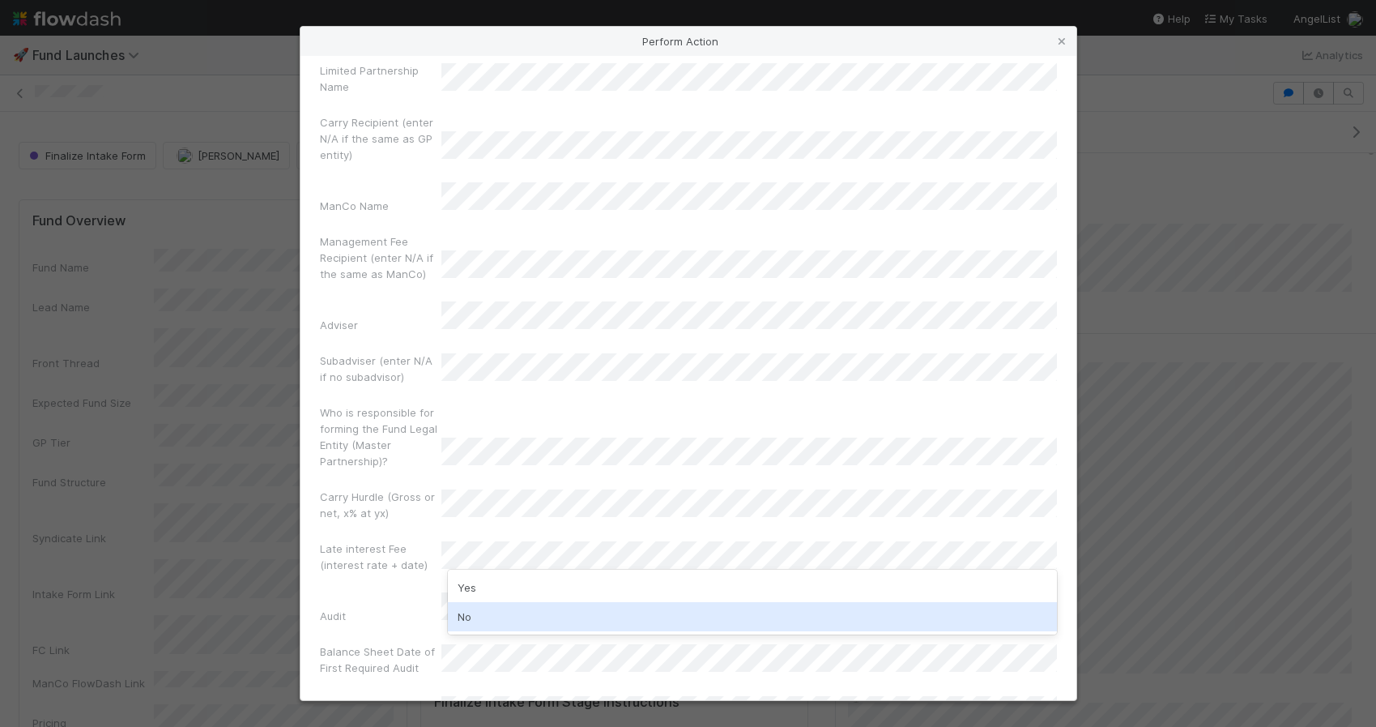
click at [579, 614] on div "No" at bounding box center [752, 616] width 609 height 29
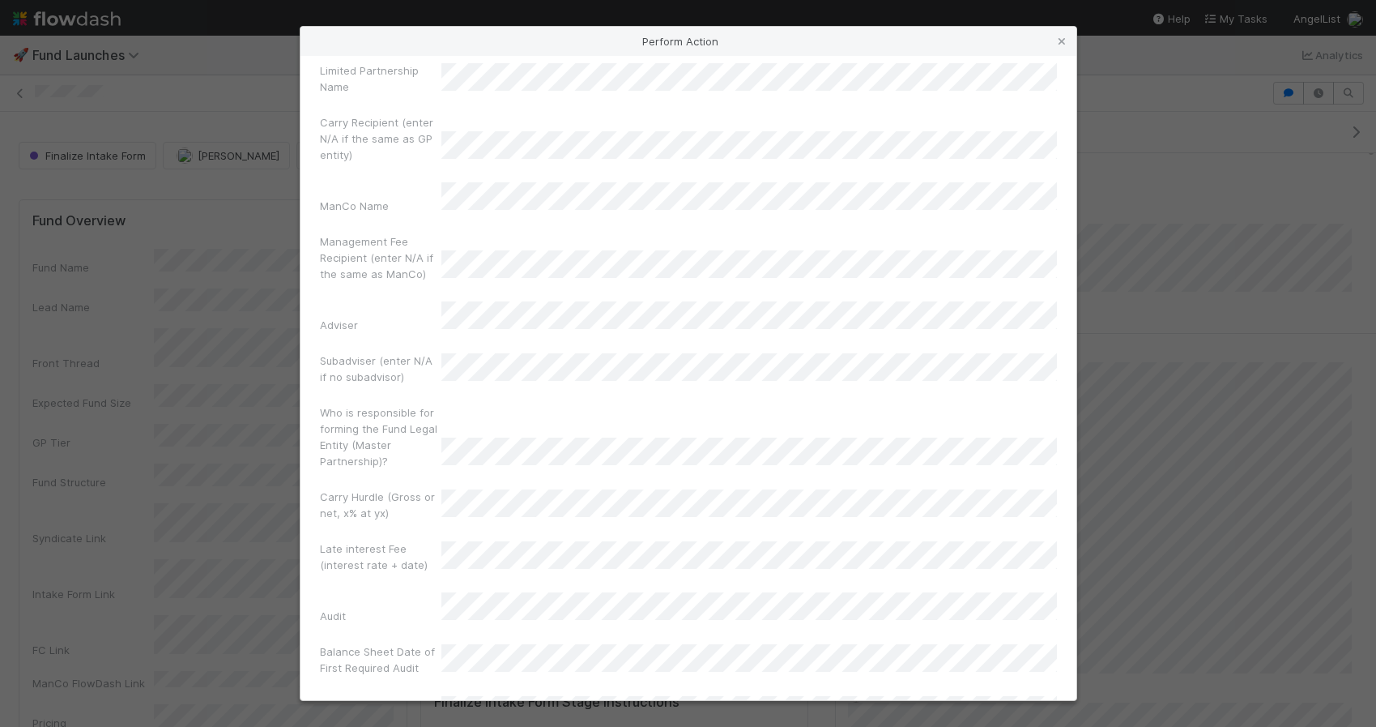
click at [380, 620] on div "Fund Signatory Name Fund Signatory Email Intake Form Complete Date FC Link Fund…" at bounding box center [688, 262] width 737 height 1596
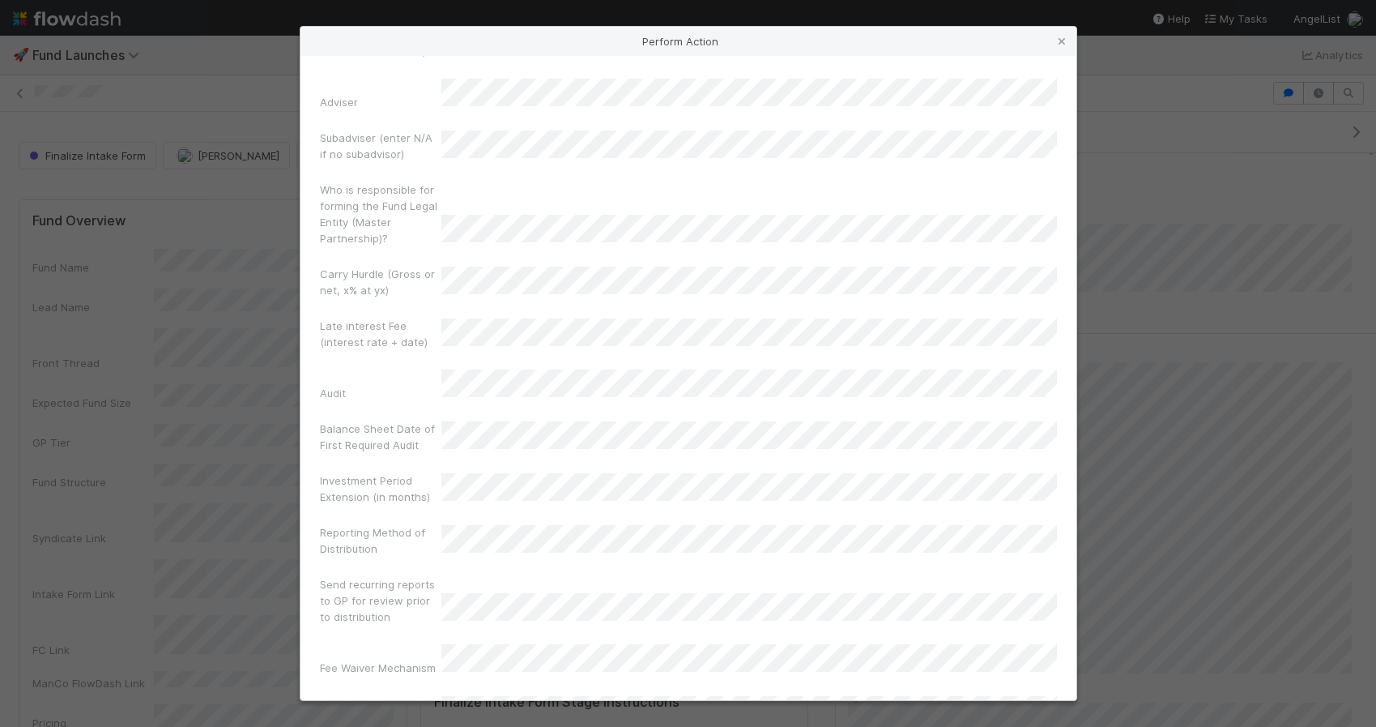
scroll to position [886, 0]
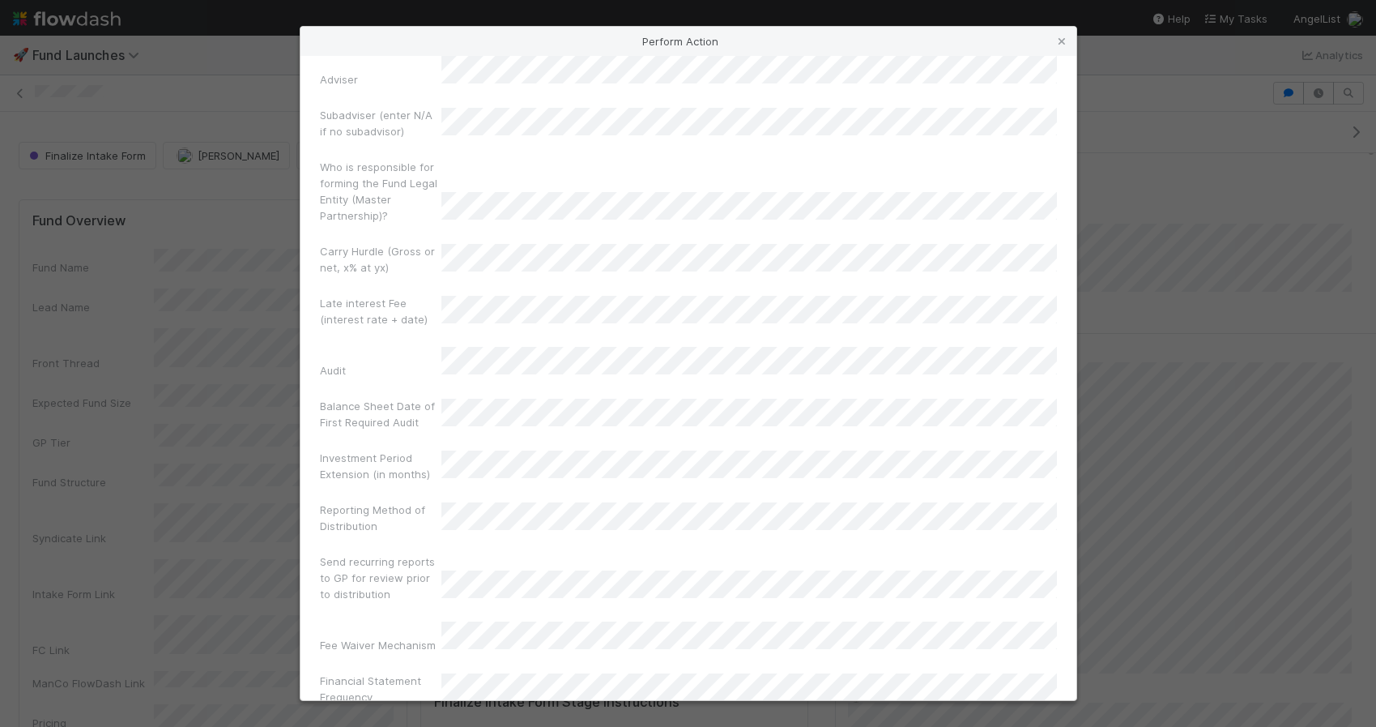
click at [453, 428] on div "Fund Signatory Name Fund Signatory Email Intake Form Complete Date FC Link Fund…" at bounding box center [688, 16] width 737 height 1596
click at [477, 553] on div "Send recurring reports to GP for review prior to distribution" at bounding box center [688, 580] width 737 height 55
click at [492, 501] on div "Reporting Method of Distribution" at bounding box center [688, 520] width 737 height 39
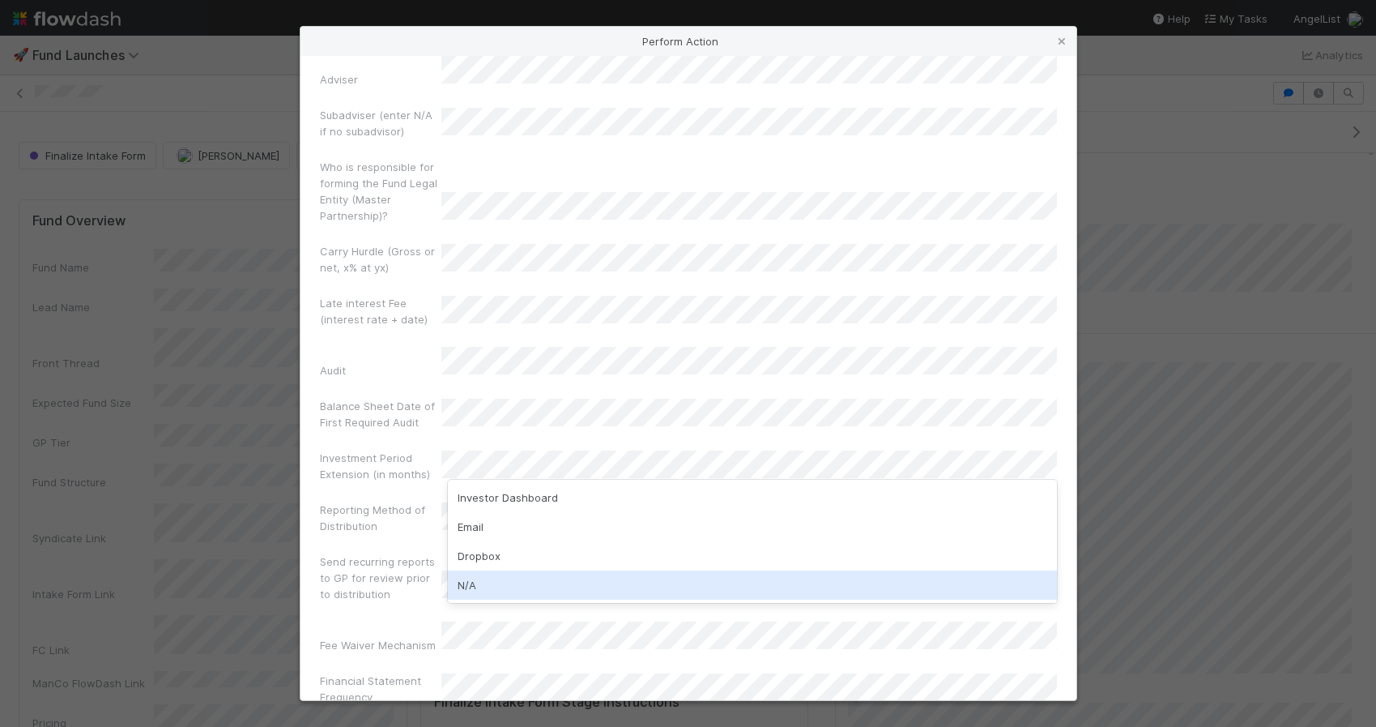
click at [496, 587] on div "N/A" at bounding box center [752, 584] width 609 height 29
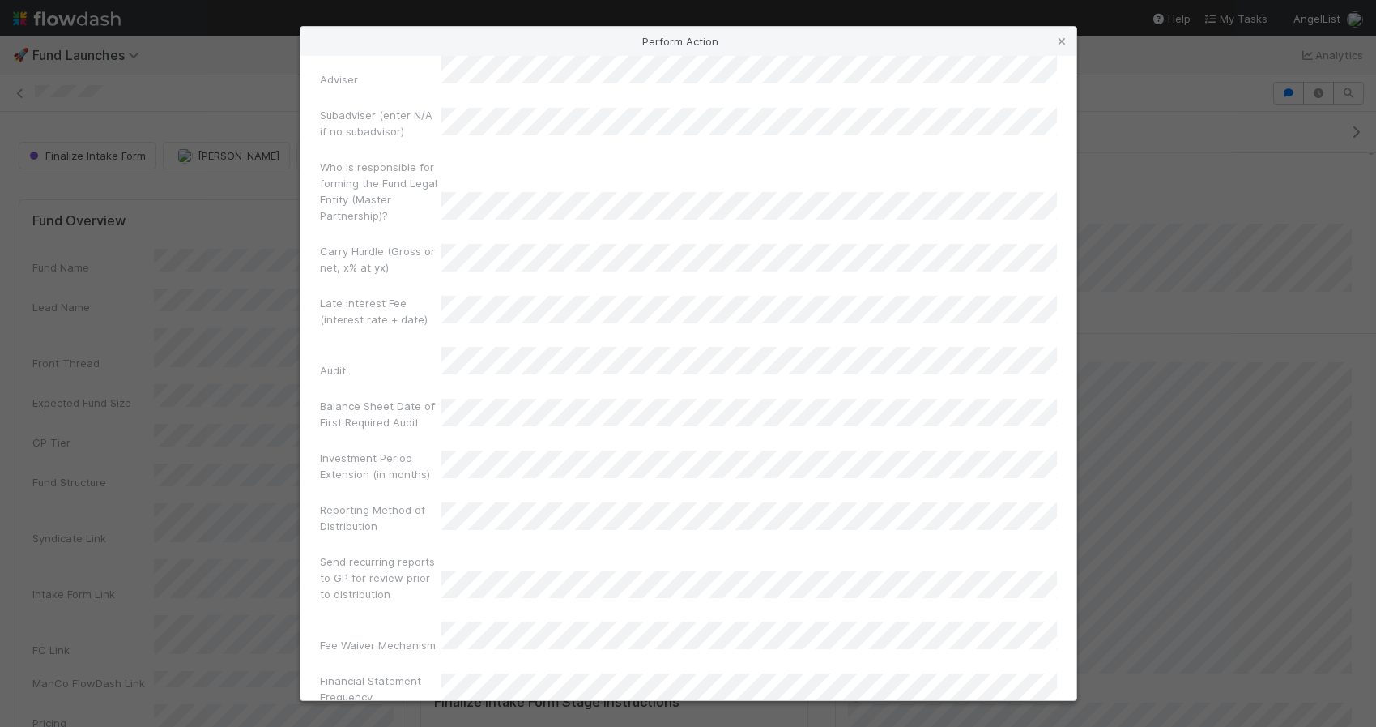
click at [382, 553] on label"] "Send recurring reports to GP for review prior to distribution" at bounding box center [380, 577] width 121 height 49
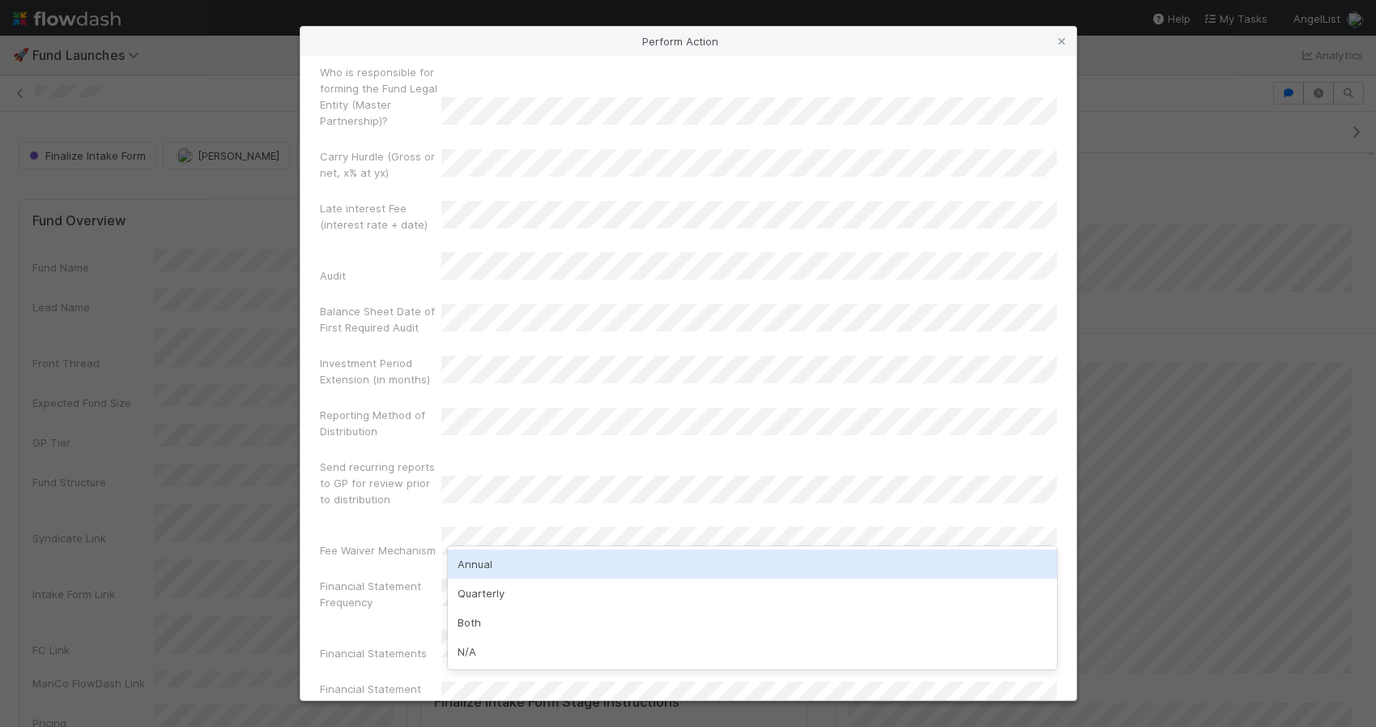
click at [501, 565] on div "Annual" at bounding box center [752, 563] width 609 height 29
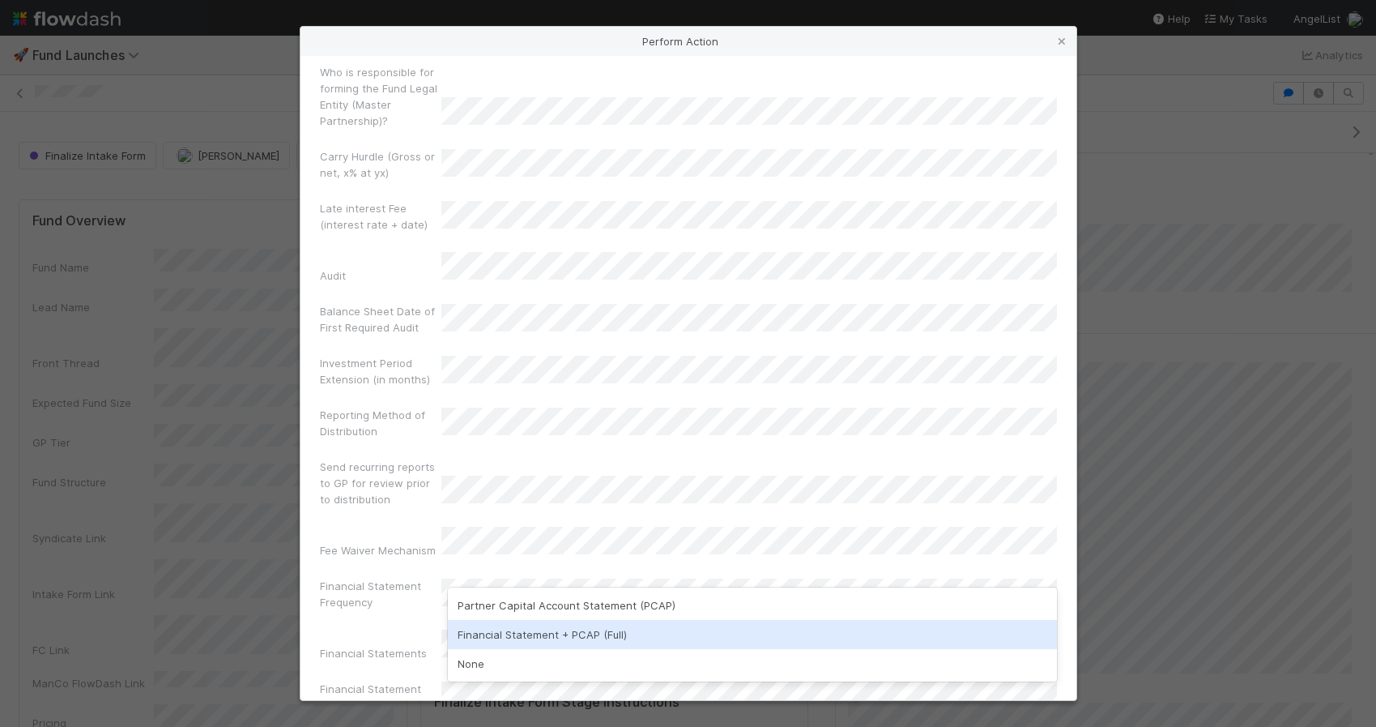
click at [479, 637] on div "Financial Statement + PCAP (Full)" at bounding box center [752, 634] width 609 height 29
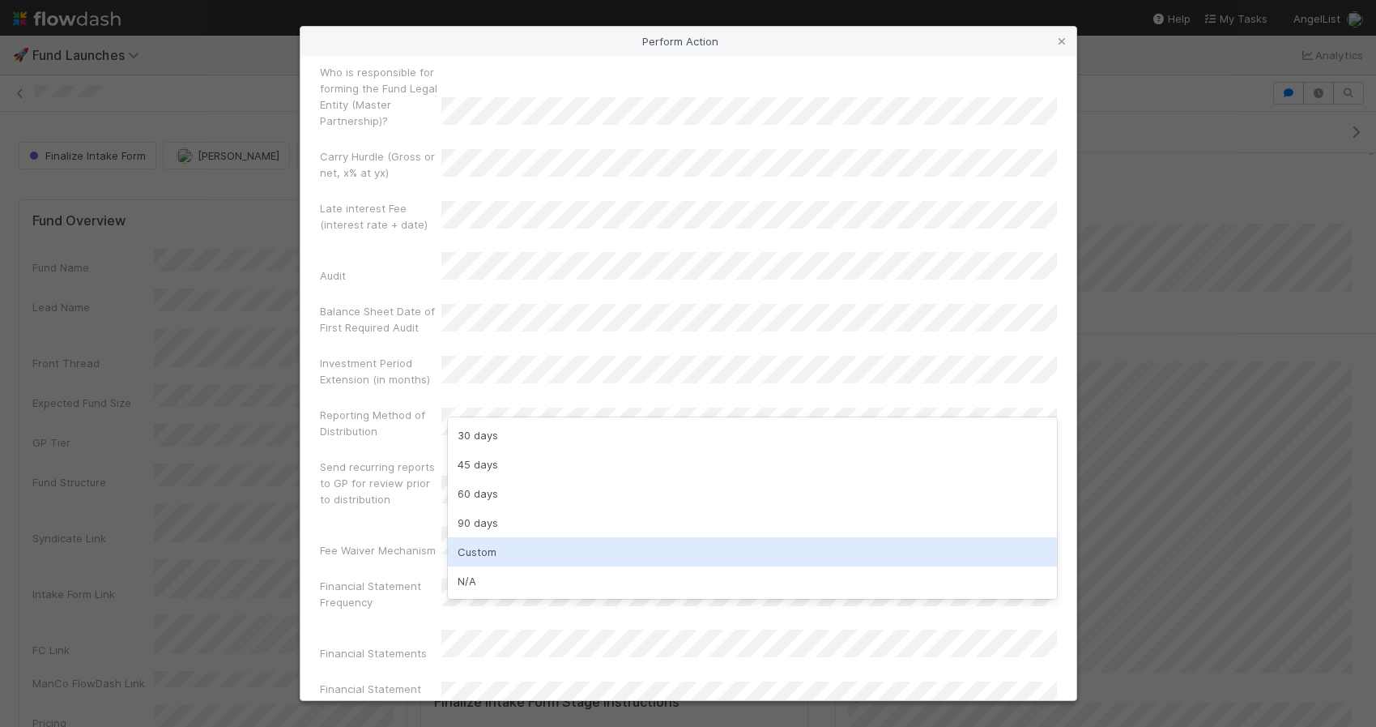
click at [455, 551] on div "Custom" at bounding box center [752, 551] width 609 height 29
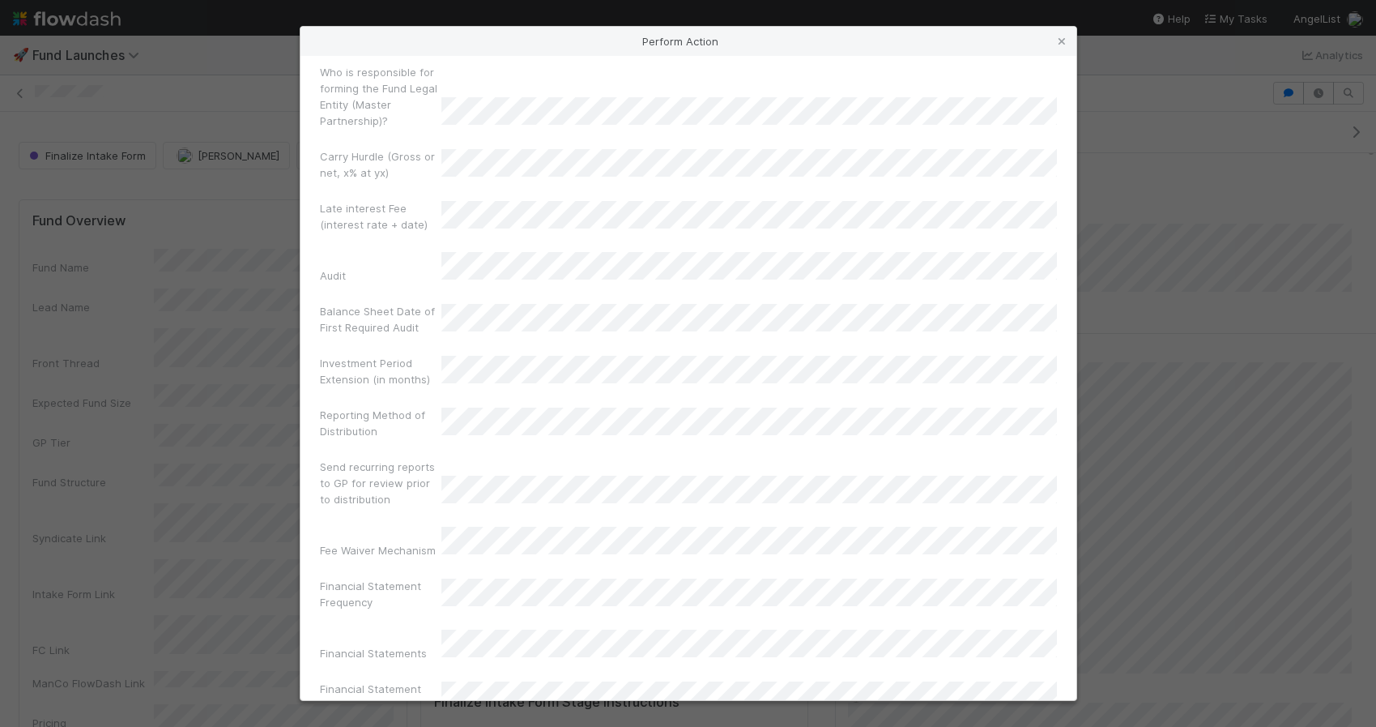
click at [407, 680] on label"] "Financial Statement Timeline" at bounding box center [380, 696] width 121 height 32
click at [362, 645] on label"] "Financial Statements" at bounding box center [373, 653] width 107 height 16
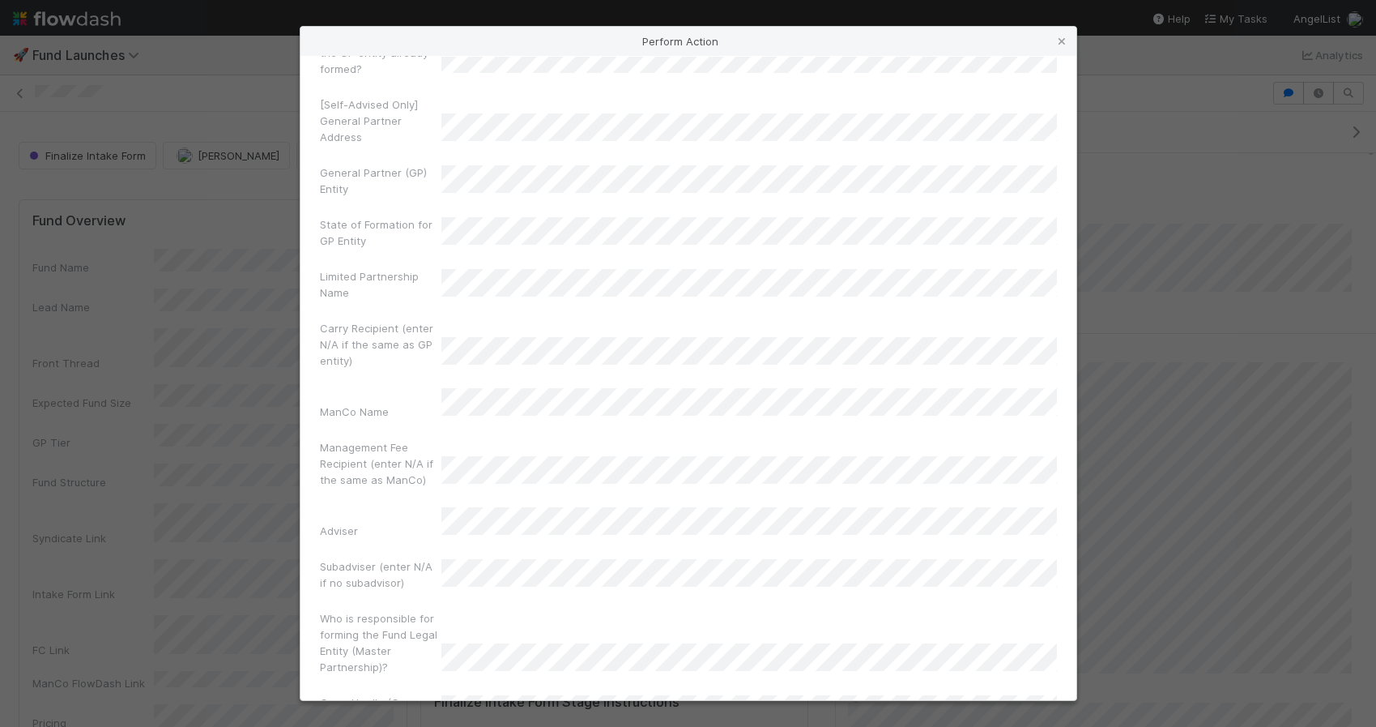
scroll to position [422, 0]
click at [517, 333] on div "Carry Recipient (enter N/A if the same as GP entity)" at bounding box center [688, 360] width 737 height 55
click at [493, 333] on div "Carry Recipient (enter N/A if the same as GP entity)" at bounding box center [688, 360] width 737 height 55
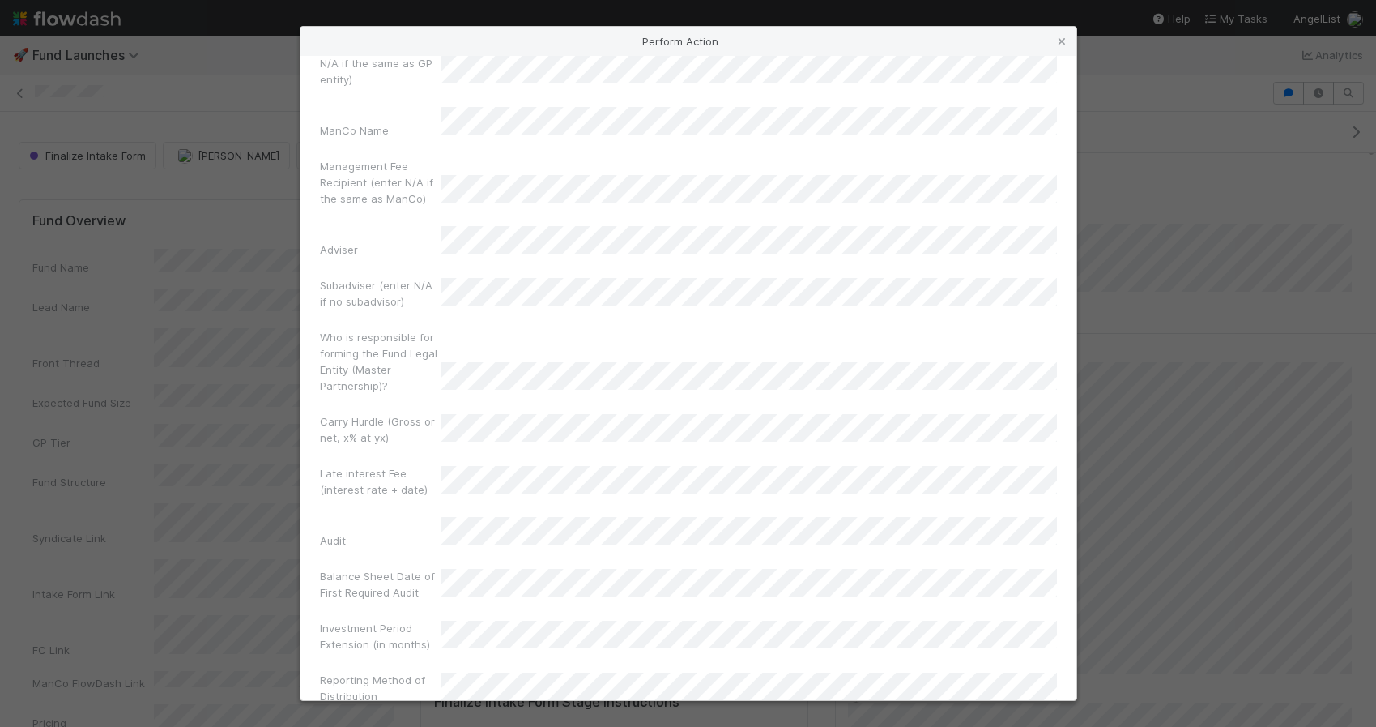
scroll to position [981, 0]
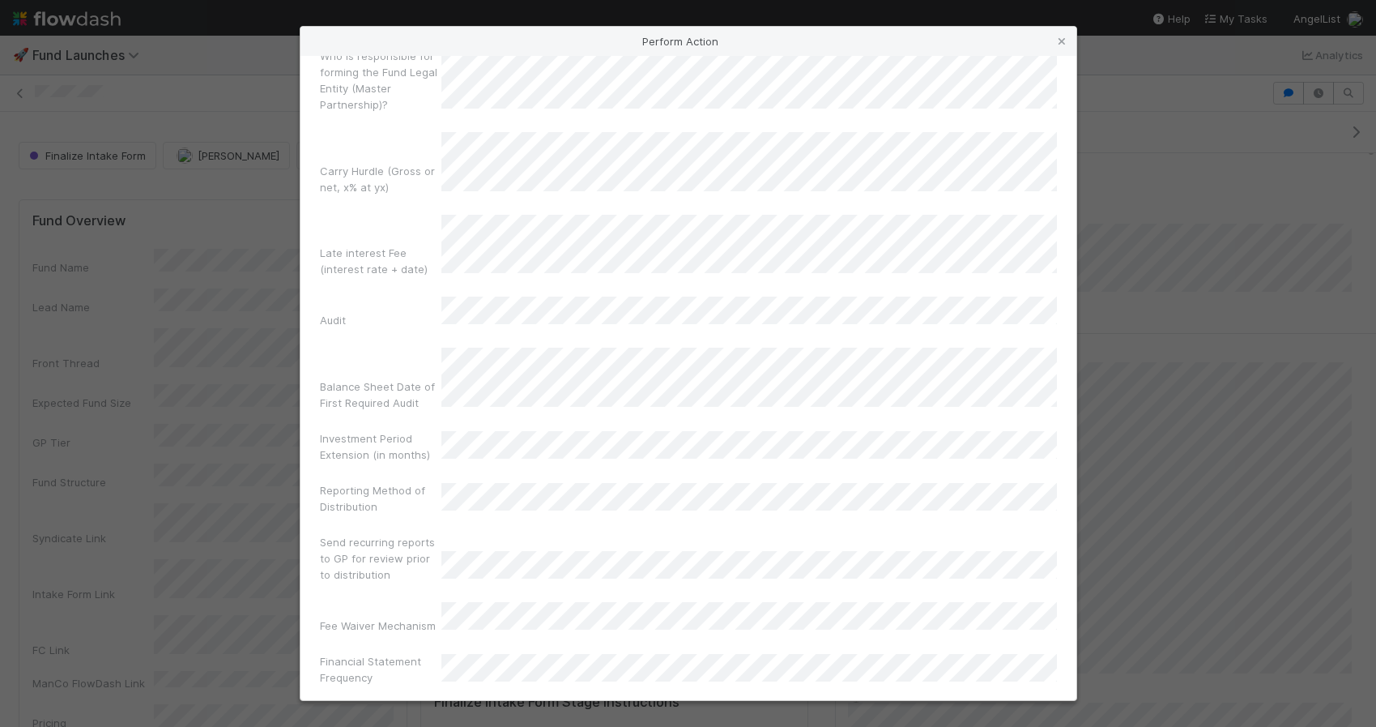
scroll to position [1025, 0]
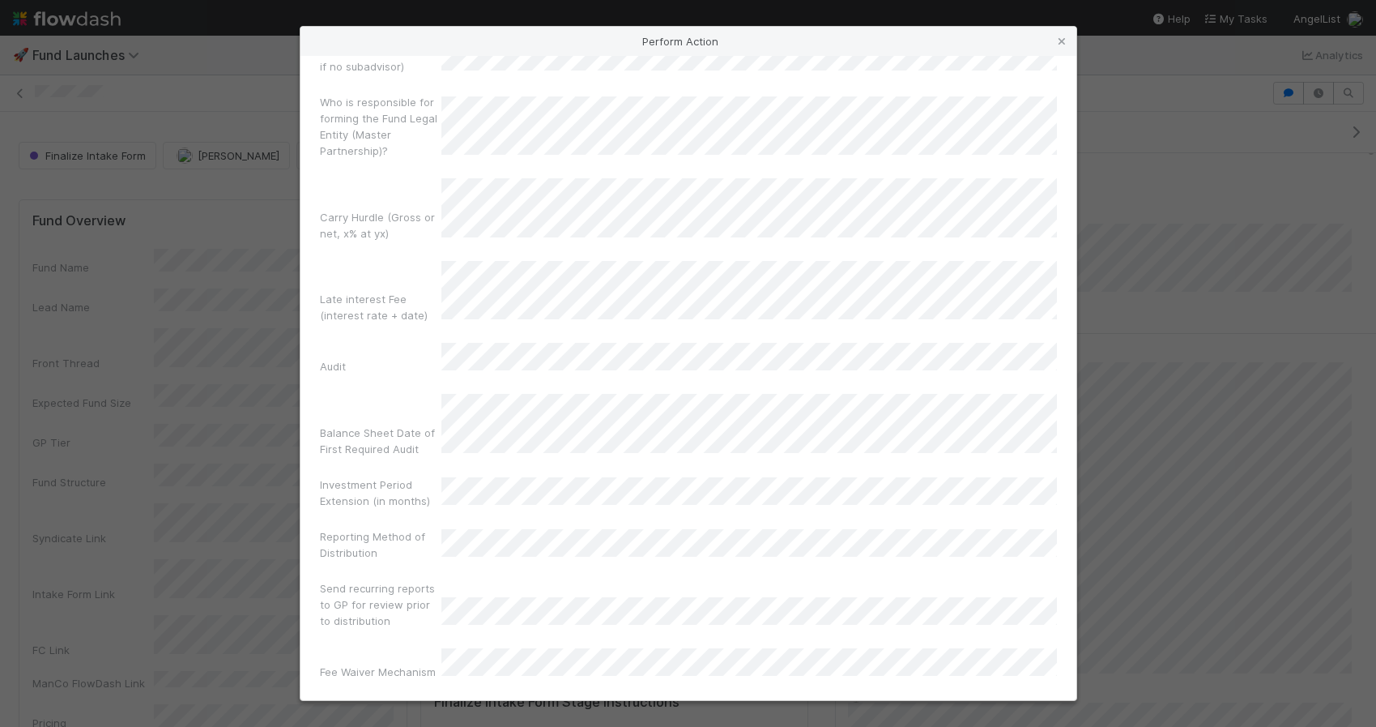
click at [402, 298] on div "Late interest Fee (interest rate + date)" at bounding box center [688, 295] width 737 height 69
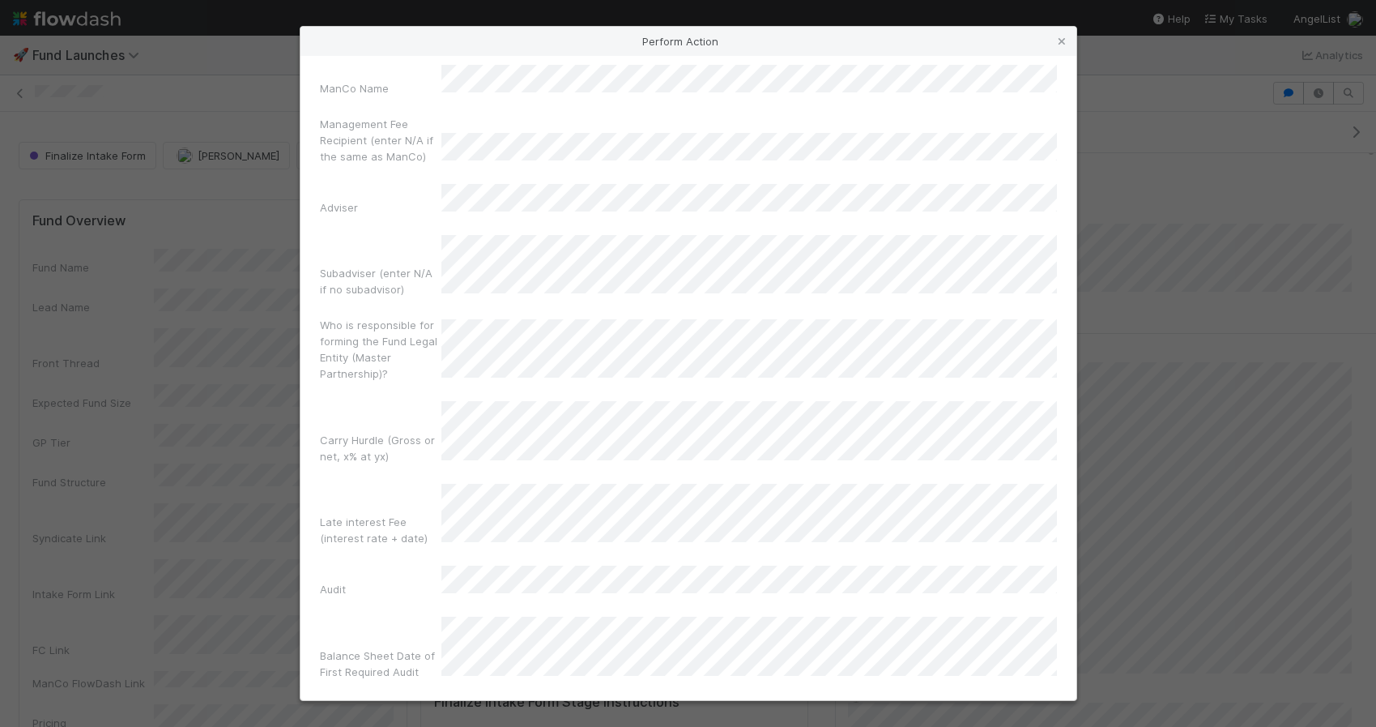
scroll to position [800, 0]
click at [509, 319] on div "Who is responsible for forming the Fund Legal Entity (Master Partnership)?" at bounding box center [688, 354] width 737 height 71
click at [495, 319] on div "Who is responsible for forming the Fund Legal Entity (Master Partnership)?" at bounding box center [688, 354] width 737 height 71
click at [540, 319] on div "Who is responsible for forming the Fund Legal Entity (Master Partnership)?" at bounding box center [688, 354] width 737 height 71
click at [1026, 403] on div "Carry Hurdle (Gross or net, x% at yx)" at bounding box center [688, 437] width 737 height 69
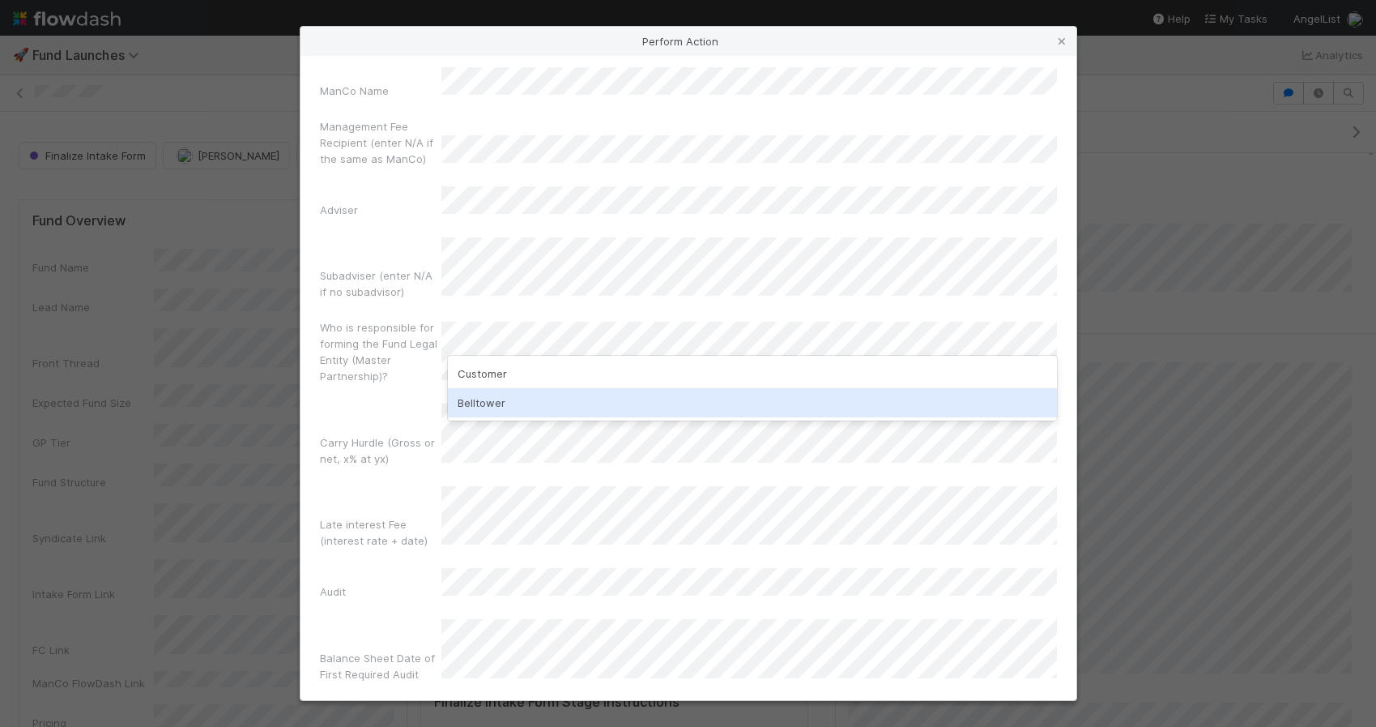
click at [825, 401] on div "Belltower" at bounding box center [752, 402] width 609 height 29
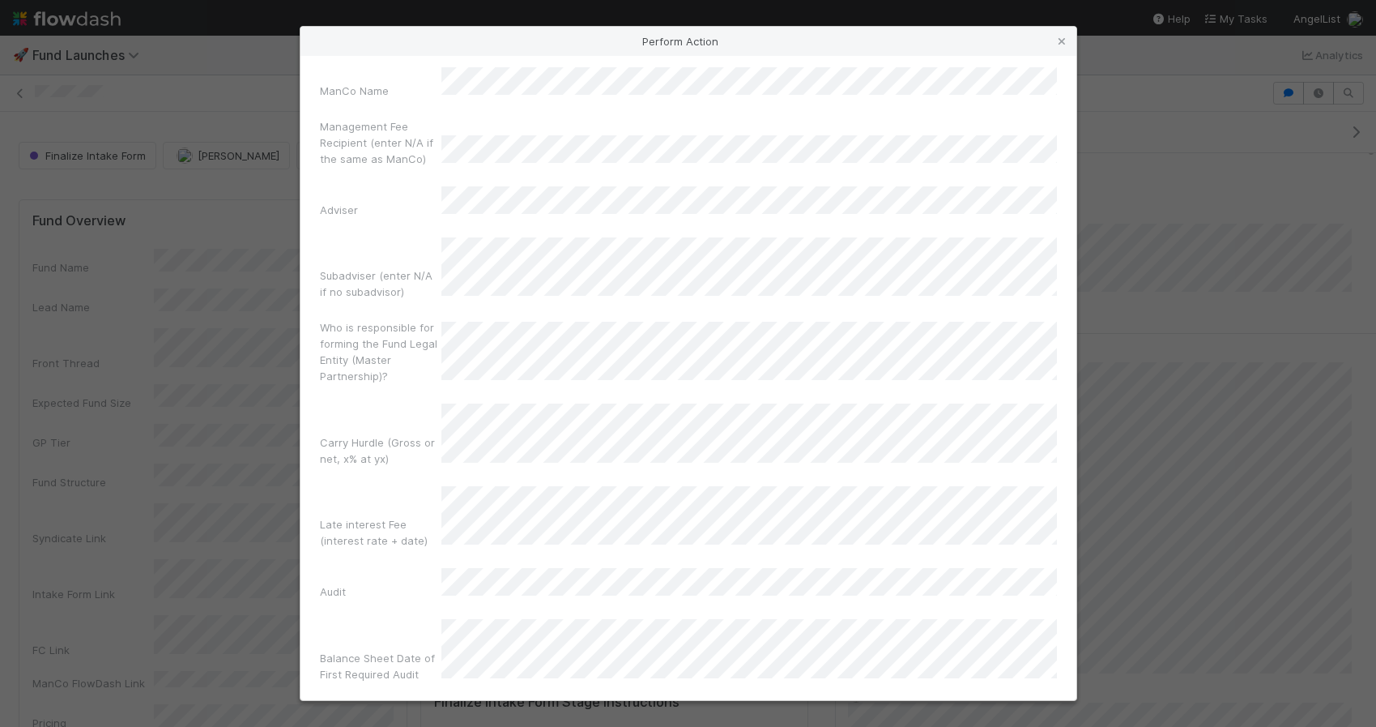
scroll to position [615, 0]
click at [591, 266] on div "Fund Signatory Name Fund Signatory Email Intake Form Complete Date FC Link Fund…" at bounding box center [688, 185] width 737 height 1762
click at [577, 319] on div "Who is responsible for forming the Fund Legal Entity (Master Partnership)?" at bounding box center [688, 354] width 737 height 71
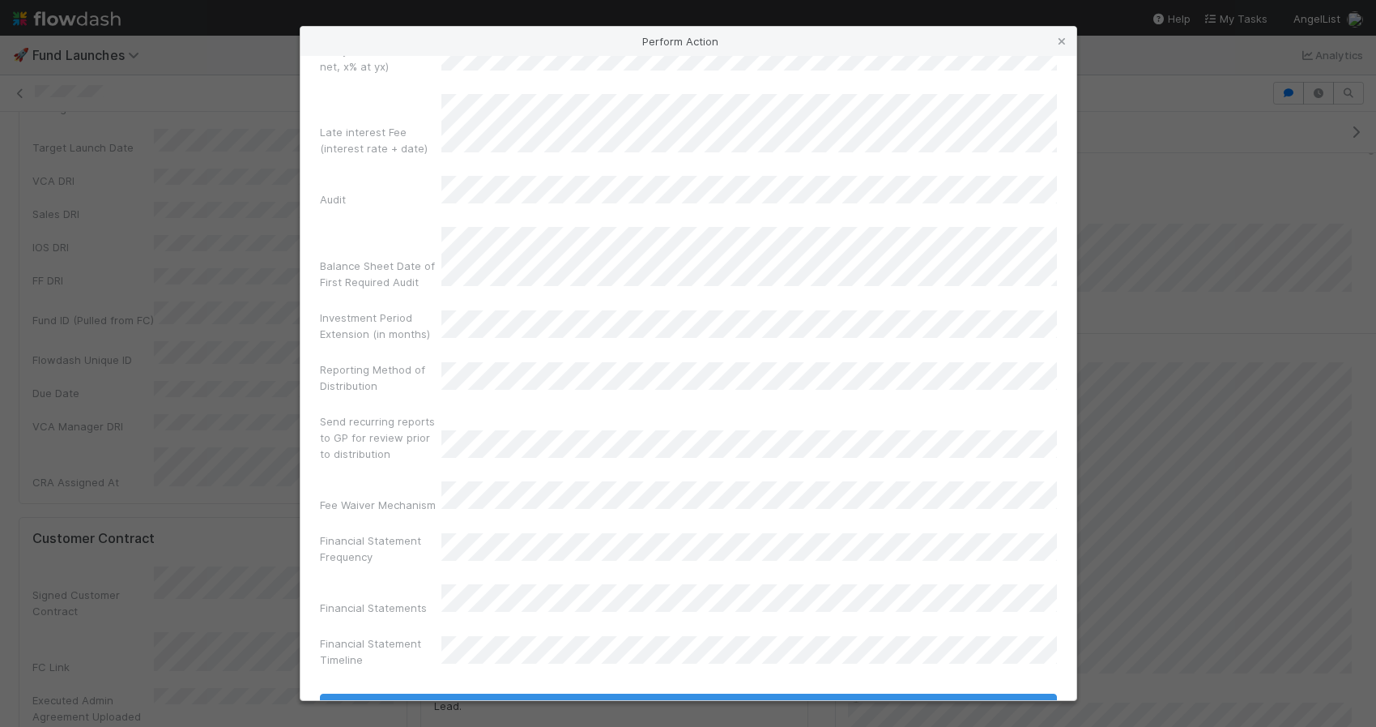
click at [584, 413] on div "Send recurring reports to GP for review prior to distribution" at bounding box center [688, 440] width 737 height 55
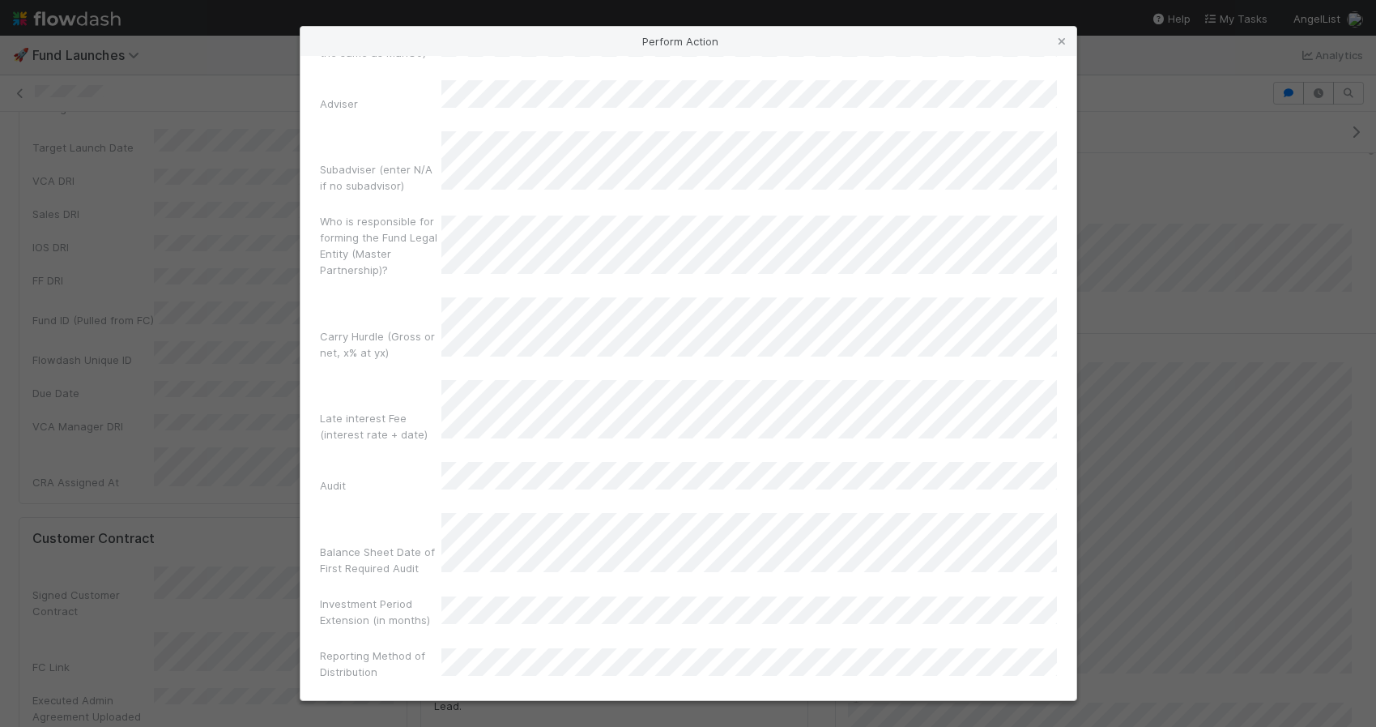
scroll to position [904, 0]
click at [514, 300] on div "Carry Hurdle (Gross or net, x% at yx)" at bounding box center [688, 334] width 737 height 69
click at [539, 444] on div "Fund Signatory Name Fund Signatory Email Intake Form Complete Date FC Link Fund…" at bounding box center [688, 82] width 737 height 1762
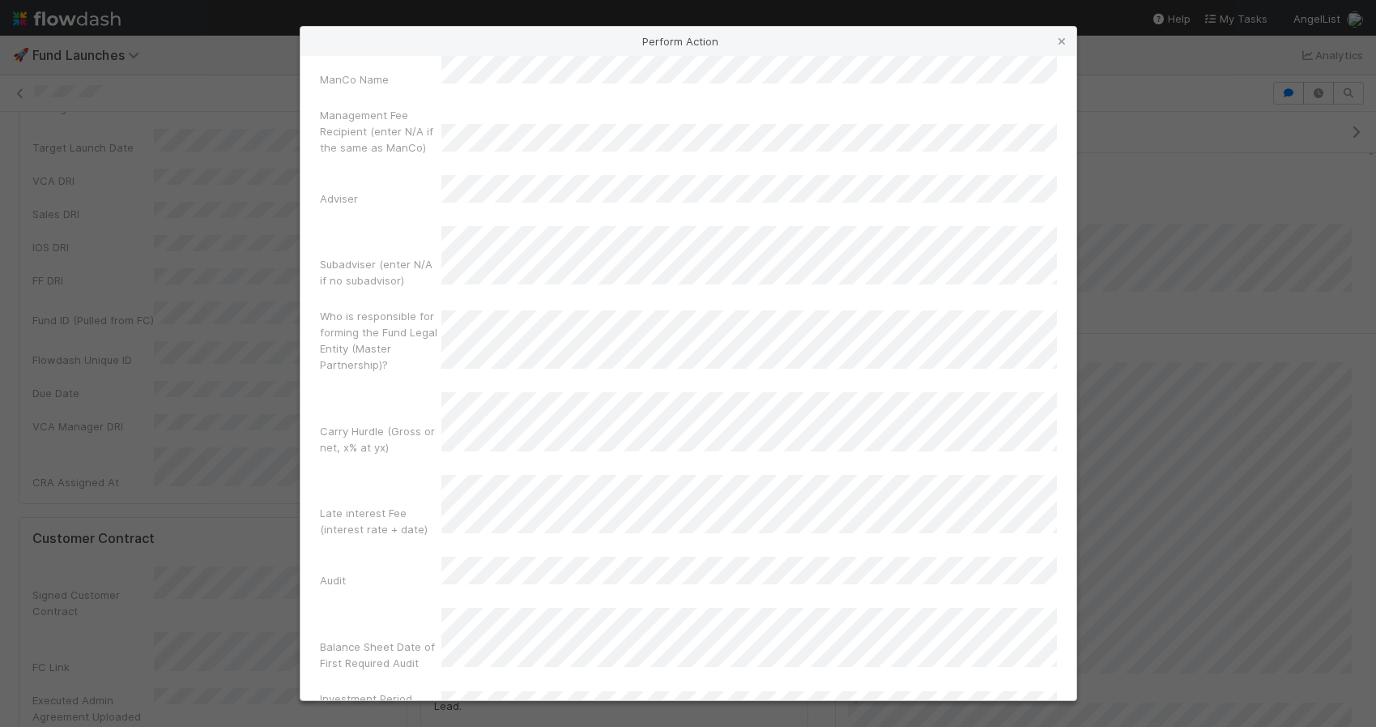
scroll to position [811, 0]
click at [539, 309] on div "Who is responsible for forming the Fund Legal Entity (Master Partnership)?" at bounding box center [688, 344] width 737 height 71
click at [429, 447] on div "Carry Hurdle (Gross or net, x% at yx)" at bounding box center [688, 427] width 737 height 69
click at [536, 309] on div "Who is responsible for forming the Fund Legal Entity (Master Partnership)?" at bounding box center [688, 344] width 737 height 71
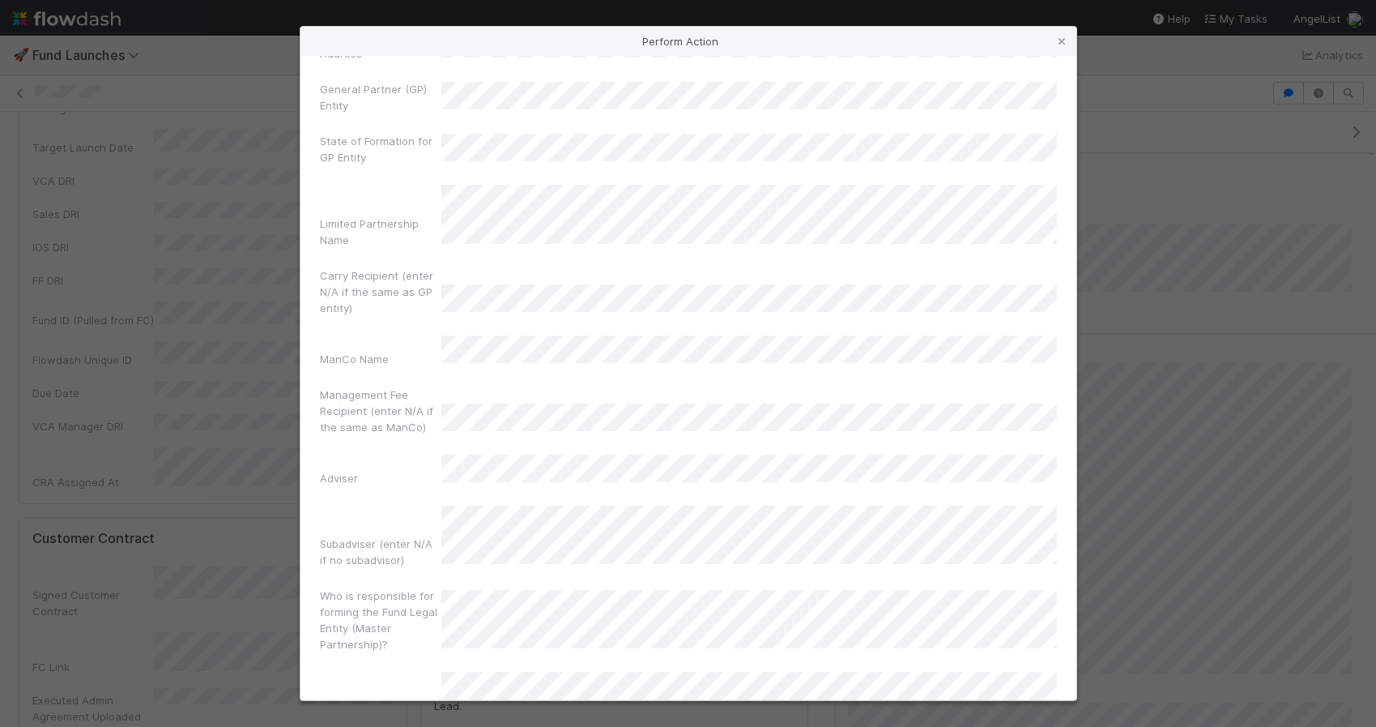
scroll to position [526, 0]
click at [516, 239] on div "Fund Signatory Name Fund Signatory Email Intake Form Complete Date FC Link Fund…" at bounding box center [688, 460] width 737 height 1762
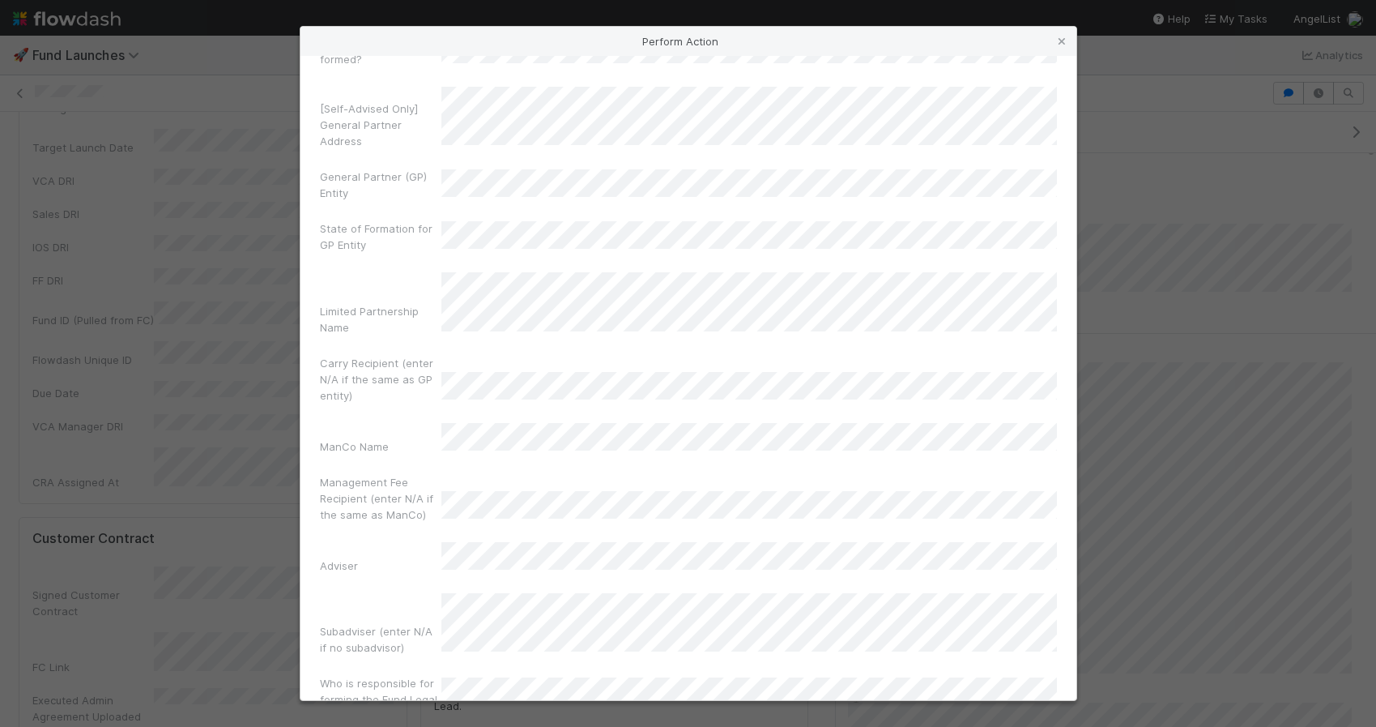
scroll to position [444, 0]
click at [530, 594] on div "Subadviser (enter N/A if no subadvisor)" at bounding box center [688, 628] width 737 height 69
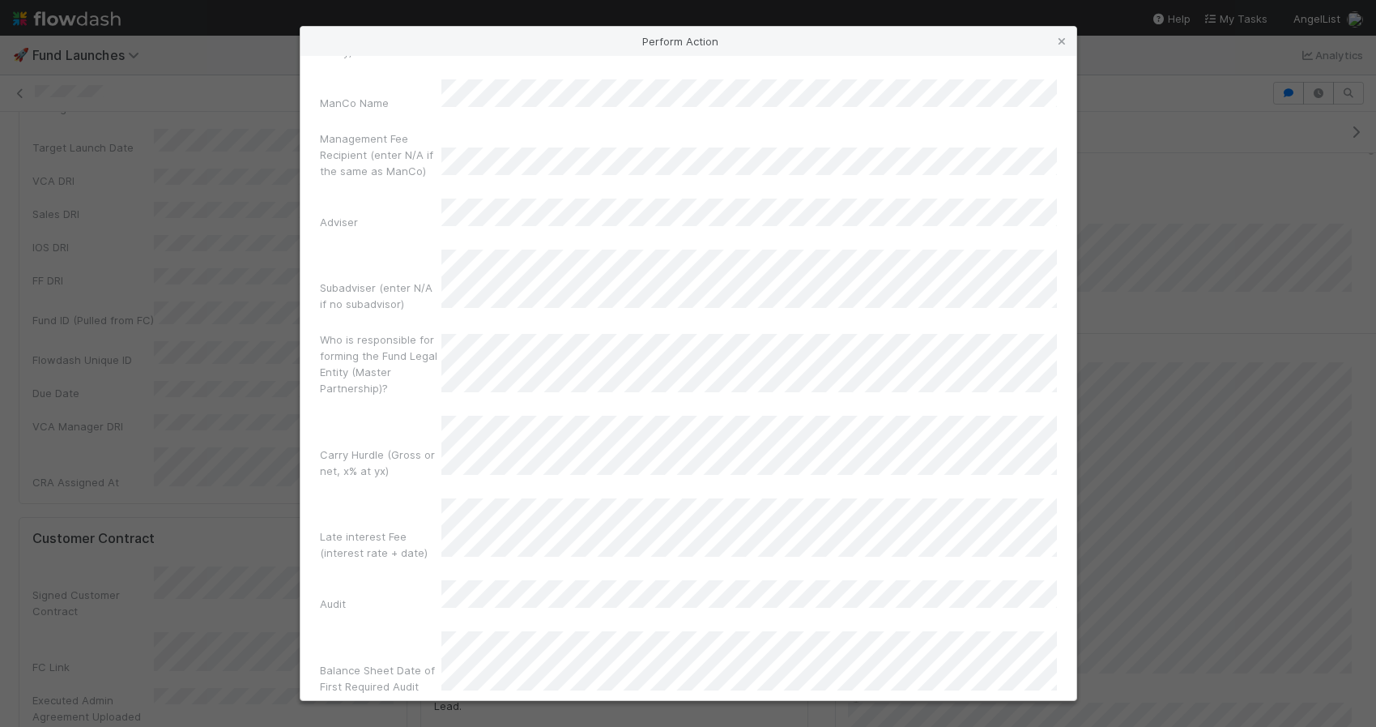
scroll to position [787, 0]
click at [404, 382] on div "Who is responsible for forming the Fund Legal Entity (Master Partnership)?" at bounding box center [688, 367] width 737 height 71
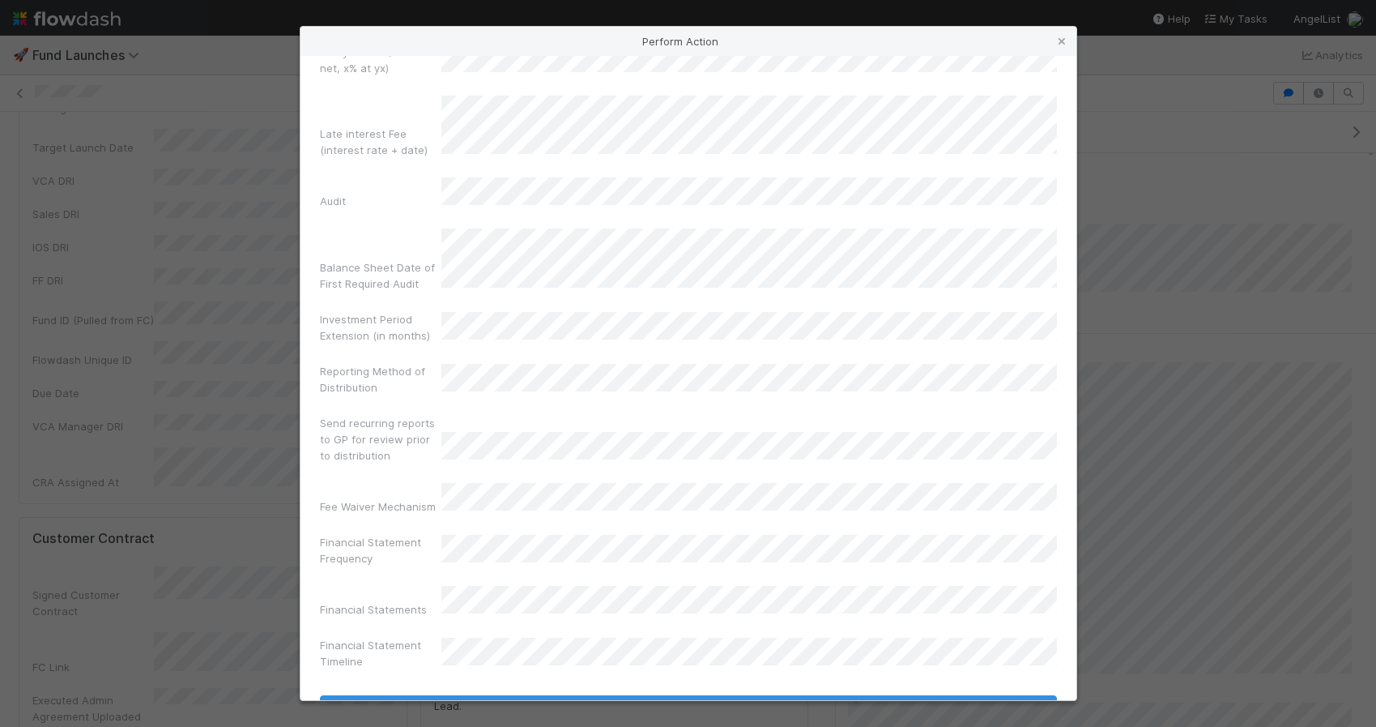
scroll to position [1127, 0]
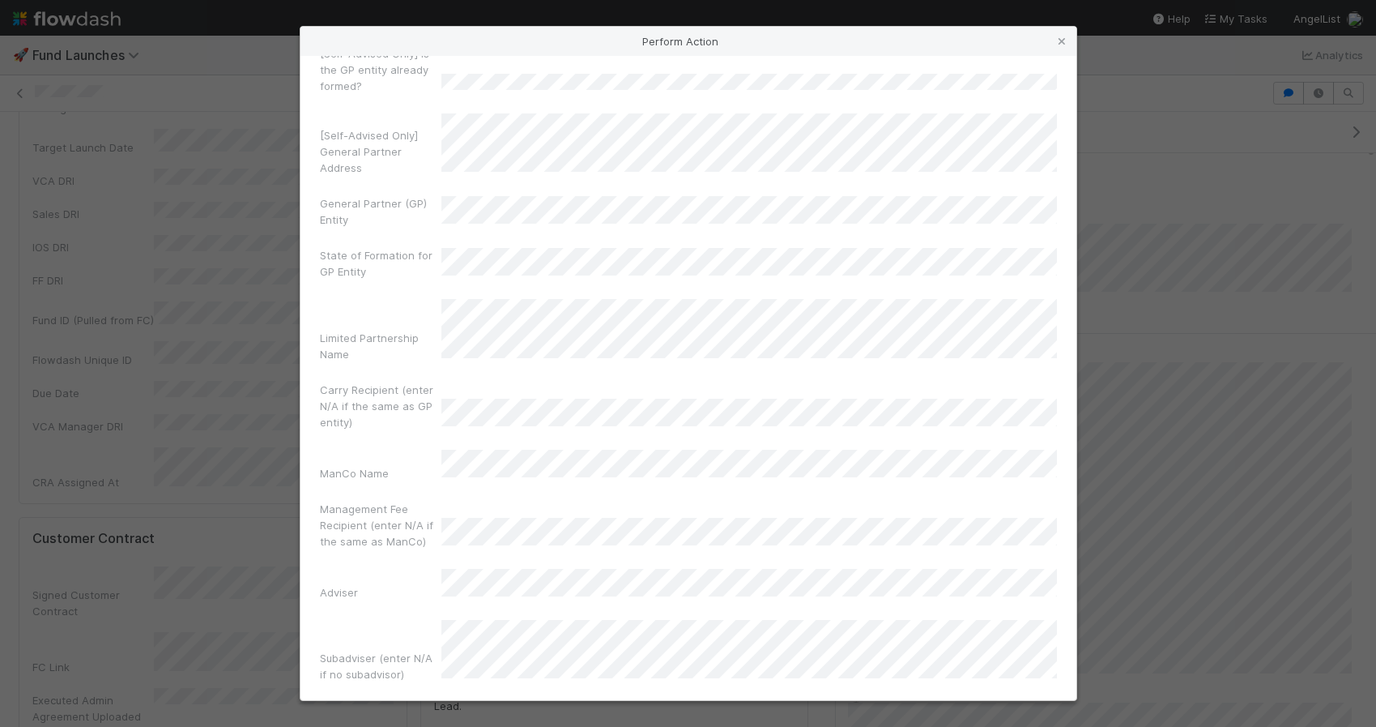
scroll to position [414, 0]
click at [735, 354] on div "Fund Signatory Name Fund Signatory Email Intake Form Complete Date FC Link Fund…" at bounding box center [688, 572] width 737 height 1762
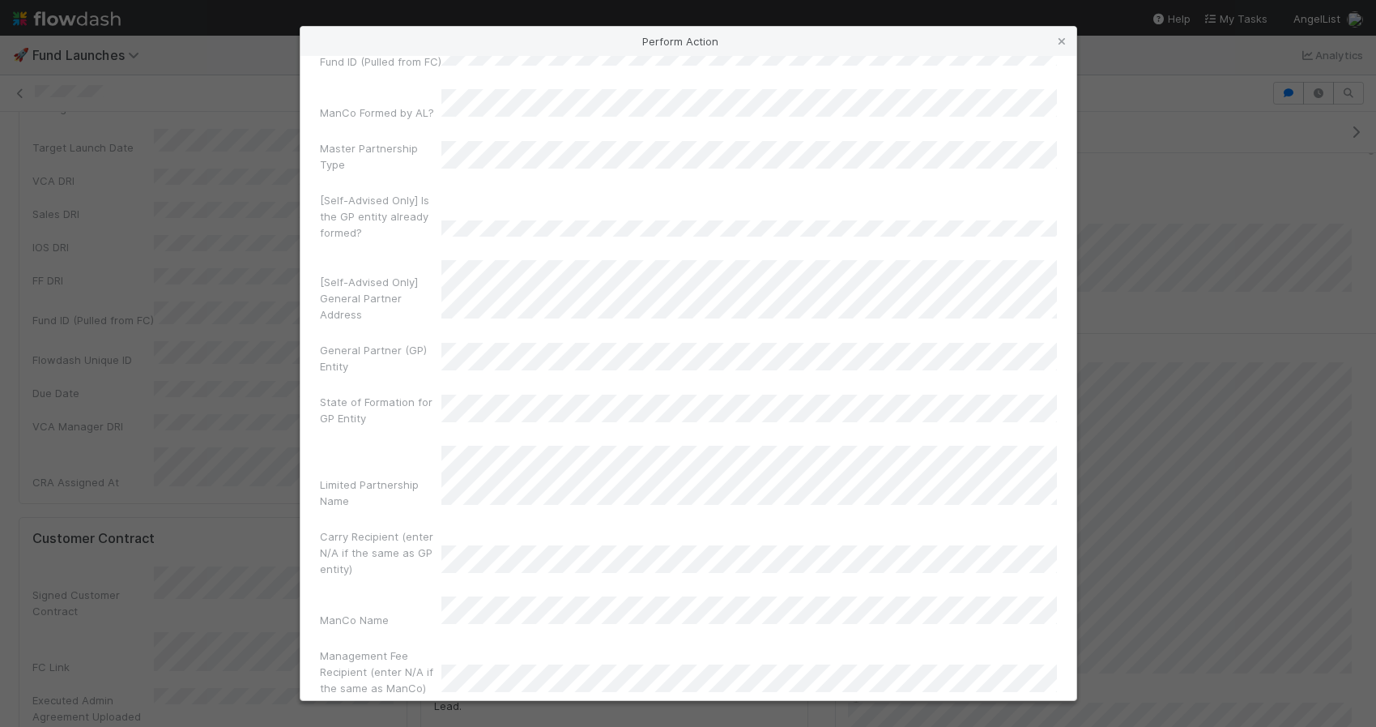
scroll to position [262, 0]
click at [740, 269] on div "[Self-Advised Only] General Partner Address" at bounding box center [688, 303] width 737 height 69
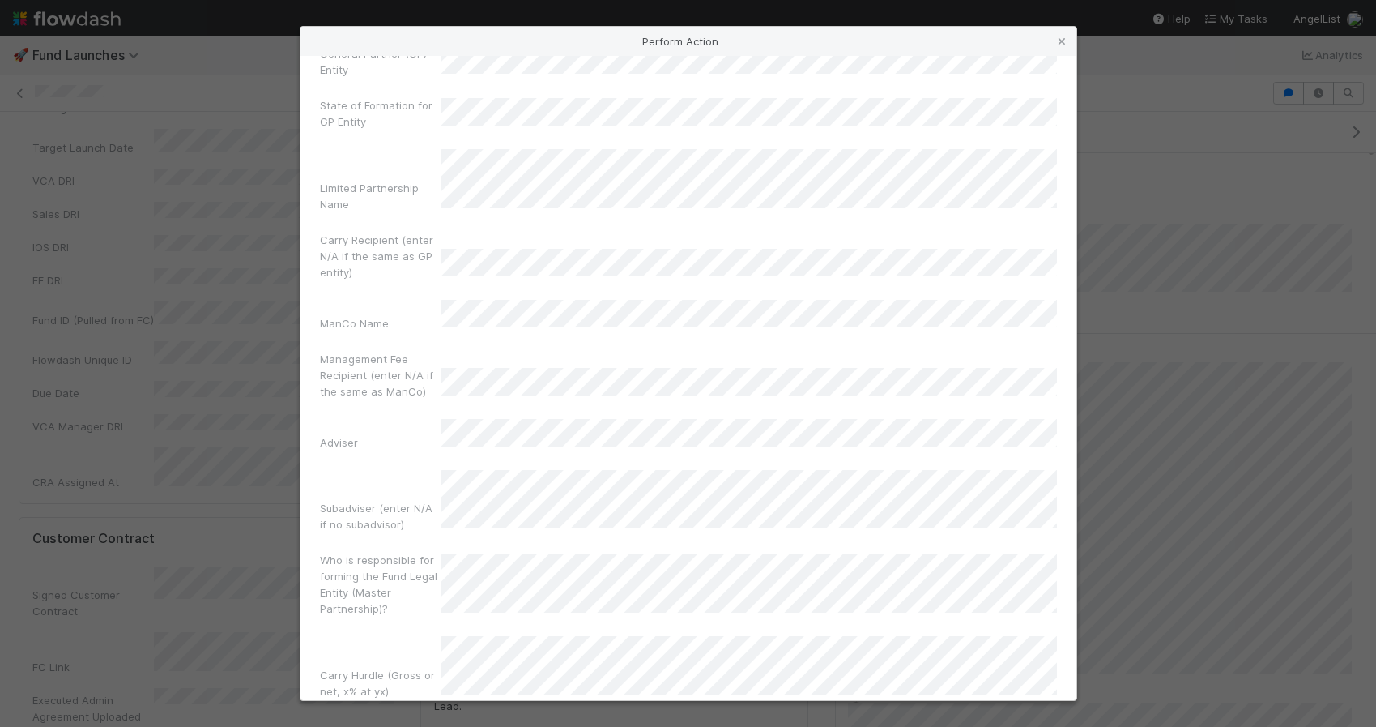
scroll to position [603, 0]
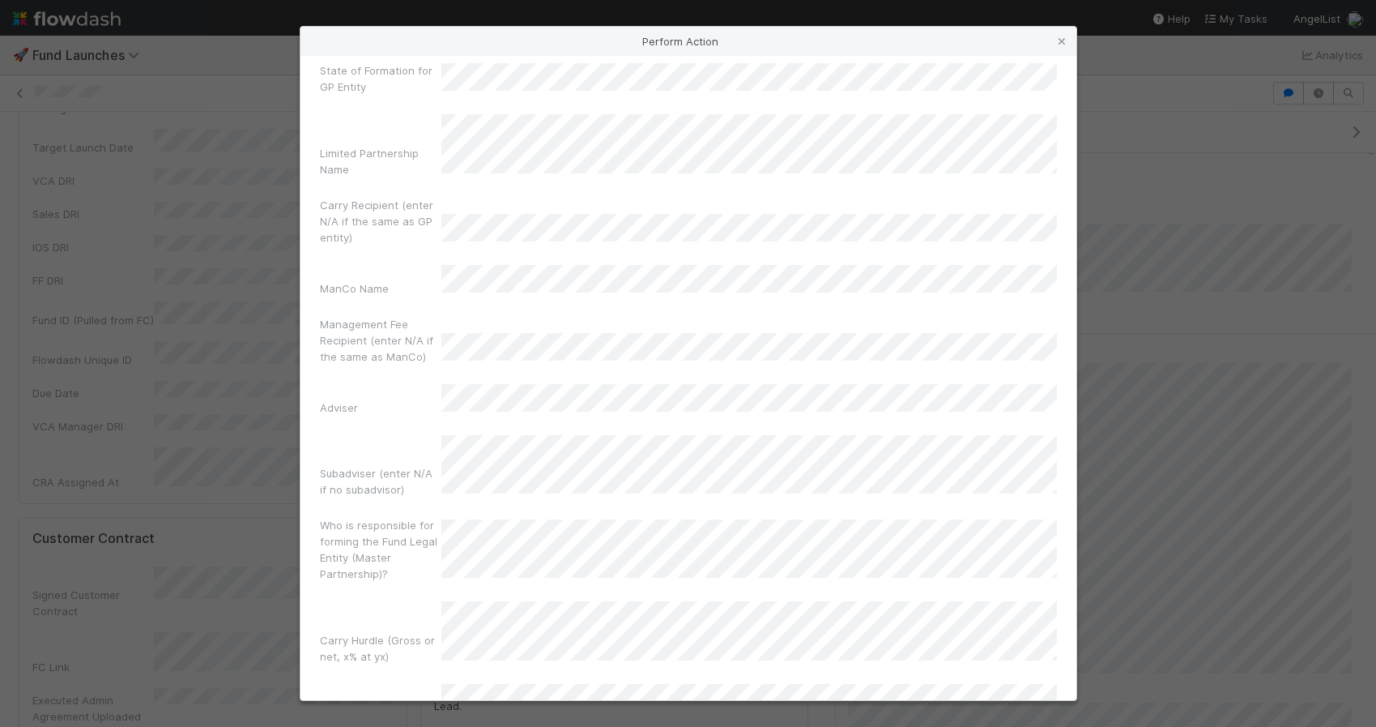
click at [700, 316] on div "Management Fee Recipient (enter N/A if the same as ManCo)" at bounding box center [688, 343] width 737 height 55
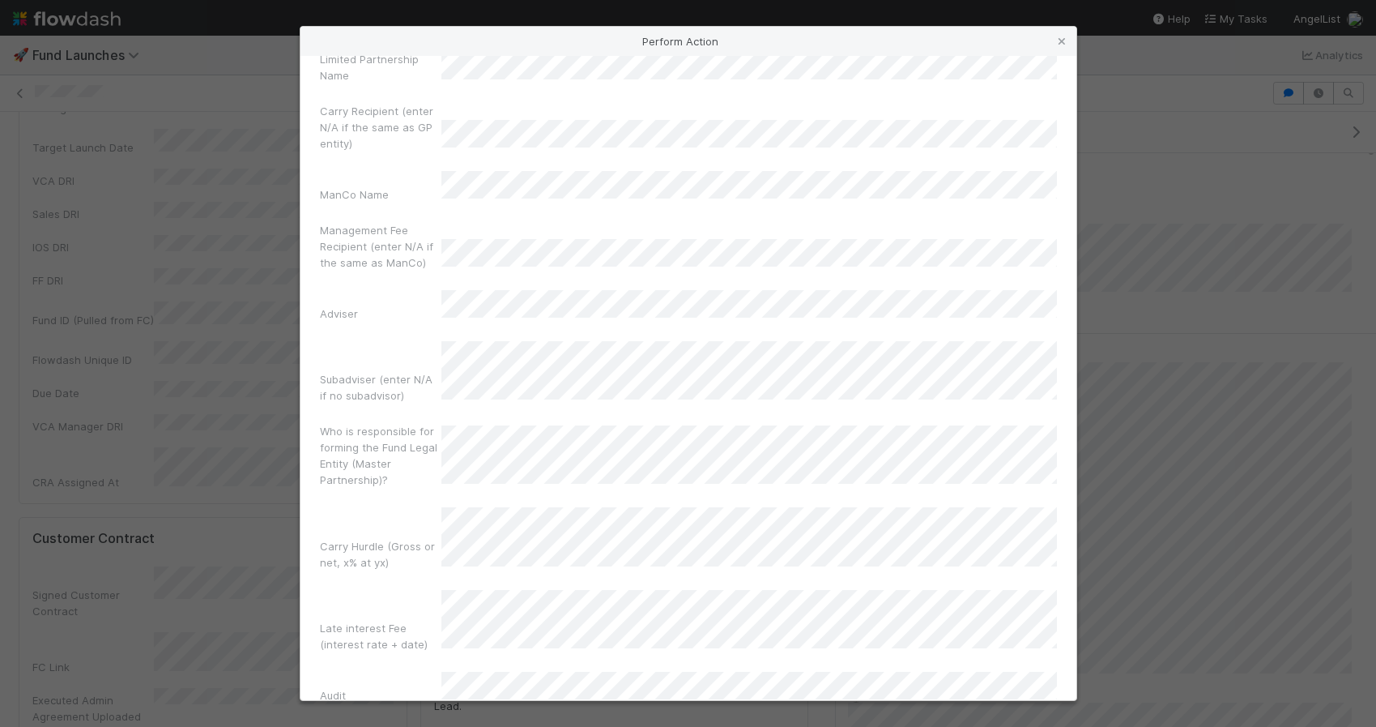
scroll to position [308, 0]
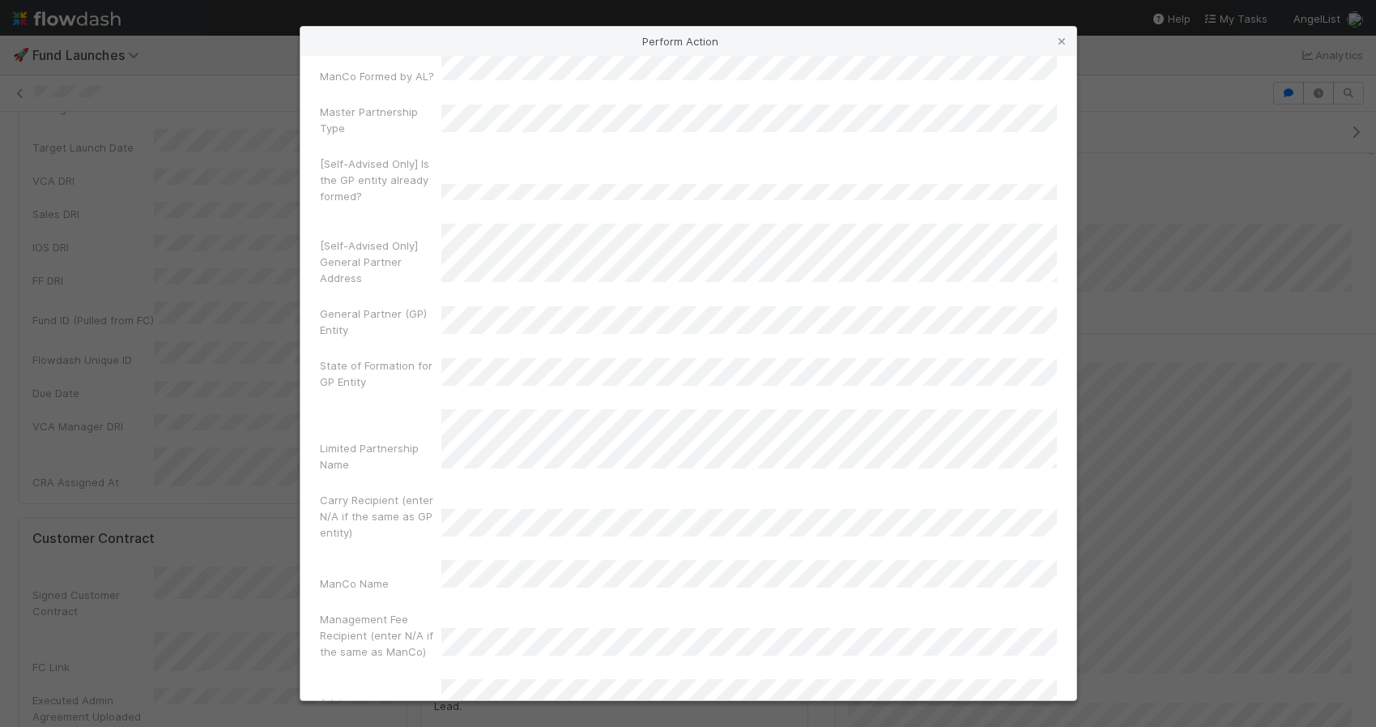
click at [632, 180] on div "Fund Signatory Name Fund Signatory Email Intake Form Complete Date FC Link Fund…" at bounding box center [688, 678] width 737 height 1762
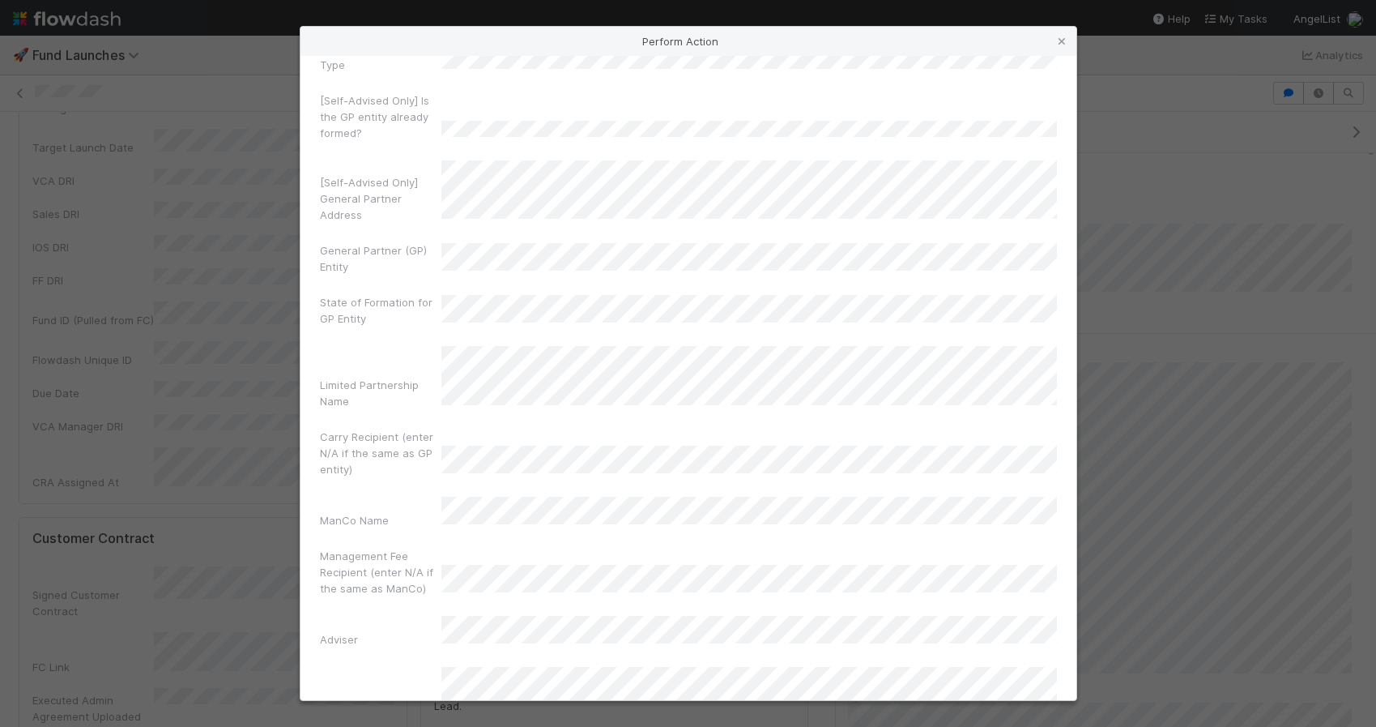
click at [591, 160] on div "[Self-Advised Only] General Partner Address" at bounding box center [688, 194] width 737 height 69
click at [593, 428] on div "Carry Recipient (enter N/A if the same as GP entity)" at bounding box center [688, 455] width 737 height 55
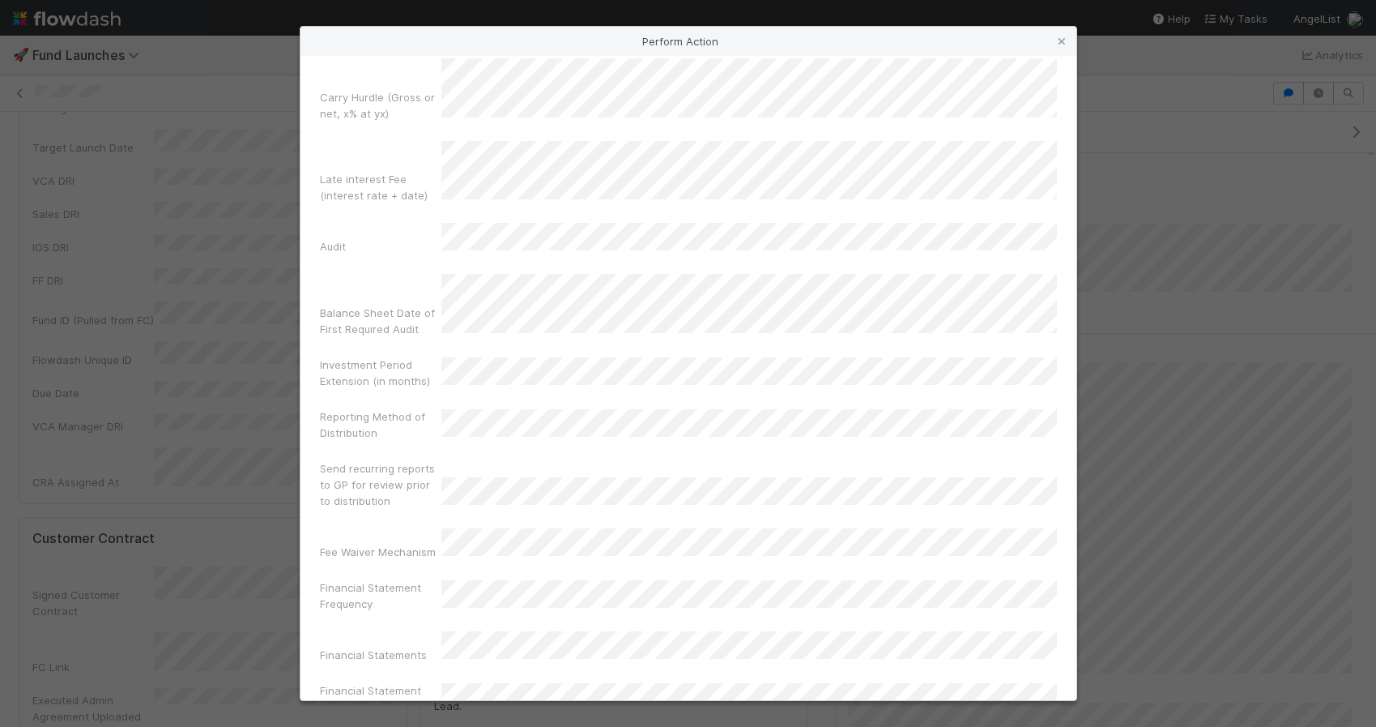
scroll to position [1148, 0]
click at [756, 364] on div "3" at bounding box center [752, 363] width 22 height 22
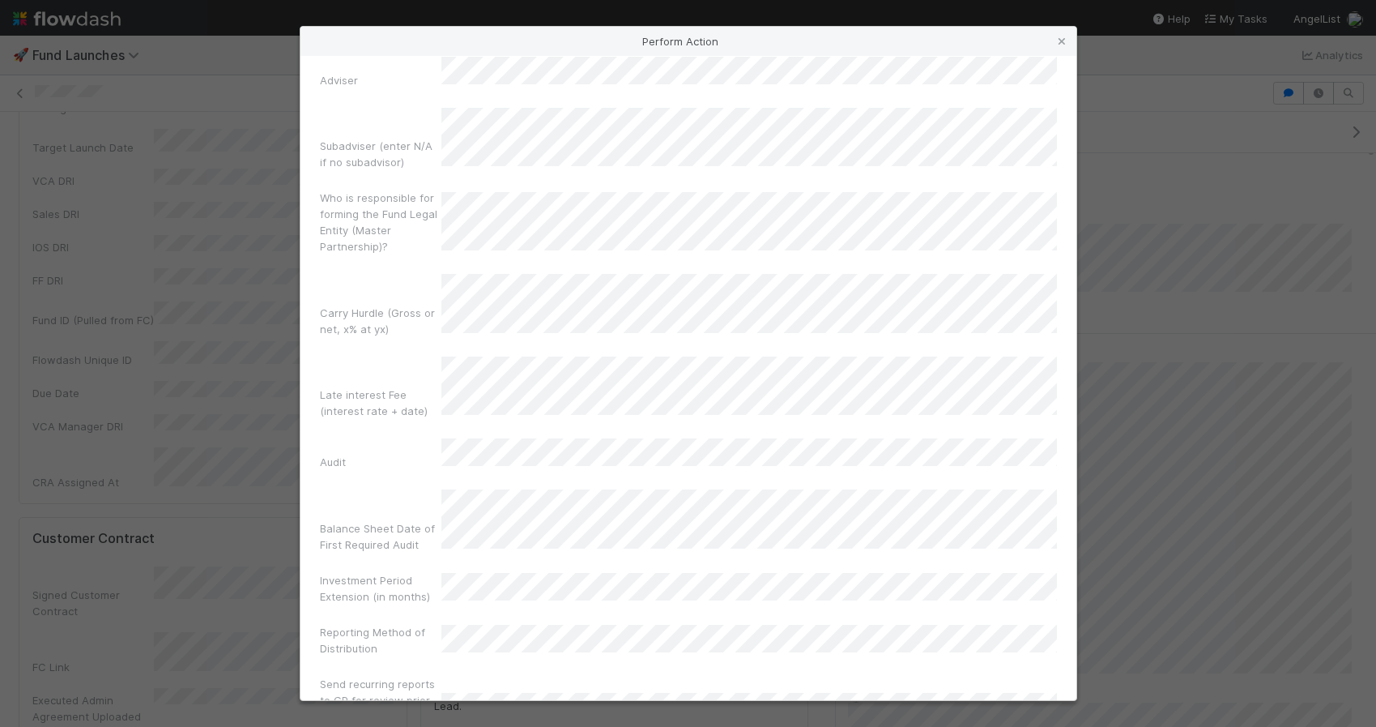
scroll to position [926, 0]
click at [671, 543] on div "Fund Signatory Name Fund Signatory Email Intake Form Complete Date FC Link Fund…" at bounding box center [688, 60] width 737 height 1762
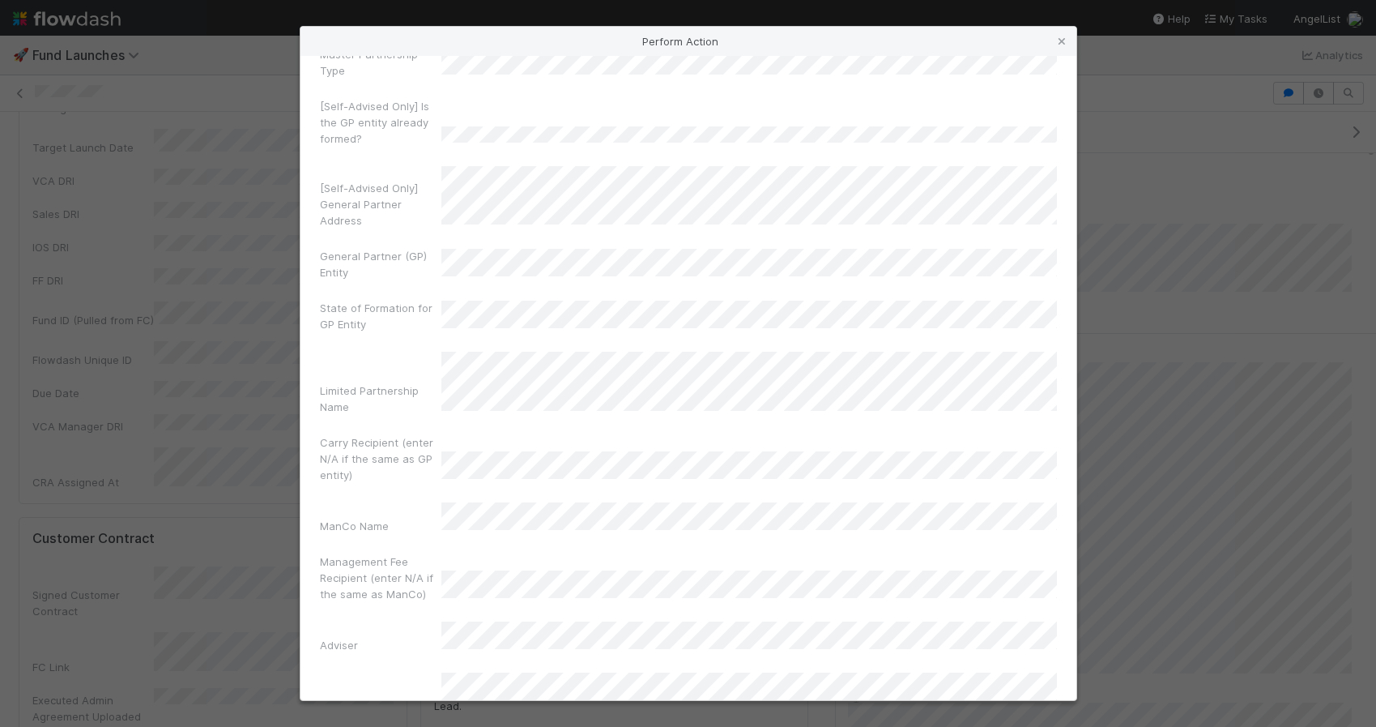
scroll to position [375, 0]
click at [646, 396] on div "Fund Signatory Name Fund Signatory Email Intake Form Complete Date FC Link Fund…" at bounding box center [688, 610] width 737 height 1762
click at [722, 205] on div "Fund Signatory Name Fund Signatory Email Intake Form Complete Date FC Link Fund…" at bounding box center [688, 610] width 737 height 1762
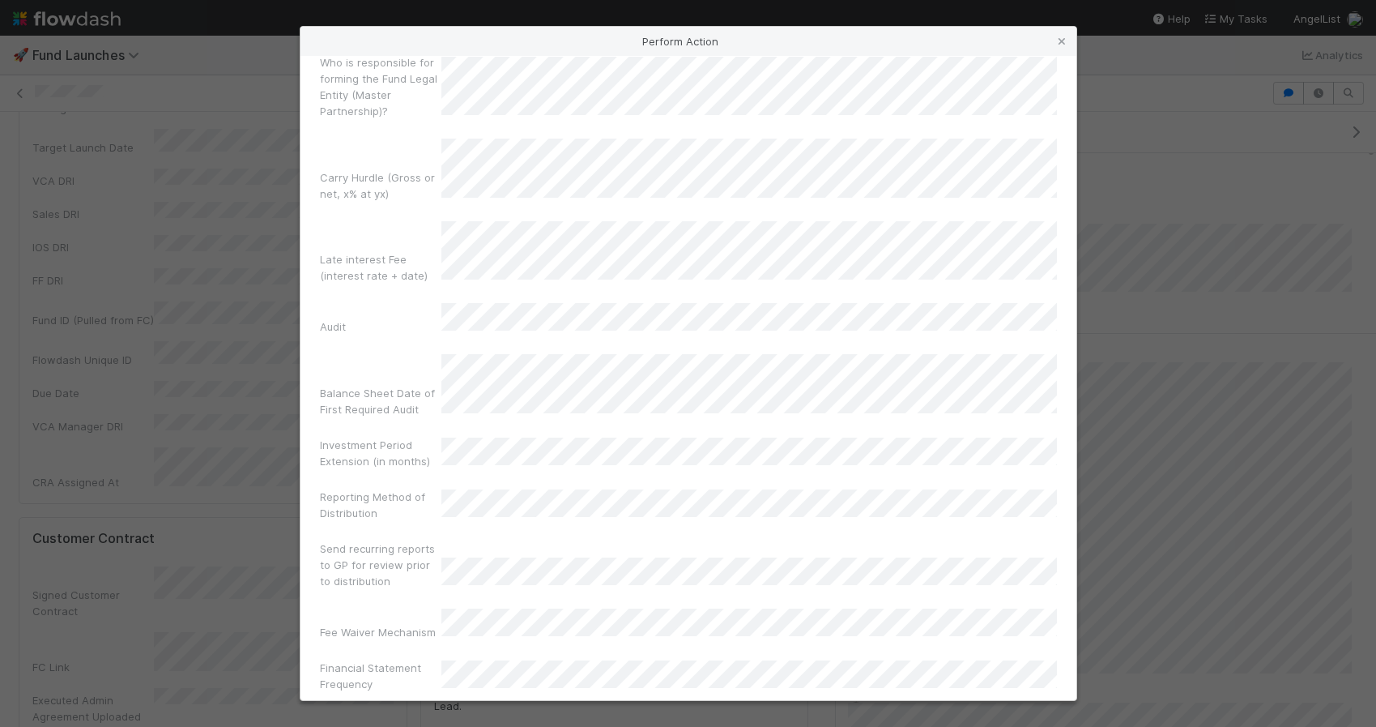
scroll to position [1192, 0]
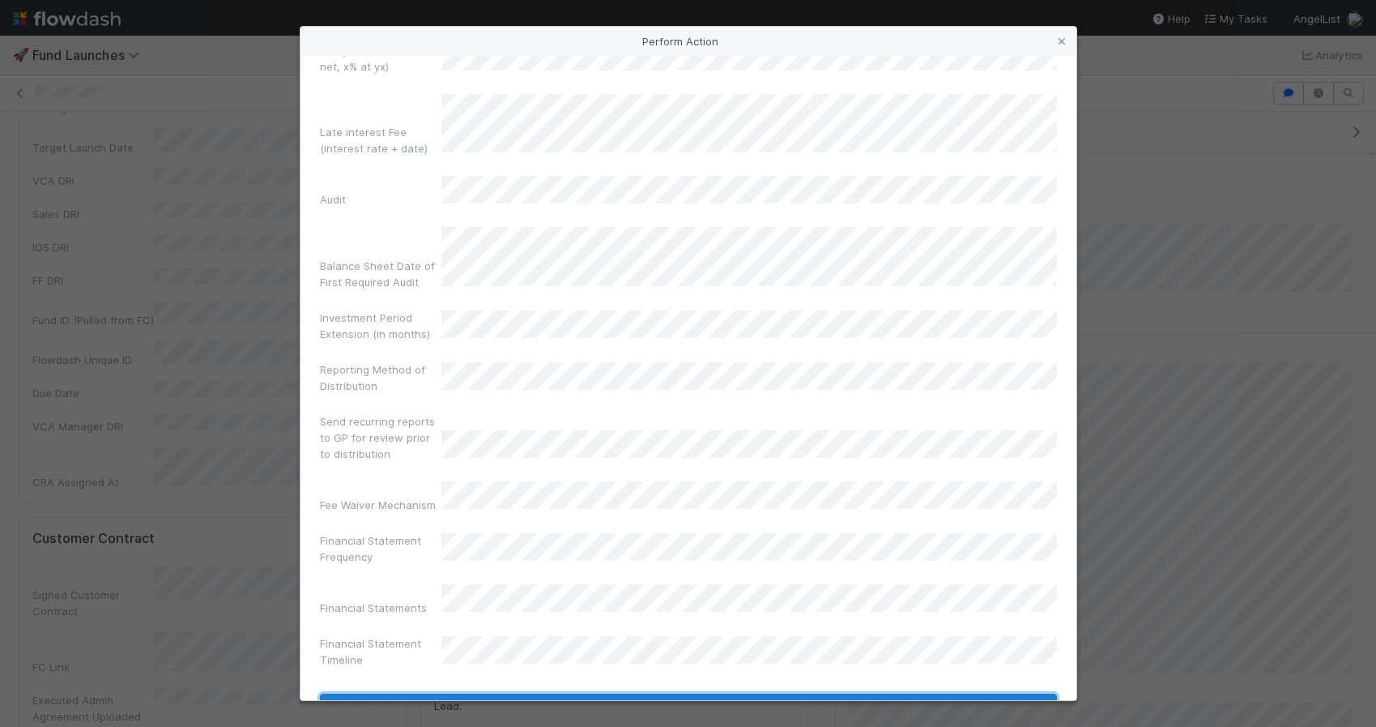
click at [562, 693] on button "Move to Fund Formation (Self-Advised)" at bounding box center [688, 707] width 737 height 28
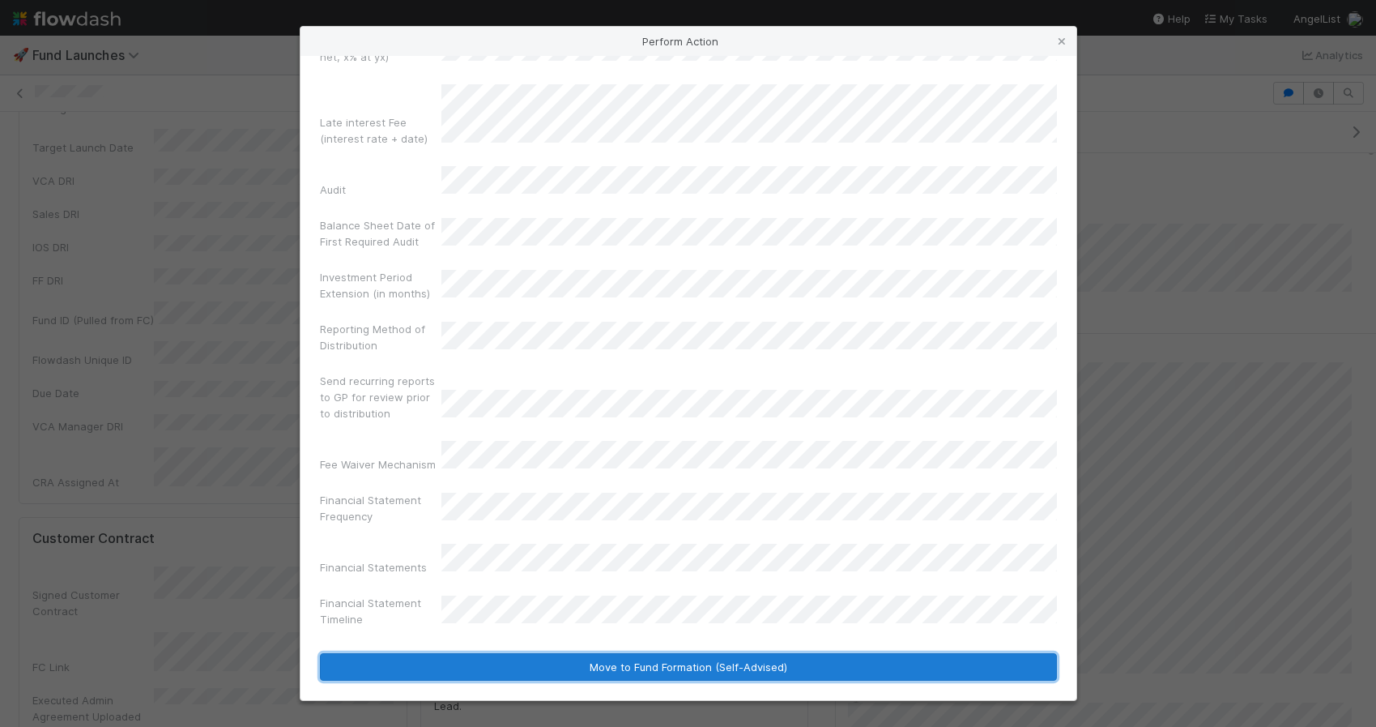
scroll to position [1011, 0]
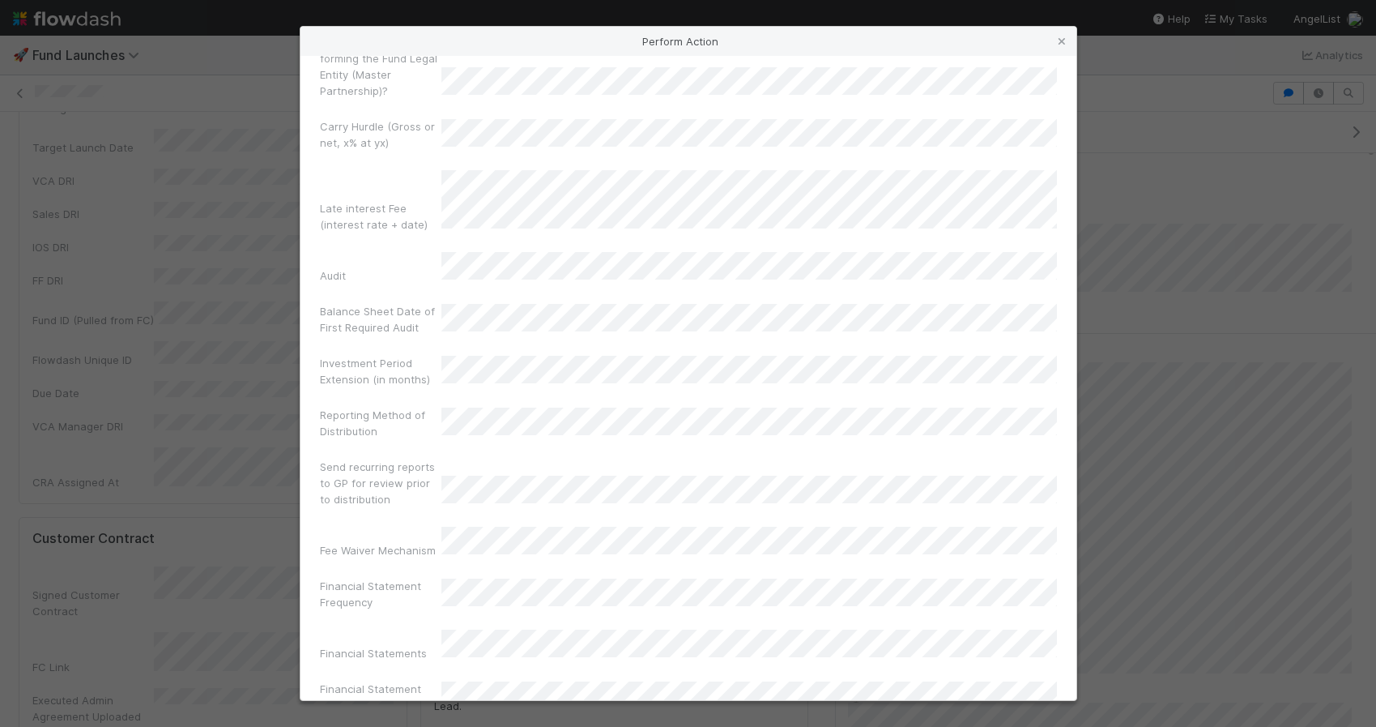
click at [663, 170] on div "Late interest Fee (interest rate + date)" at bounding box center [688, 204] width 737 height 69
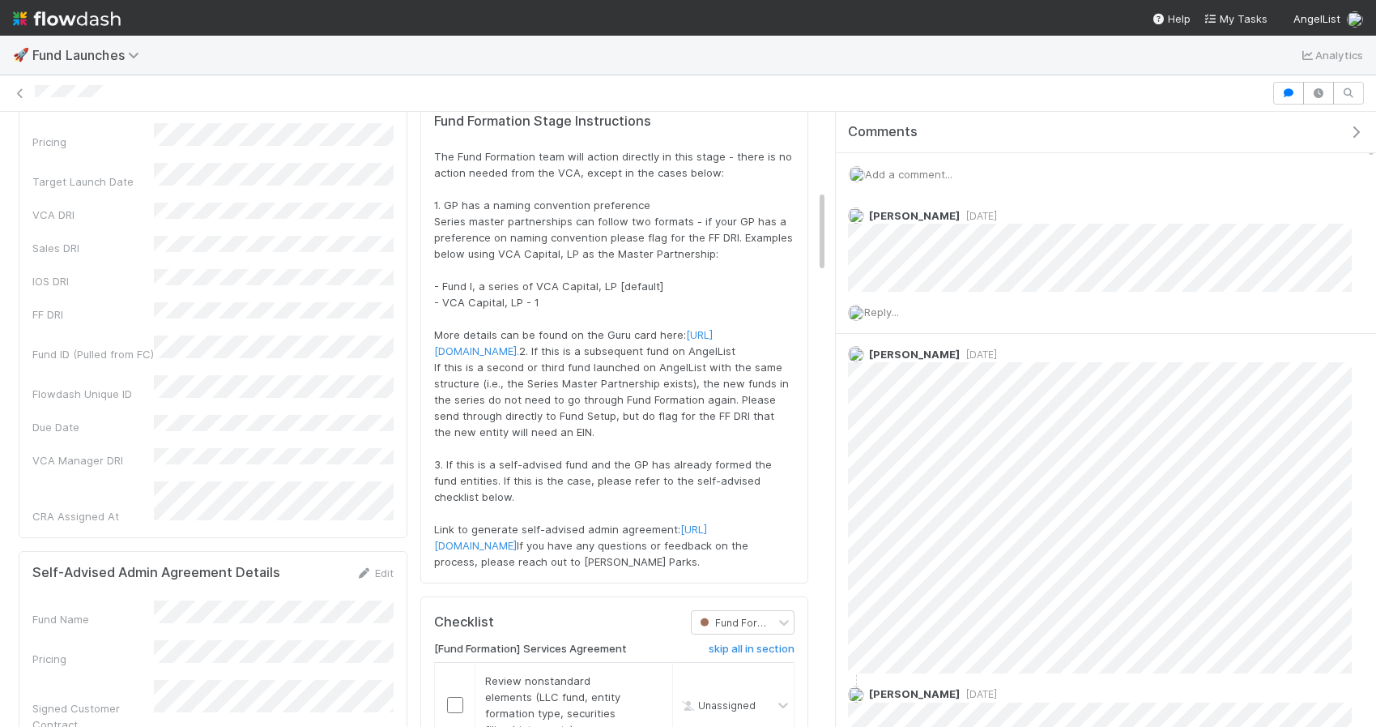
scroll to position [615, 0]
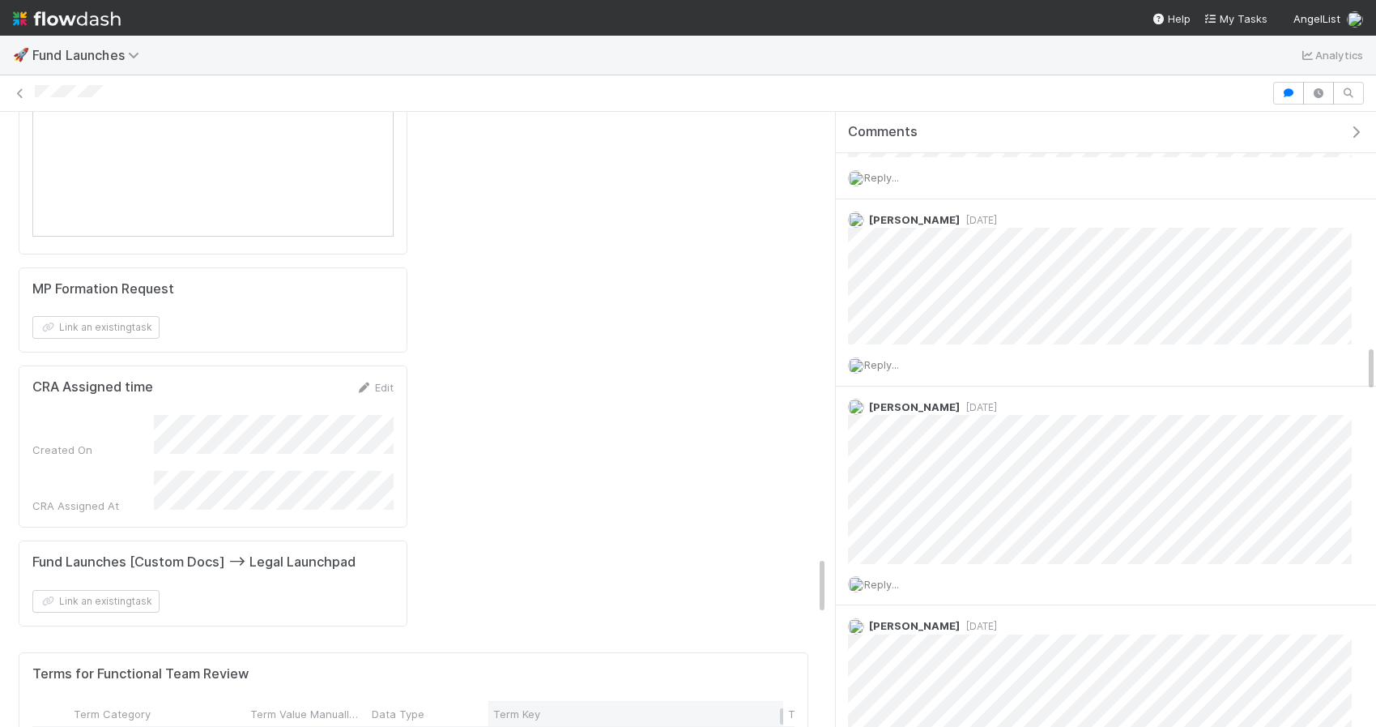
scroll to position [0, 2]
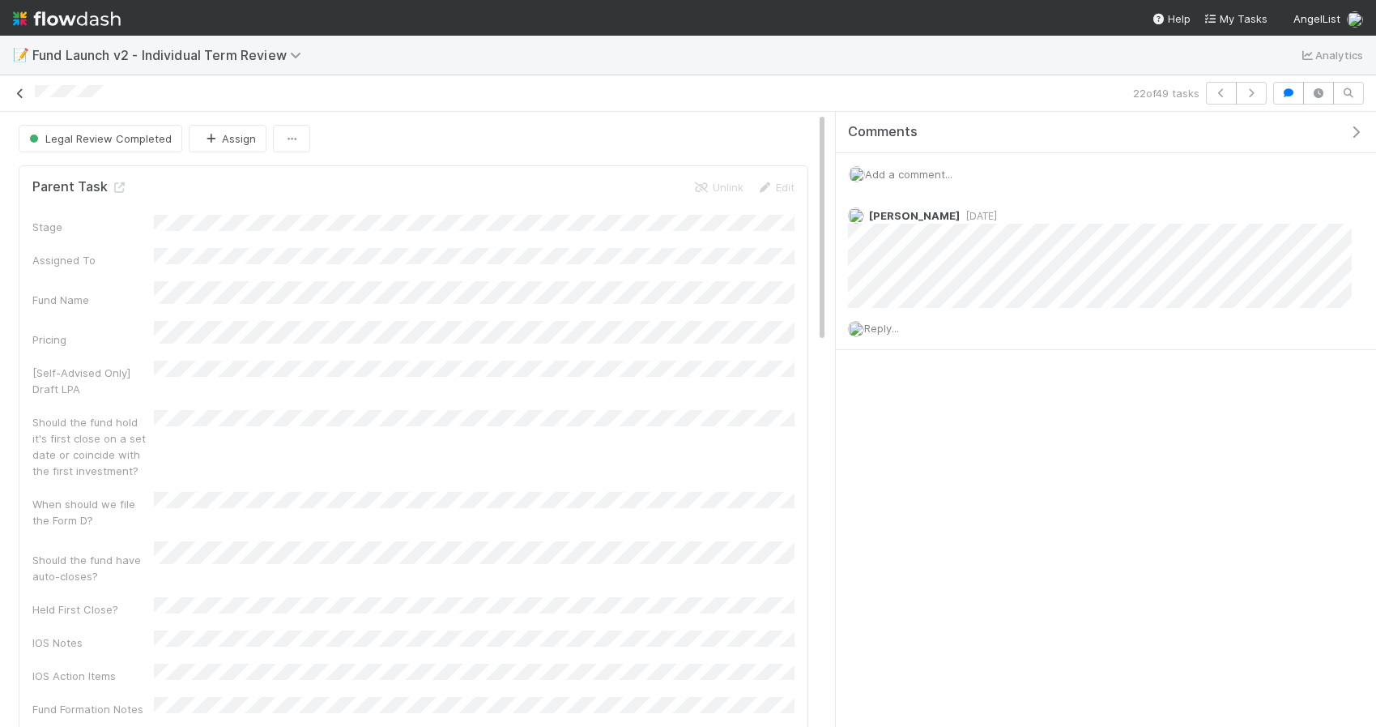
click at [28, 88] on icon at bounding box center [20, 93] width 16 height 11
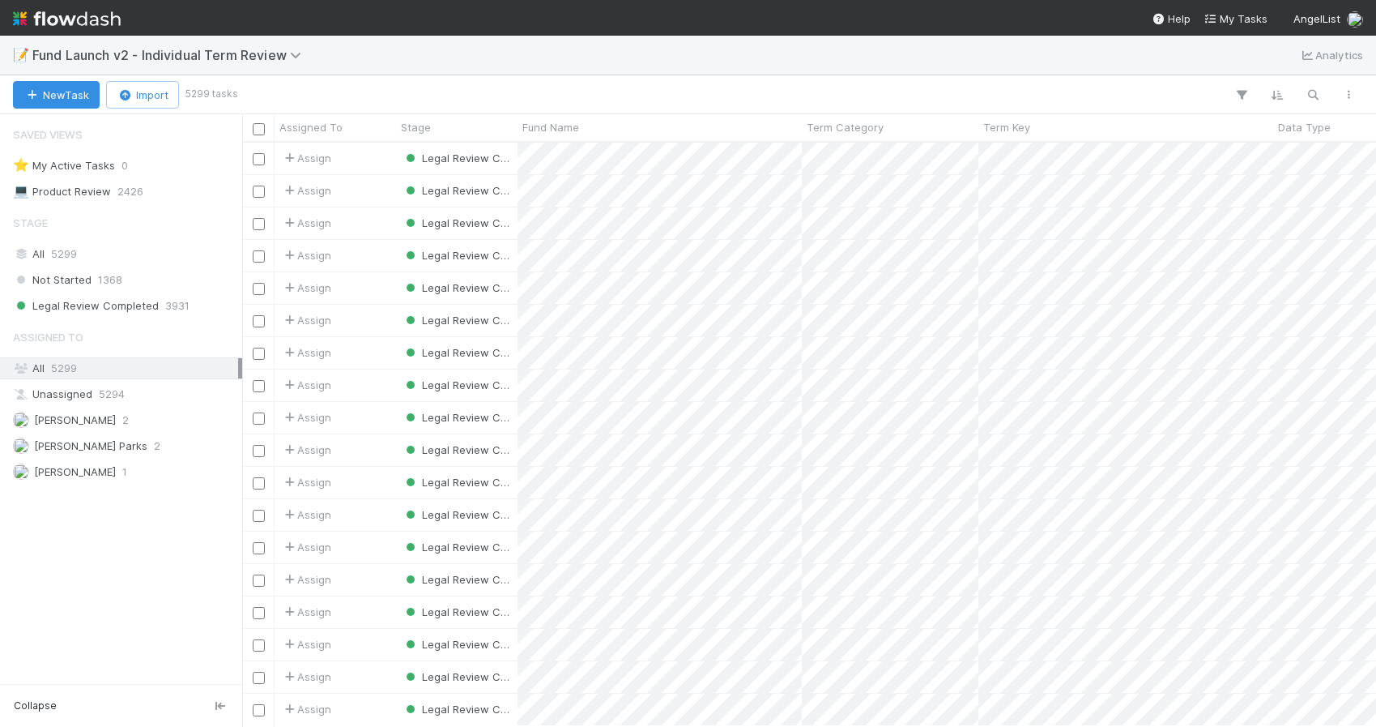
scroll to position [583, 1134]
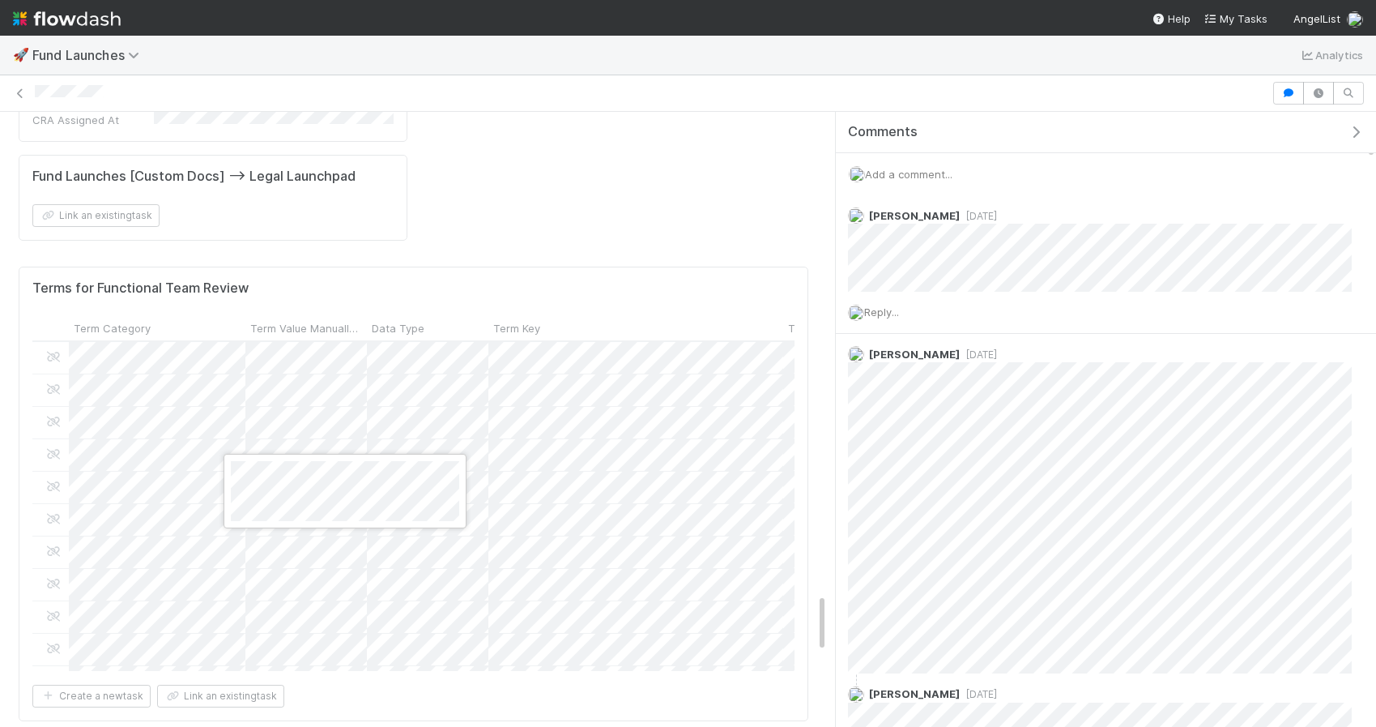
click at [626, 477] on div at bounding box center [688, 363] width 1376 height 727
click at [670, 219] on div at bounding box center [688, 363] width 1376 height 727
click at [688, 232] on div at bounding box center [688, 363] width 1376 height 727
click at [756, 209] on div at bounding box center [688, 363] width 1376 height 727
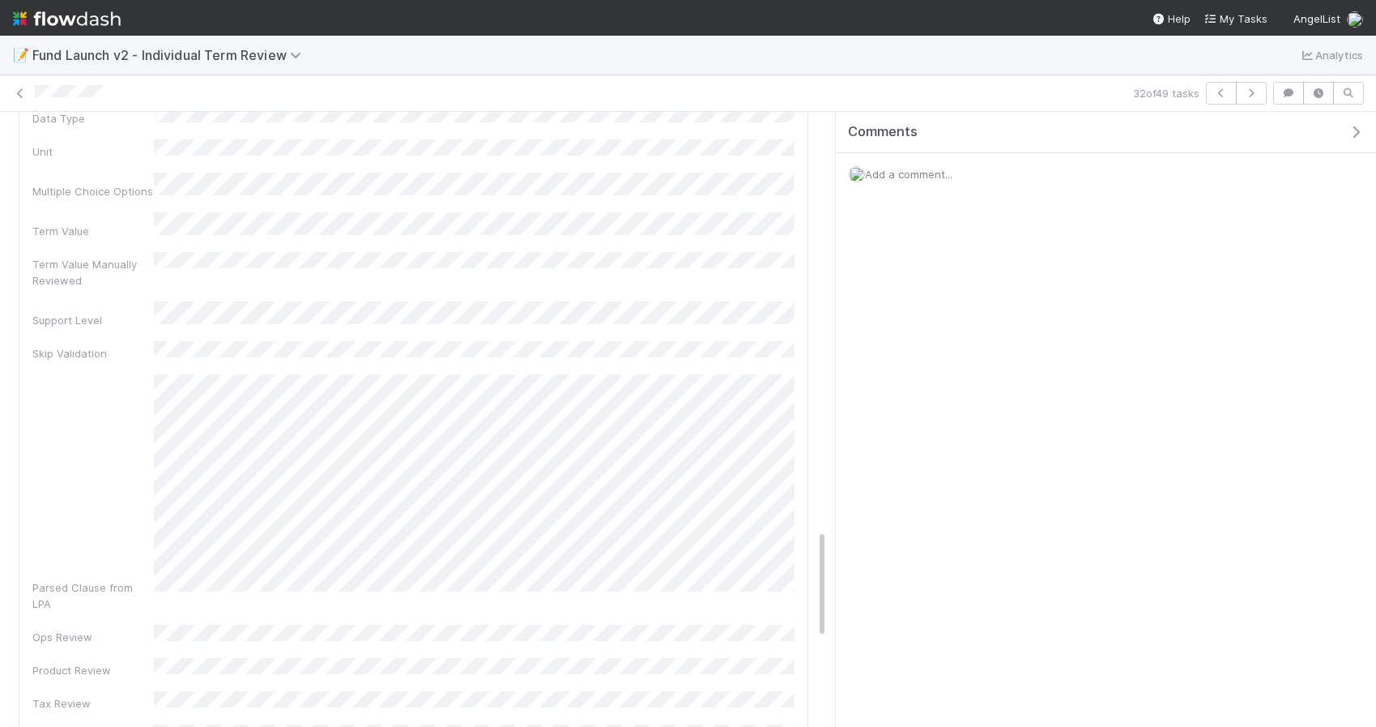
scroll to position [2333, 0]
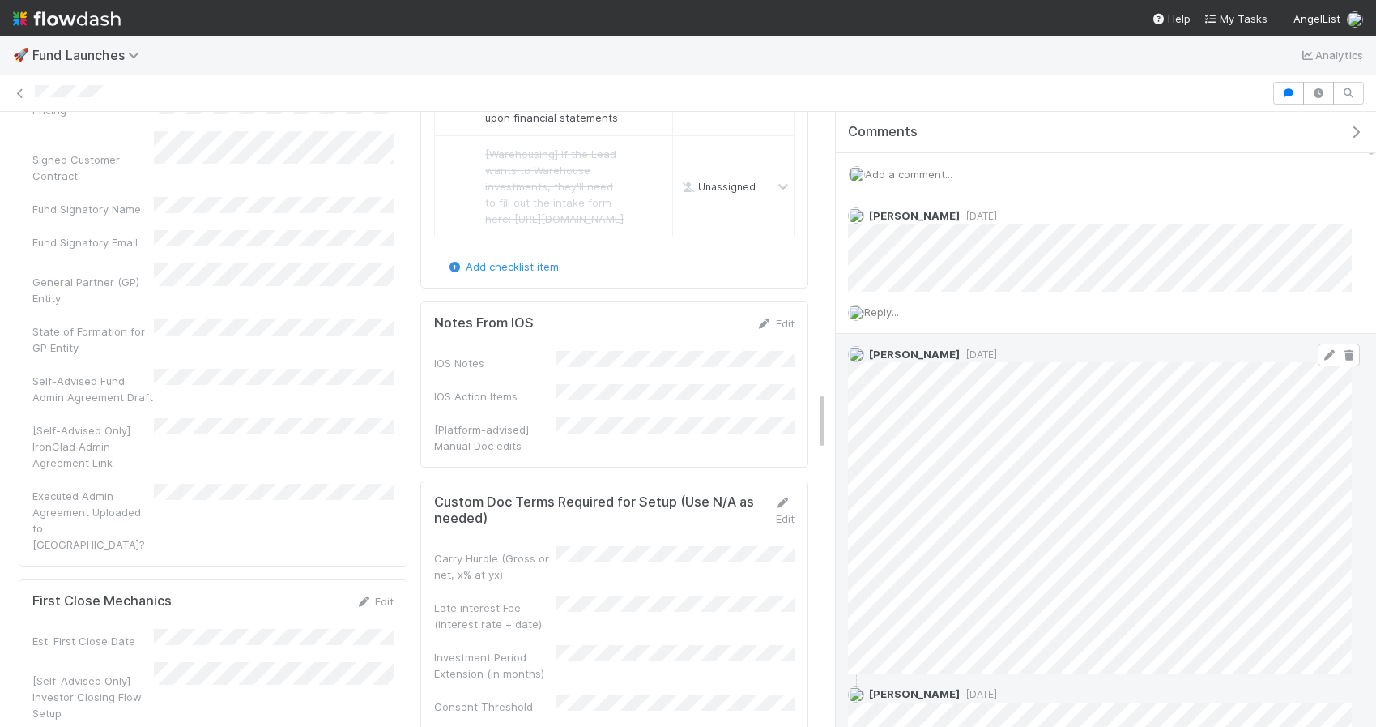
scroll to position [2885, 0]
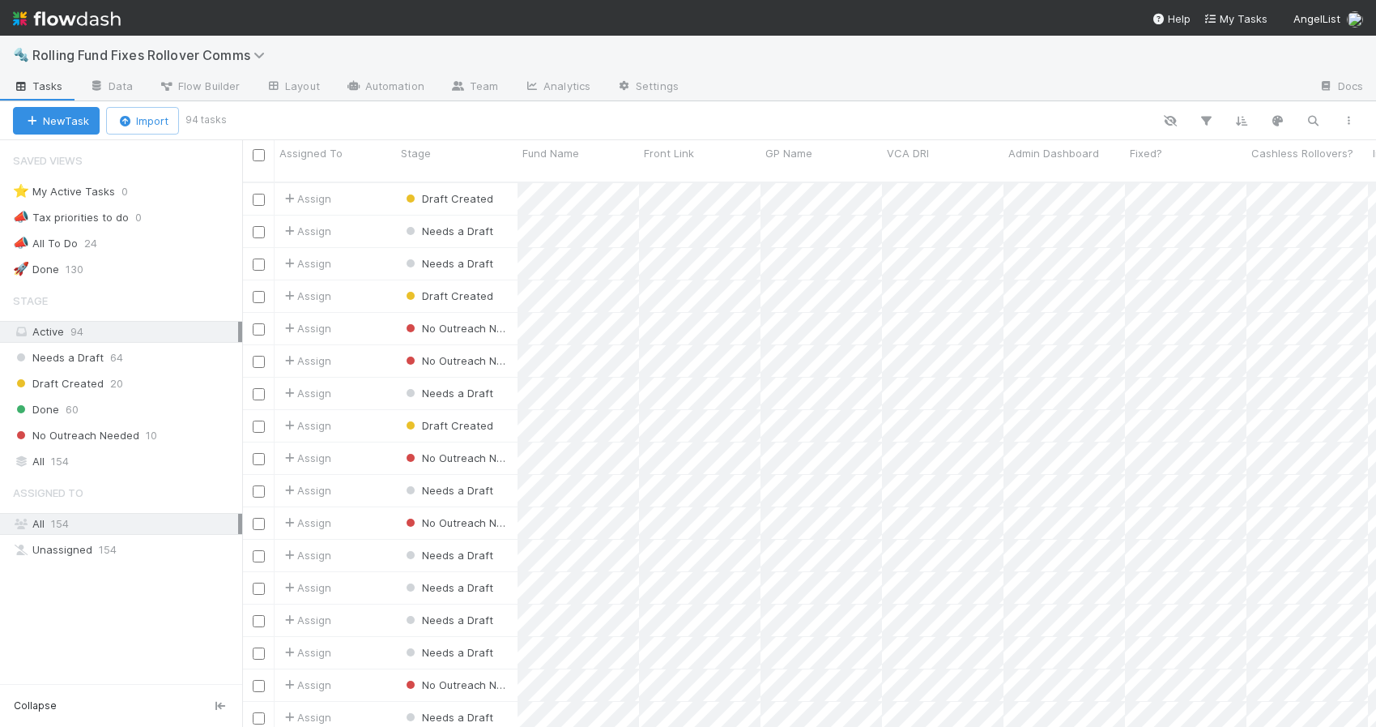
scroll to position [557, 1134]
click at [1300, 123] on button "button" at bounding box center [1312, 120] width 29 height 21
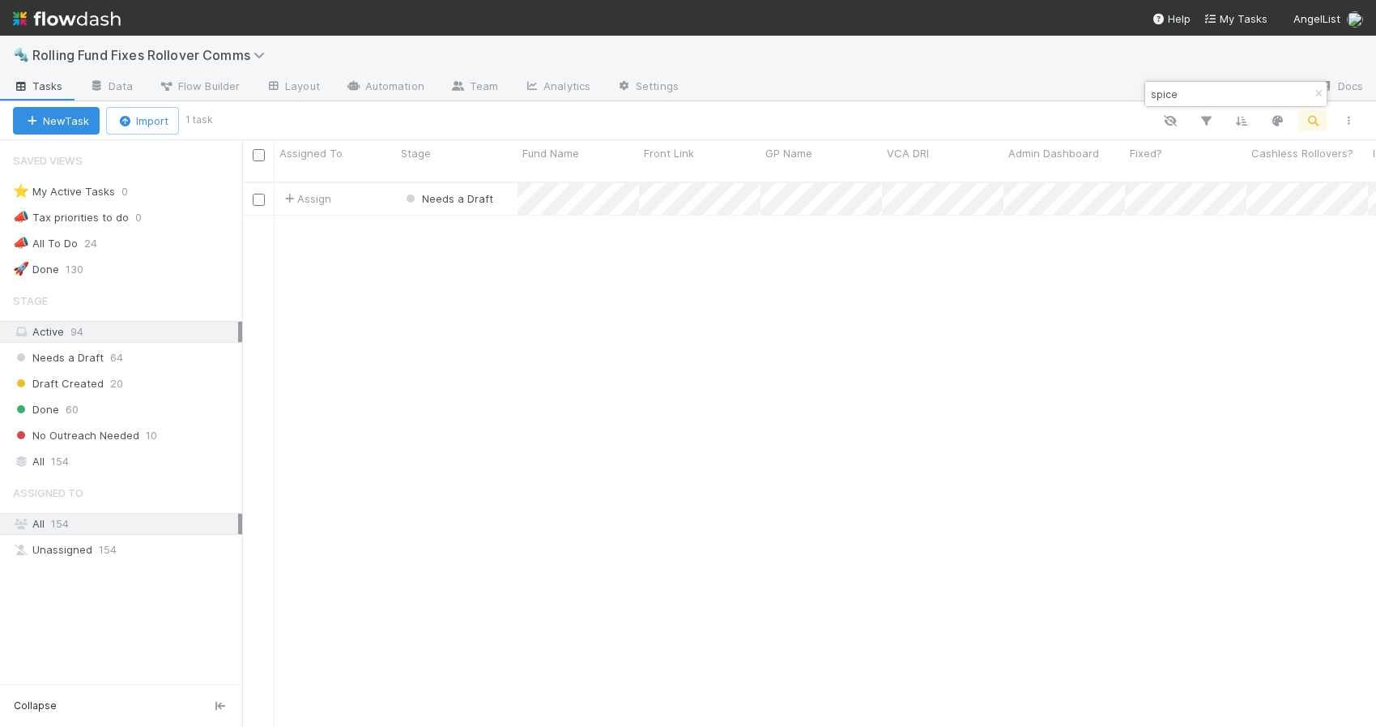
type input "spice"
click at [957, 313] on div "Assign Needs a Draft [DATE] 5:19:06 PM [DATE] 4:37:51 PM" at bounding box center [809, 461] width 1134 height 556
